Goal: Task Accomplishment & Management: Manage account settings

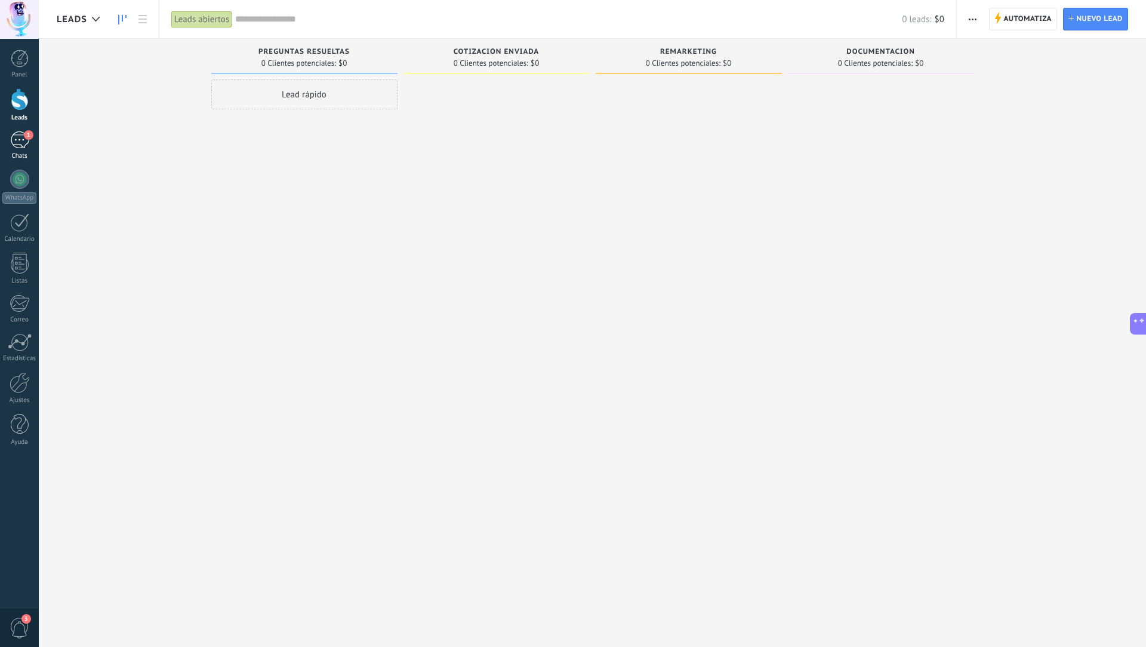
click at [22, 145] on div "1" at bounding box center [19, 139] width 19 height 17
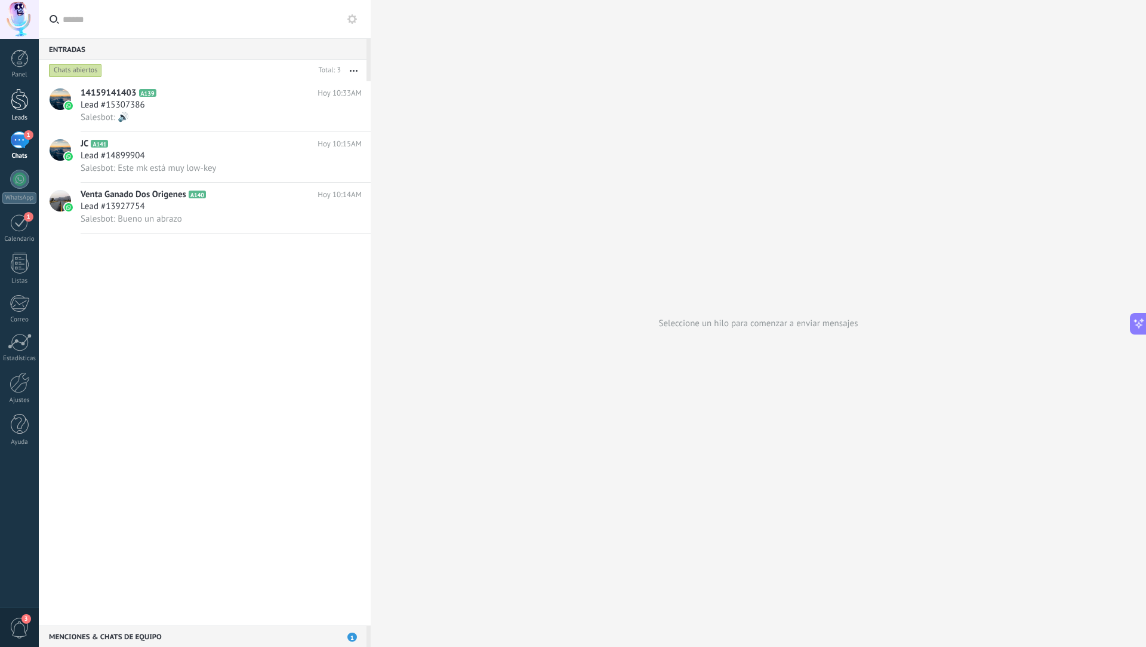
click at [16, 93] on div at bounding box center [20, 99] width 18 height 22
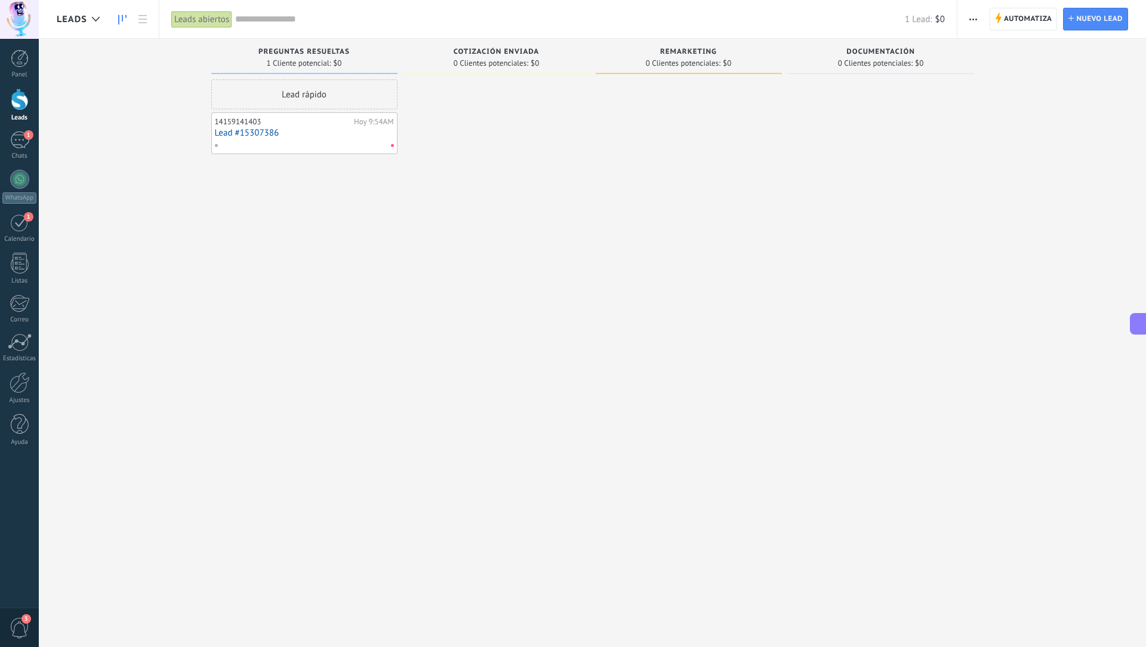
click at [644, 19] on use "button" at bounding box center [974, 20] width 8 height 2
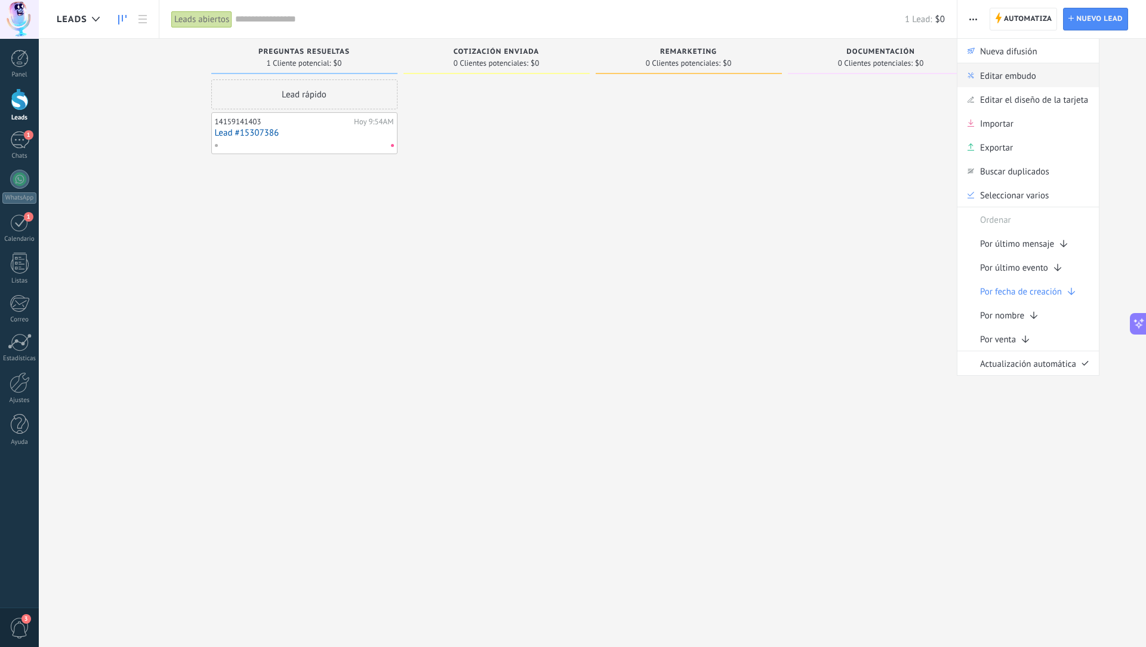
click at [644, 78] on span "Editar embudo" at bounding box center [1008, 75] width 56 height 24
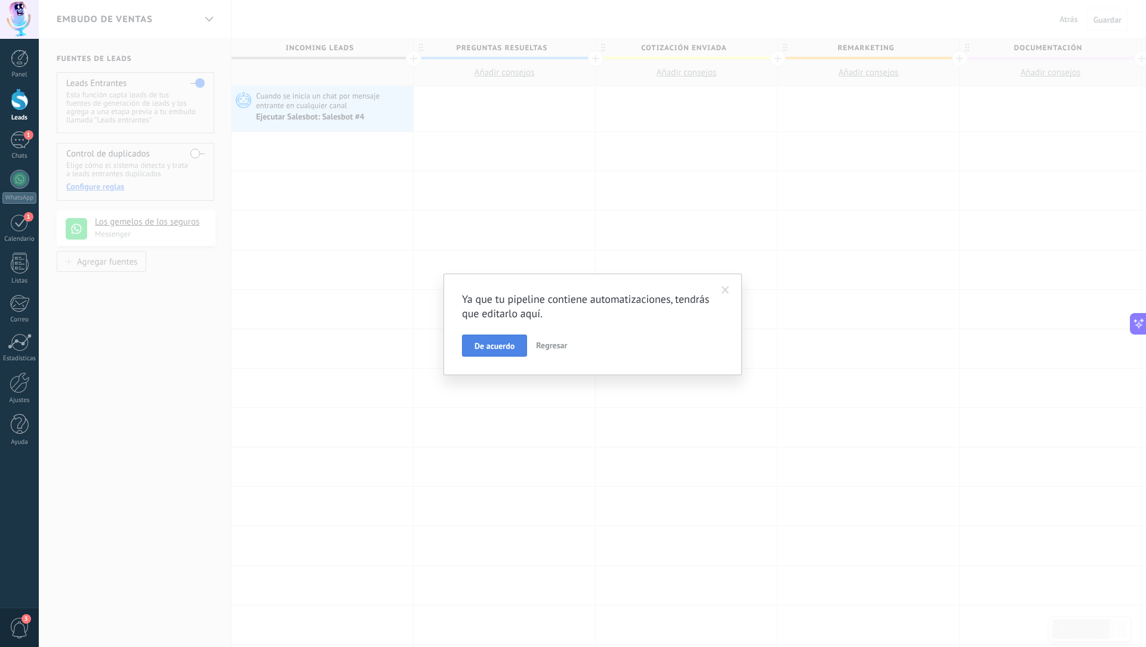
click at [505, 347] on span "De acuerdo" at bounding box center [495, 345] width 40 height 8
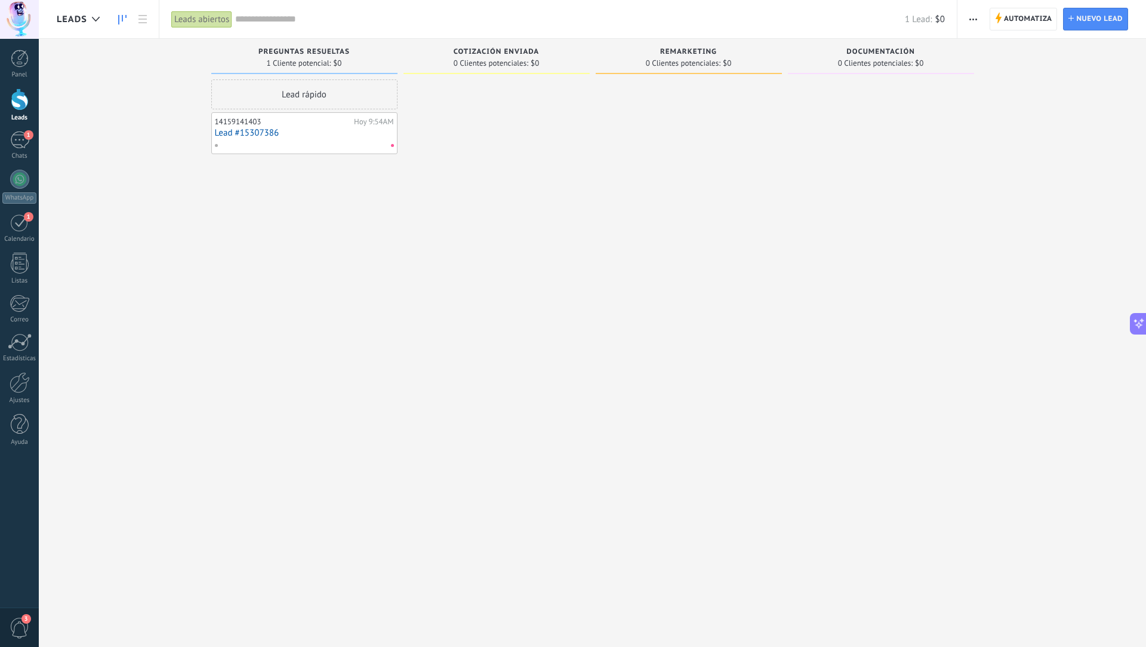
click at [644, 17] on span "button" at bounding box center [974, 19] width 8 height 23
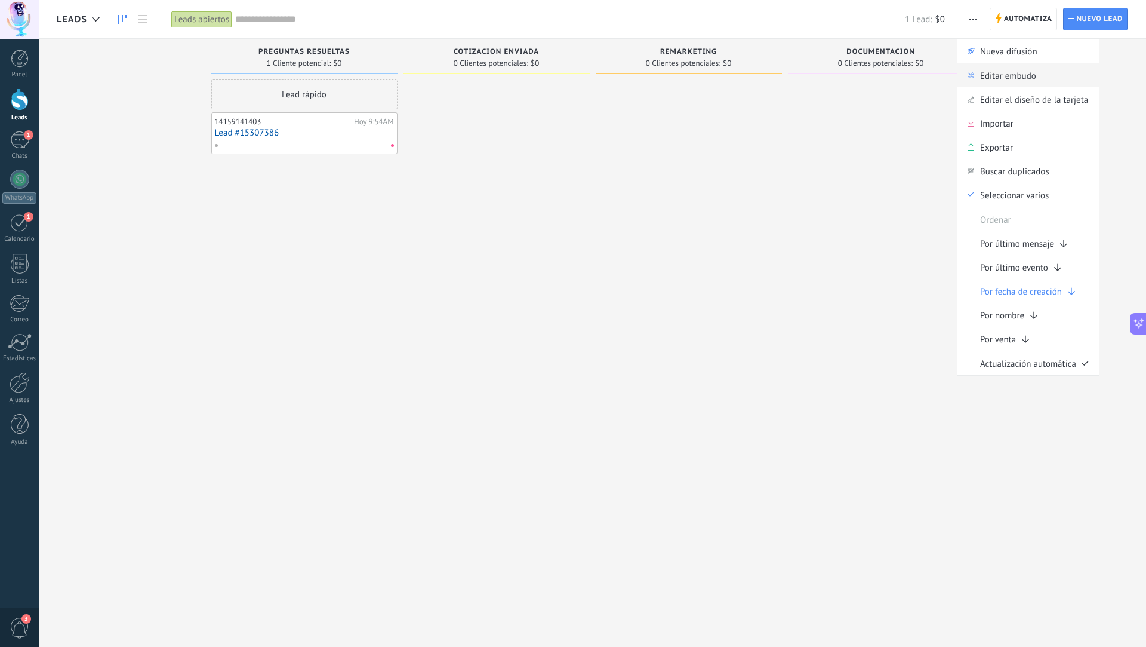
click at [644, 80] on span "Editar embudo" at bounding box center [1008, 75] width 56 height 24
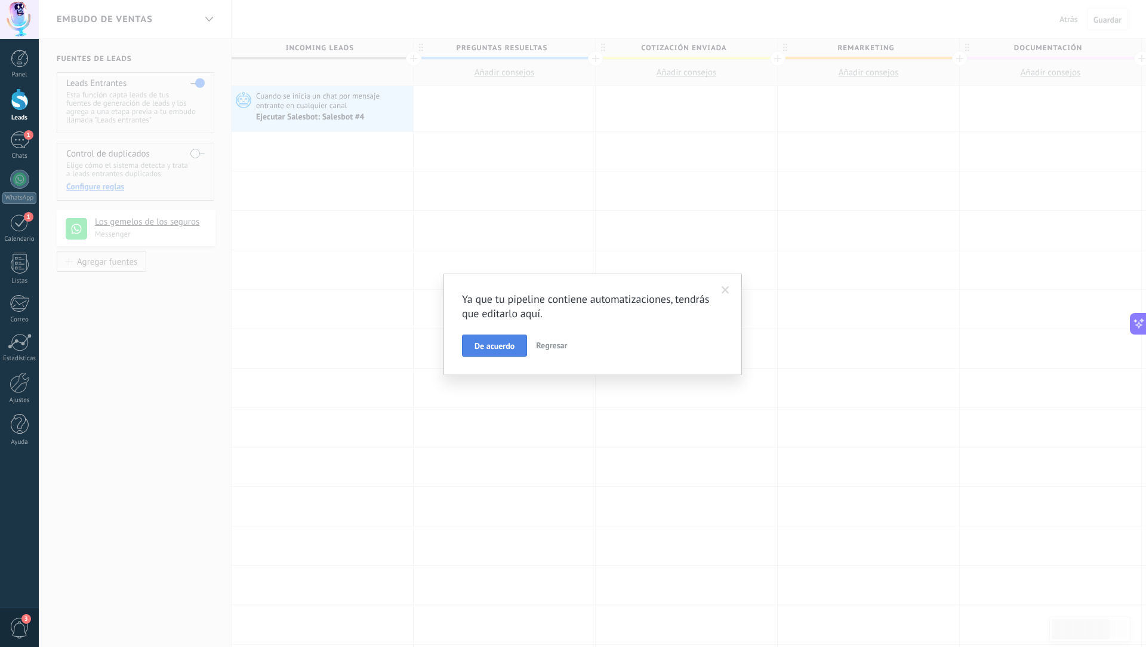
click at [497, 346] on span "De acuerdo" at bounding box center [495, 345] width 40 height 8
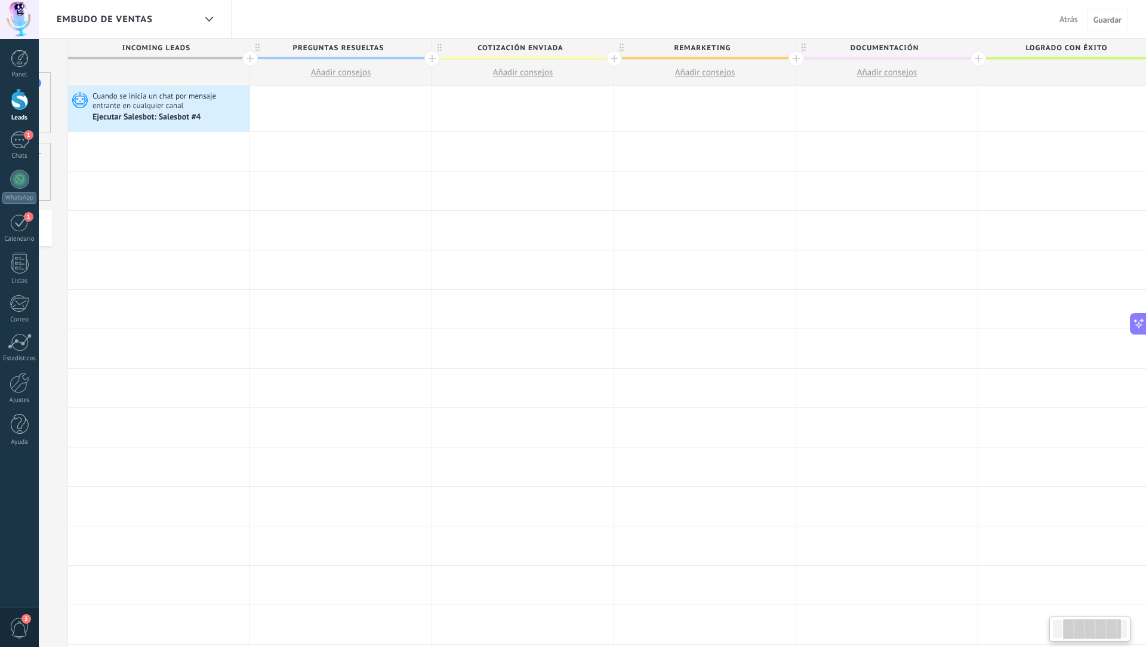
scroll to position [0, 358]
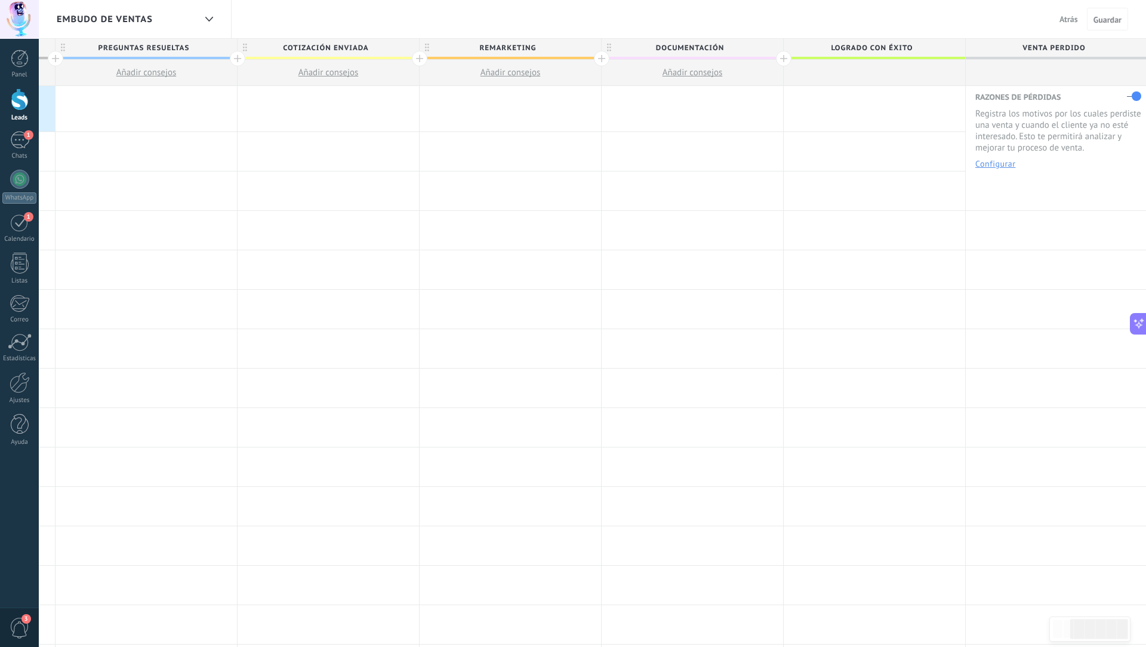
click at [644, 59] on div at bounding box center [784, 59] width 16 height 16
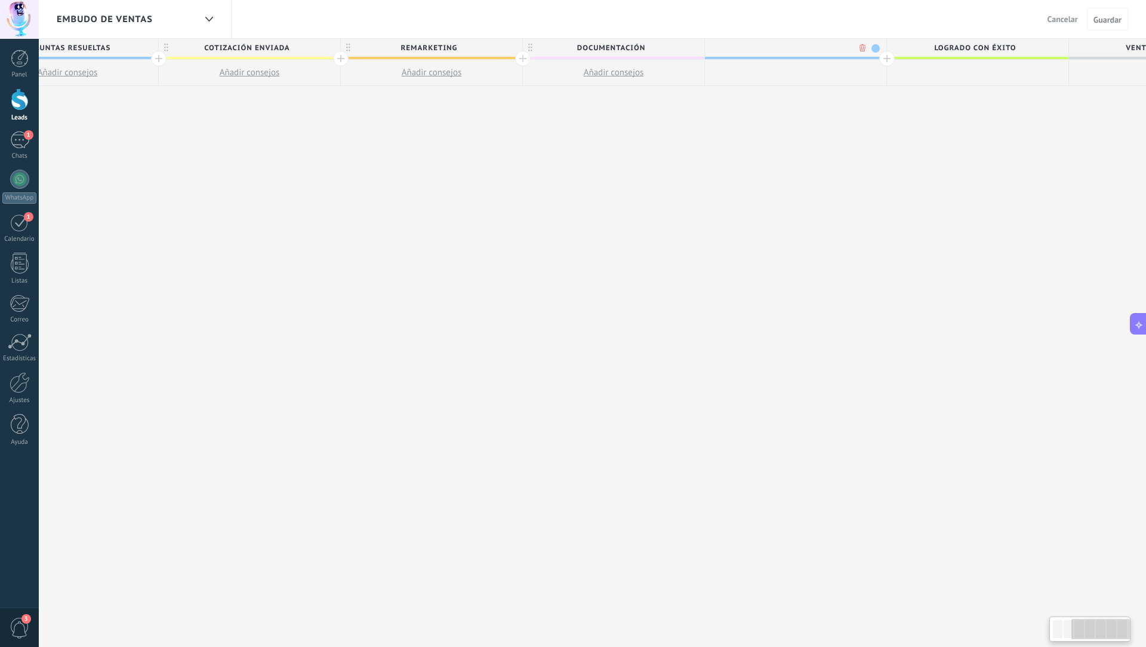
scroll to position [0, 447]
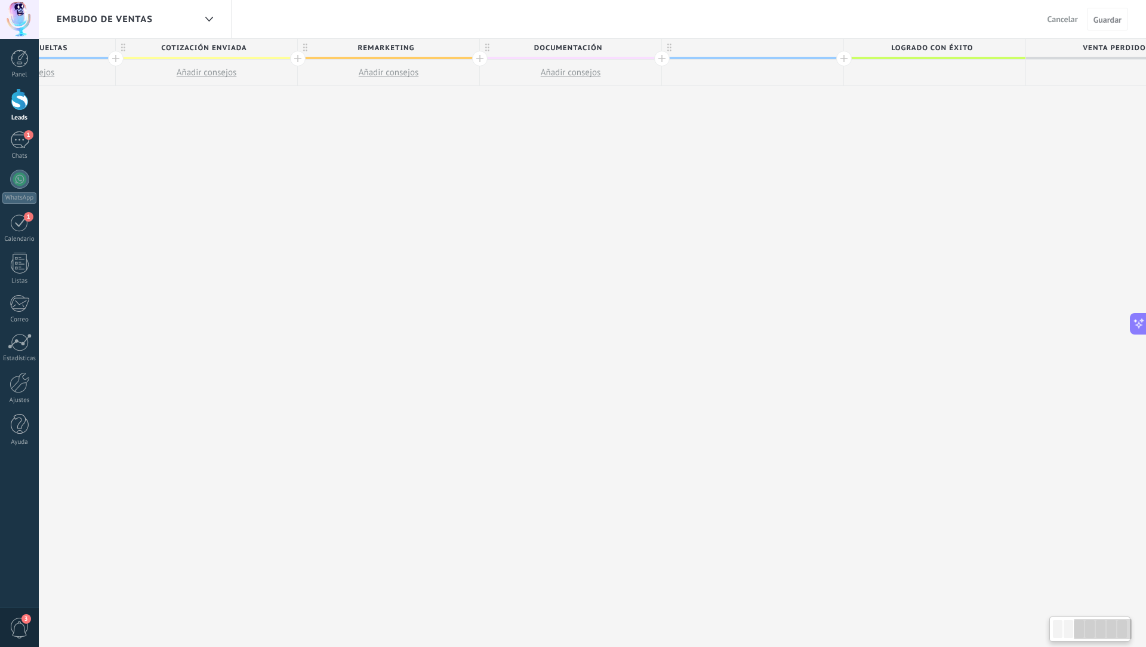
drag, startPoint x: 776, startPoint y: 74, endPoint x: 745, endPoint y: 80, distance: 31.6
click at [644, 52] on div at bounding box center [750, 48] width 181 height 18
type input "*********"
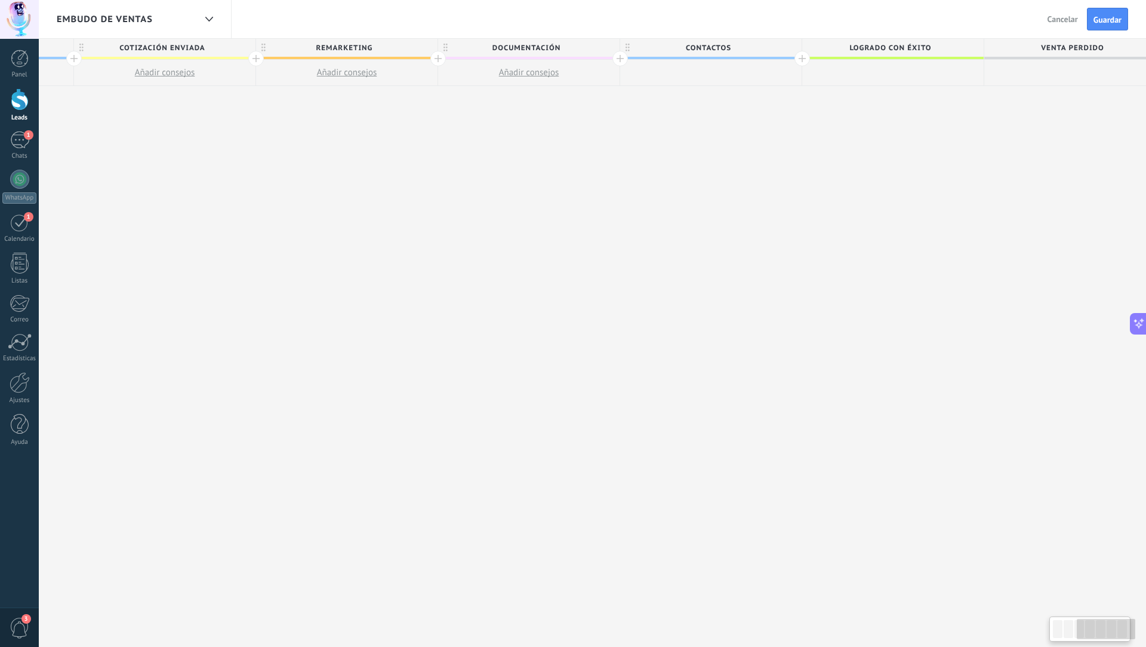
scroll to position [0, 540]
drag, startPoint x: 771, startPoint y: 71, endPoint x: 712, endPoint y: 85, distance: 60.8
click at [644, 113] on div "**********" at bounding box center [419, 343] width 1457 height 608
drag, startPoint x: 739, startPoint y: 59, endPoint x: 720, endPoint y: 32, distance: 33.5
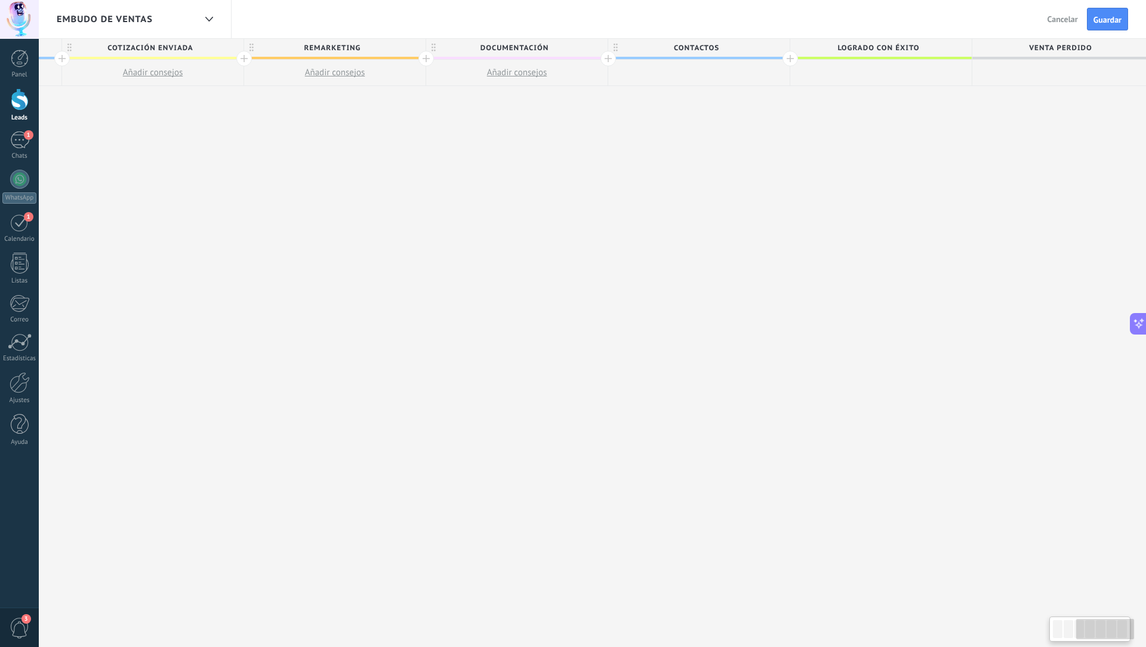
click at [644, 32] on div "**********" at bounding box center [592, 323] width 1107 height 647
click at [644, 59] on div at bounding box center [791, 59] width 16 height 16
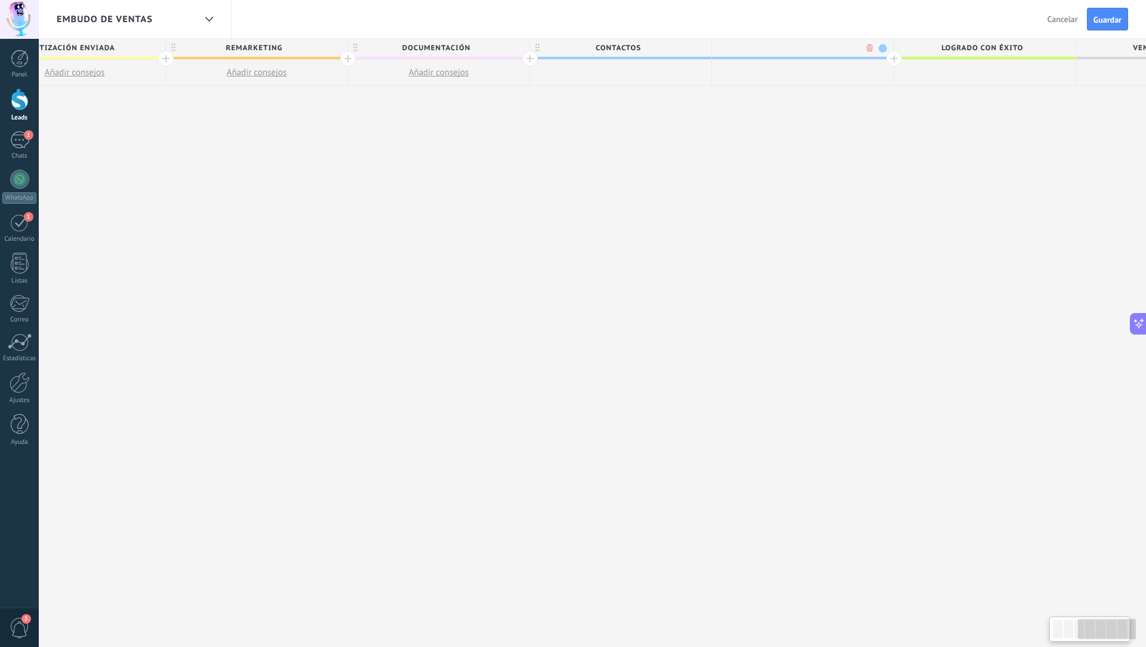
scroll to position [0, 622]
click at [644, 47] on span at bounding box center [873, 48] width 8 height 8
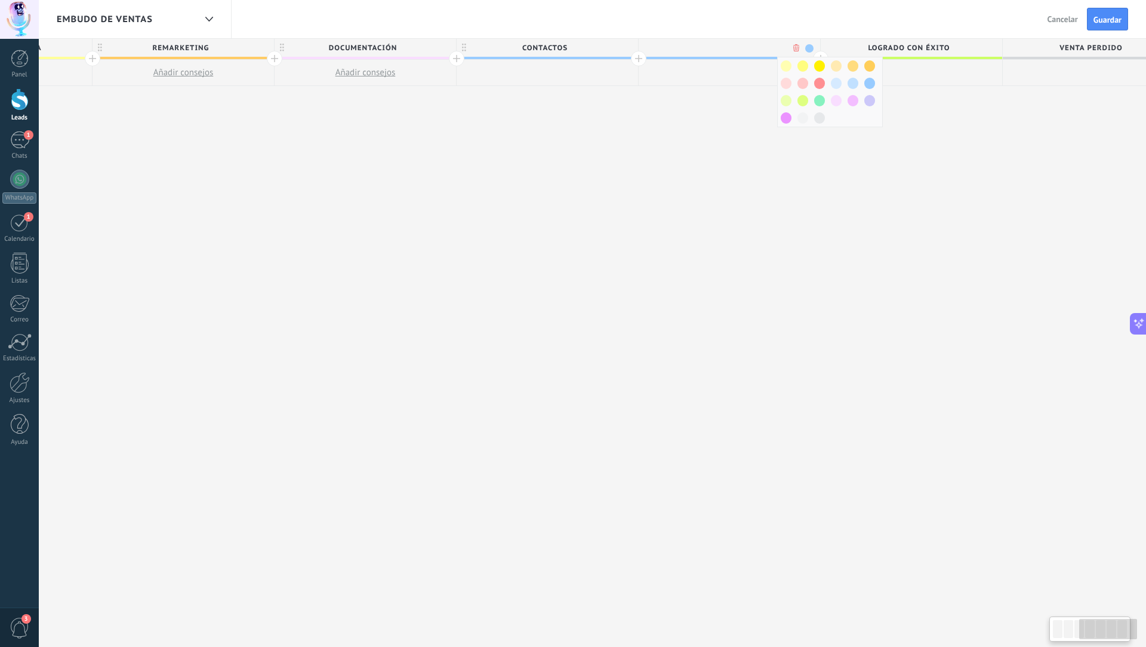
scroll to position [0, 663]
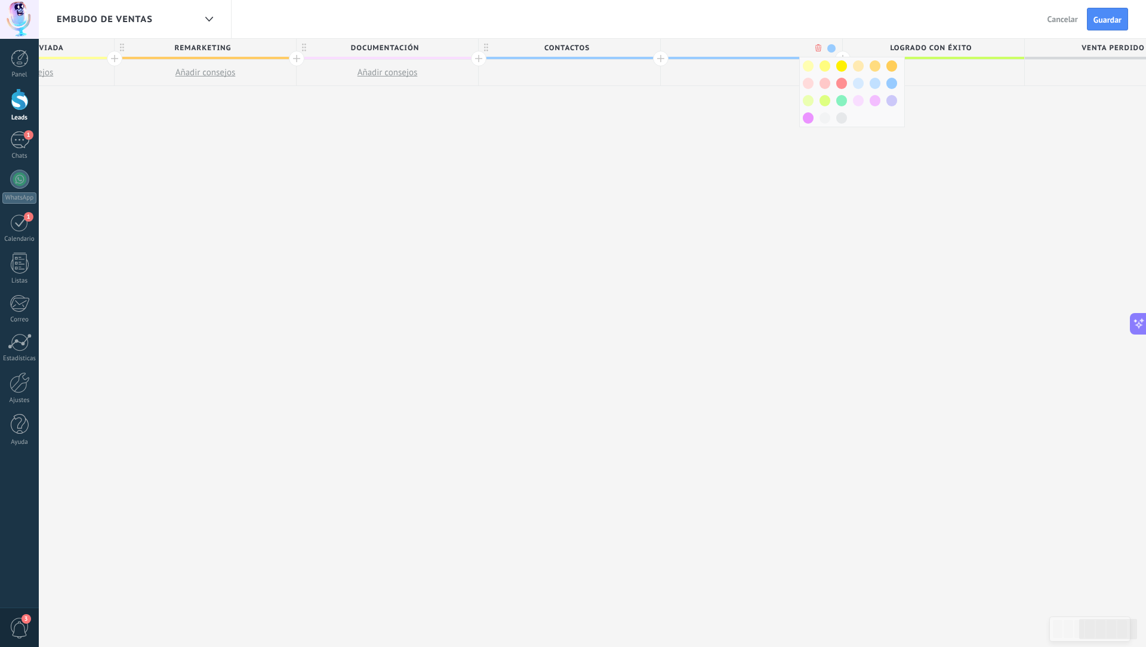
click at [564, 69] on div at bounding box center [569, 73] width 181 height 26
click at [644, 56] on input "text" at bounding box center [749, 48] width 158 height 18
type input "********"
click at [644, 116] on div "**********" at bounding box center [387, 343] width 1639 height 608
click at [644, 100] on span at bounding box center [841, 100] width 11 height 11
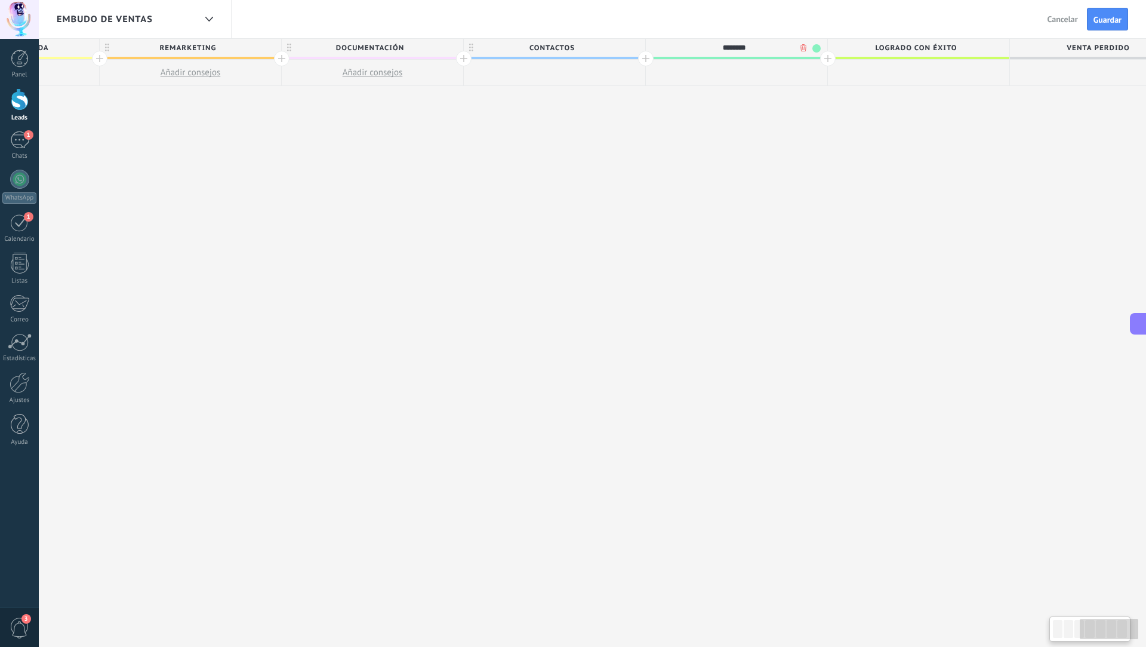
scroll to position [0, 722]
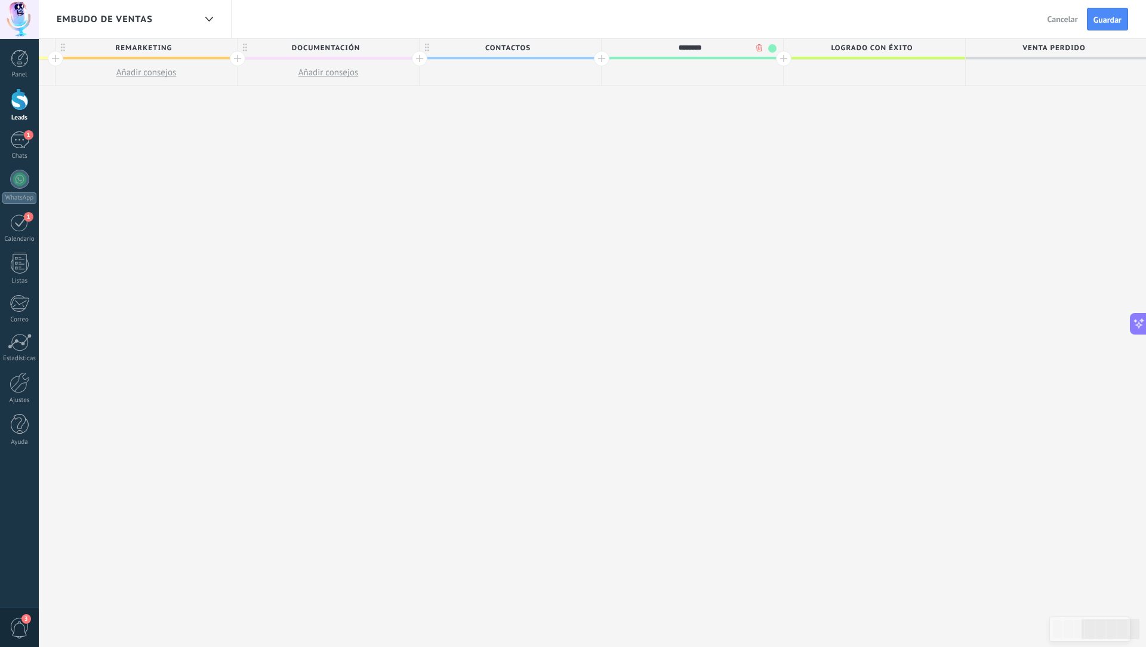
click at [576, 68] on div at bounding box center [510, 73] width 181 height 26
click at [571, 54] on span "Contactos" at bounding box center [508, 48] width 176 height 19
click at [587, 47] on span at bounding box center [590, 48] width 8 height 8
click at [617, 85] on span at bounding box center [617, 83] width 11 height 11
click at [555, 120] on div "**********" at bounding box center [328, 343] width 1639 height 608
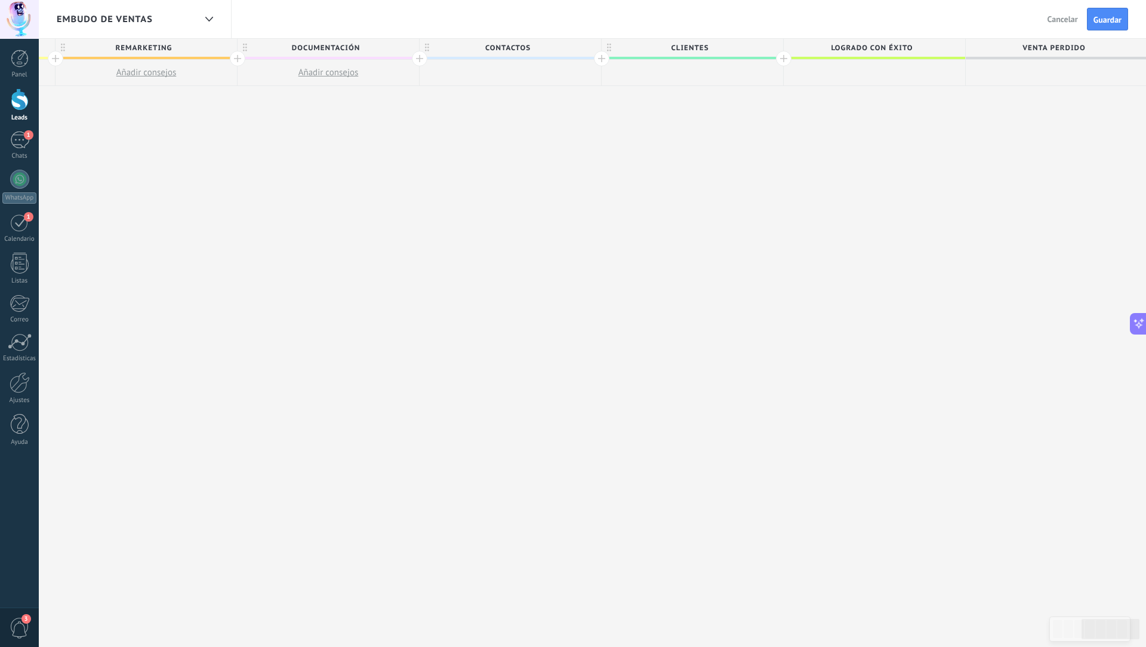
drag, startPoint x: 554, startPoint y: 120, endPoint x: 449, endPoint y: 111, distance: 105.5
click at [454, 112] on div "**********" at bounding box center [328, 343] width 1639 height 608
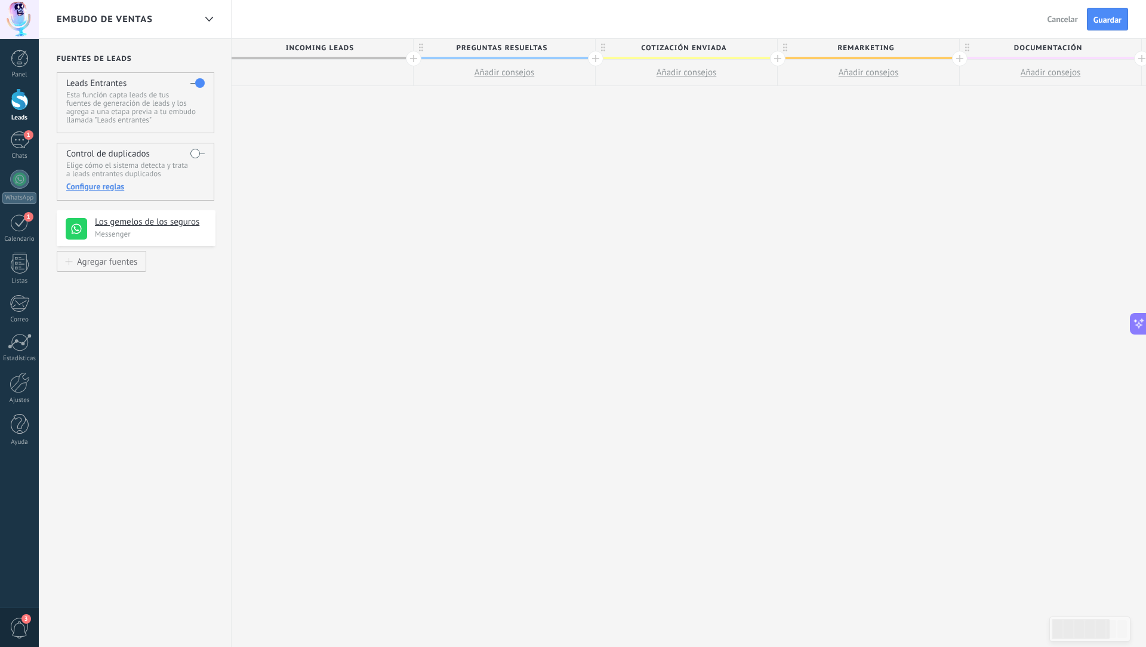
click at [22, 129] on div "Panel Leads 1 Chats WhatsApp Clientes 1" at bounding box center [19, 254] width 39 height 408
click at [22, 144] on div "1" at bounding box center [19, 139] width 19 height 17
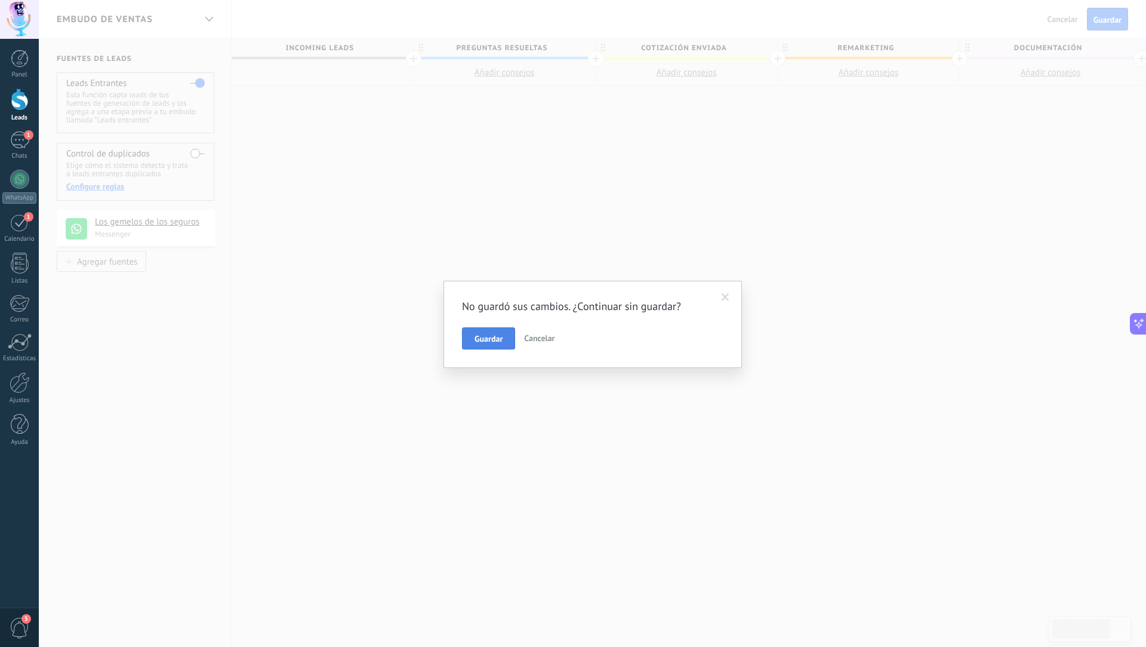
click at [501, 332] on button "Guardar" at bounding box center [488, 338] width 53 height 23
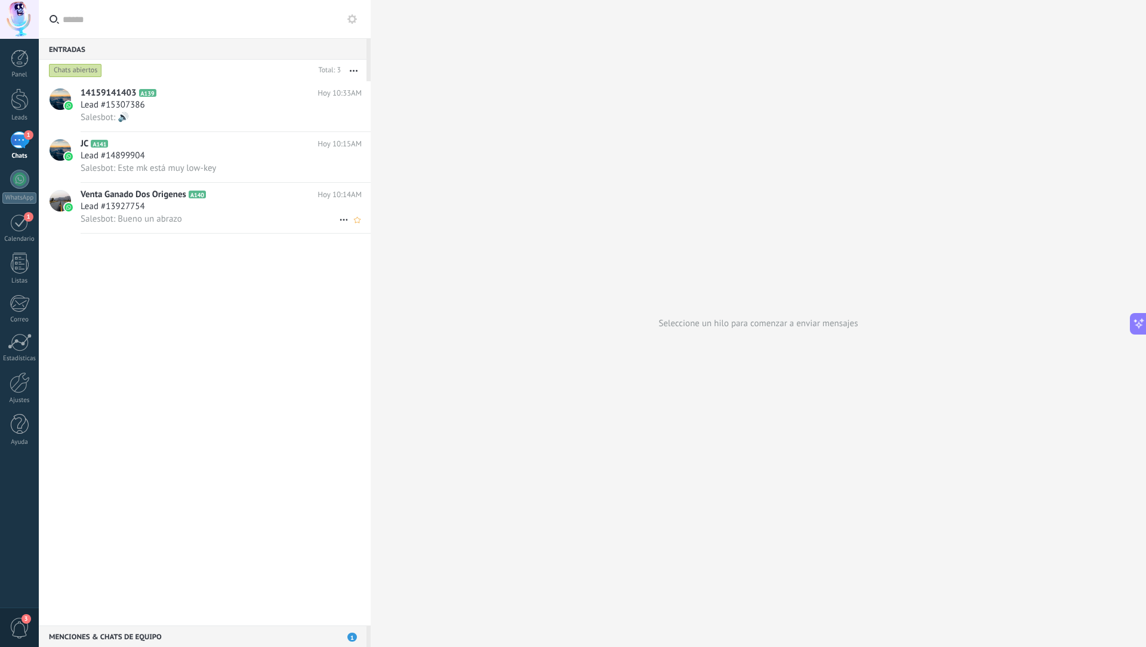
click at [337, 220] on icon at bounding box center [344, 220] width 14 height 14
click at [256, 187] on div at bounding box center [573, 323] width 1146 height 647
click at [254, 205] on div "Lead #13927754" at bounding box center [221, 207] width 281 height 12
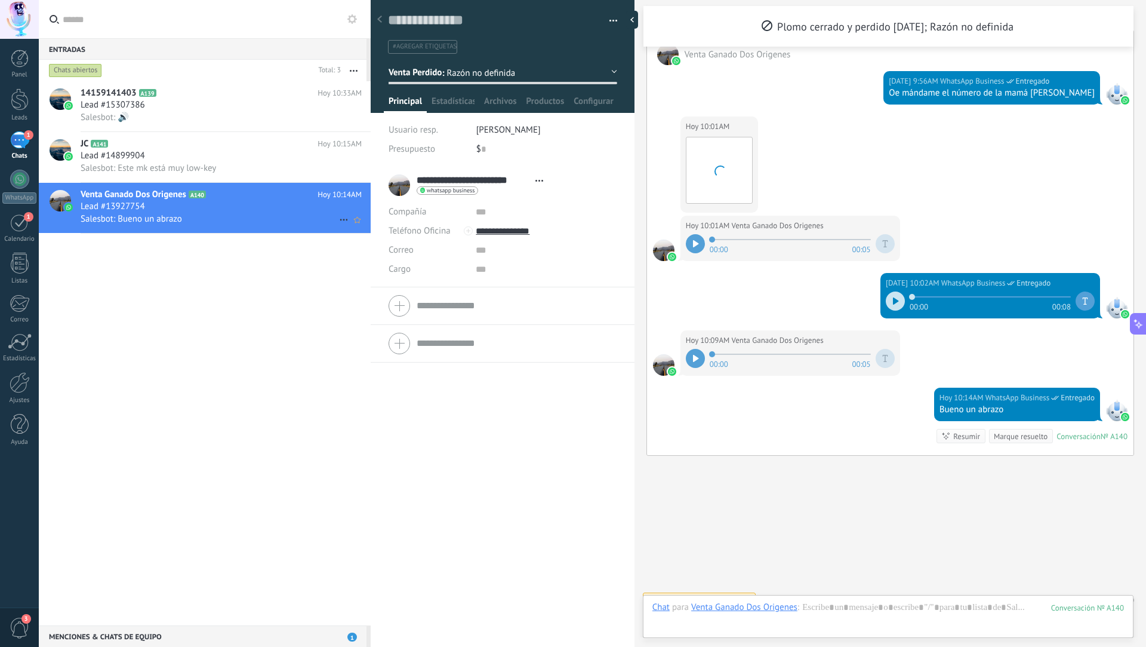
scroll to position [1278, 0]
click at [509, 75] on span "Razón no definida" at bounding box center [497, 72] width 101 height 11
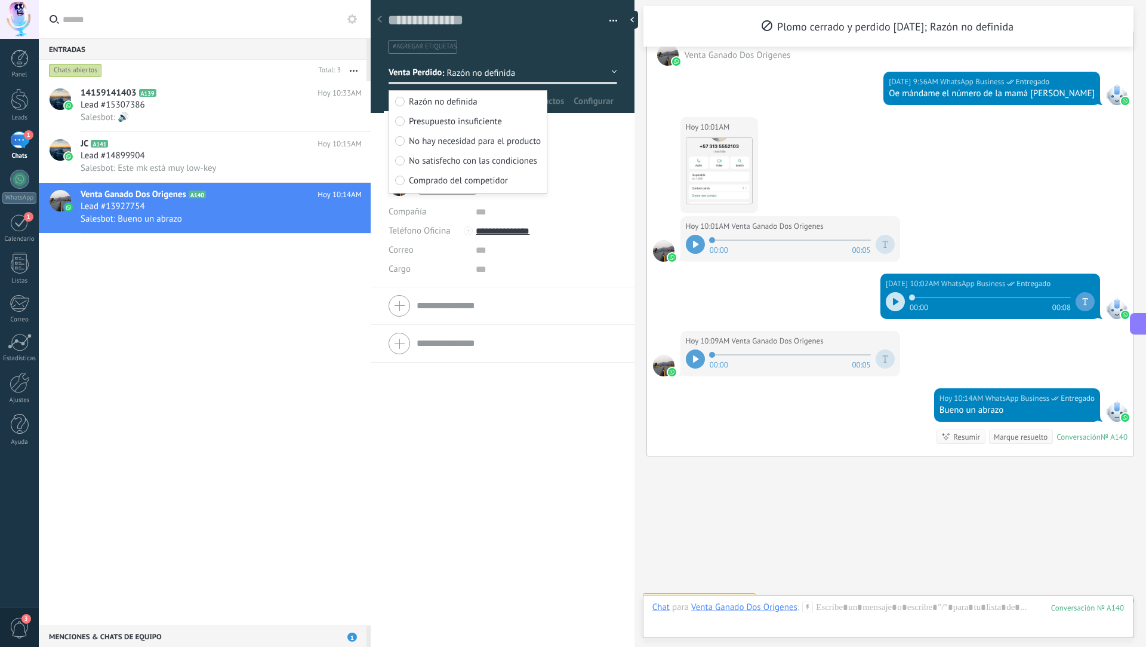
click at [498, 65] on button "Venta Perdido" at bounding box center [503, 71] width 229 height 21
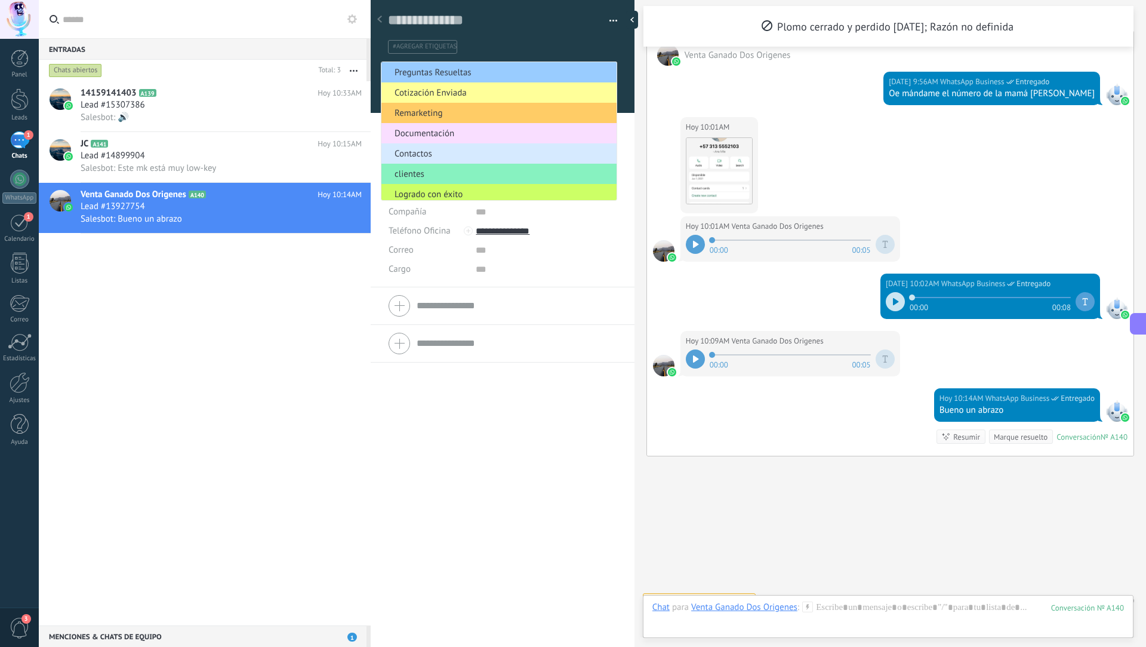
scroll to position [26, 0]
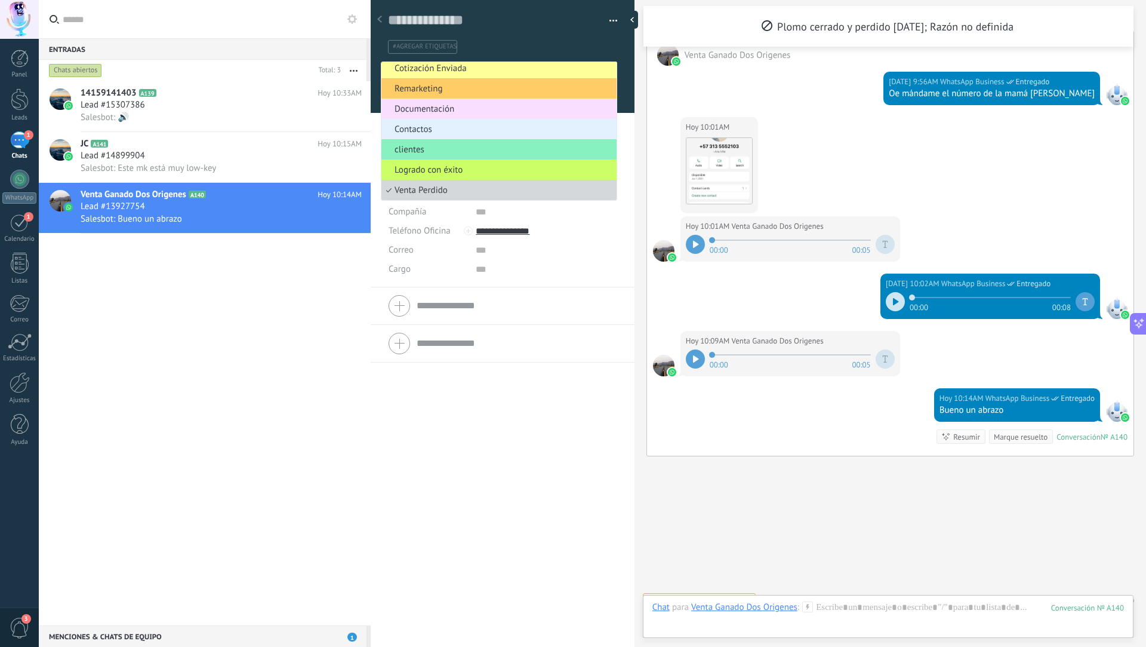
click at [437, 127] on span "Contactos" at bounding box center [497, 129] width 232 height 11
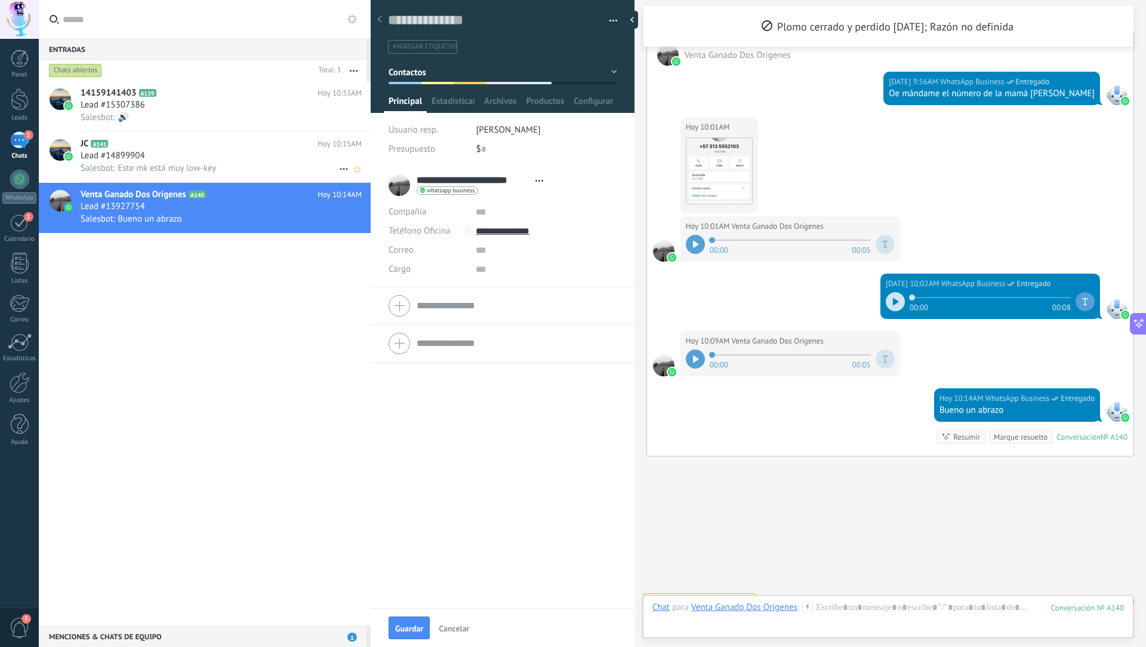
click at [176, 146] on h2 "JC A141" at bounding box center [199, 144] width 237 height 12
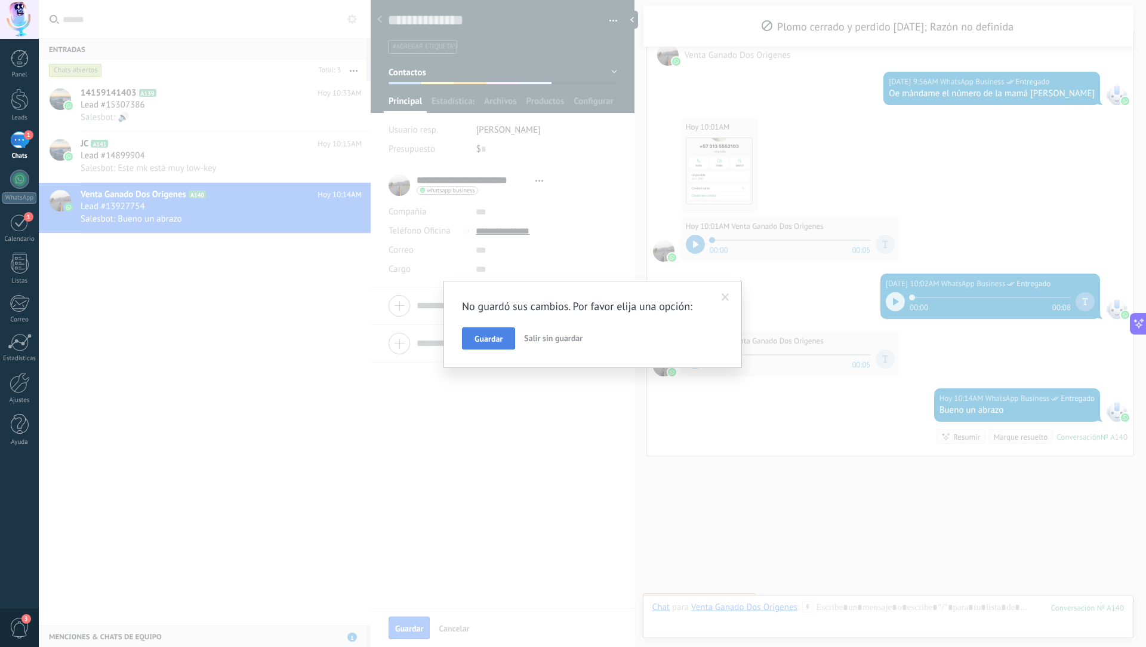
click at [498, 344] on button "Guardar" at bounding box center [488, 338] width 53 height 23
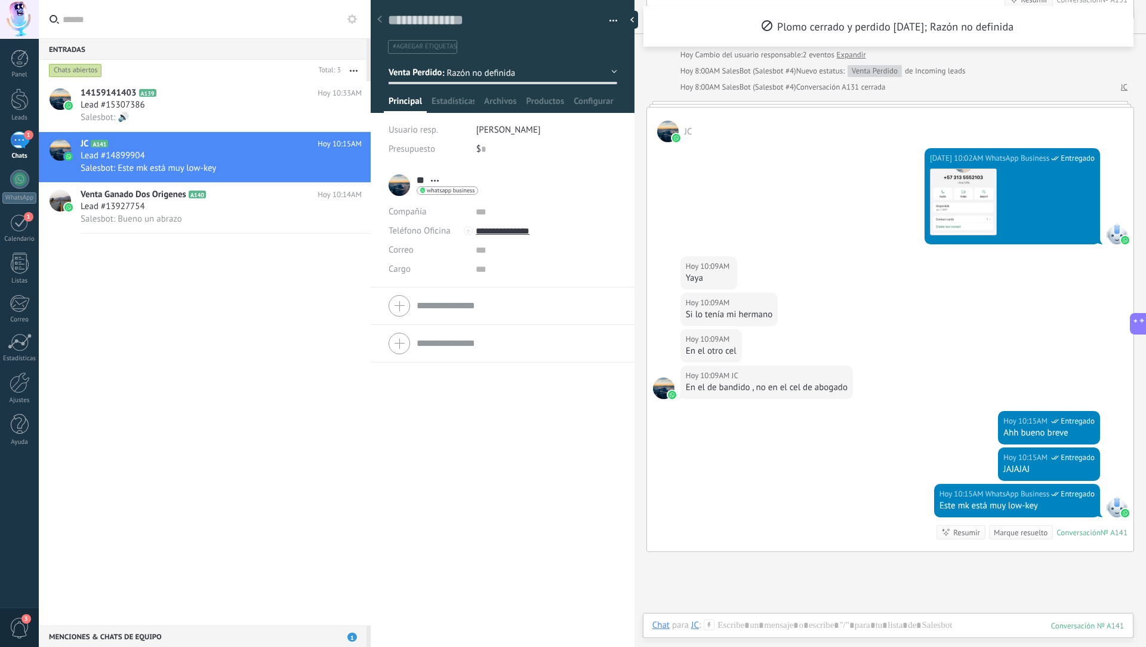
scroll to position [833, 0]
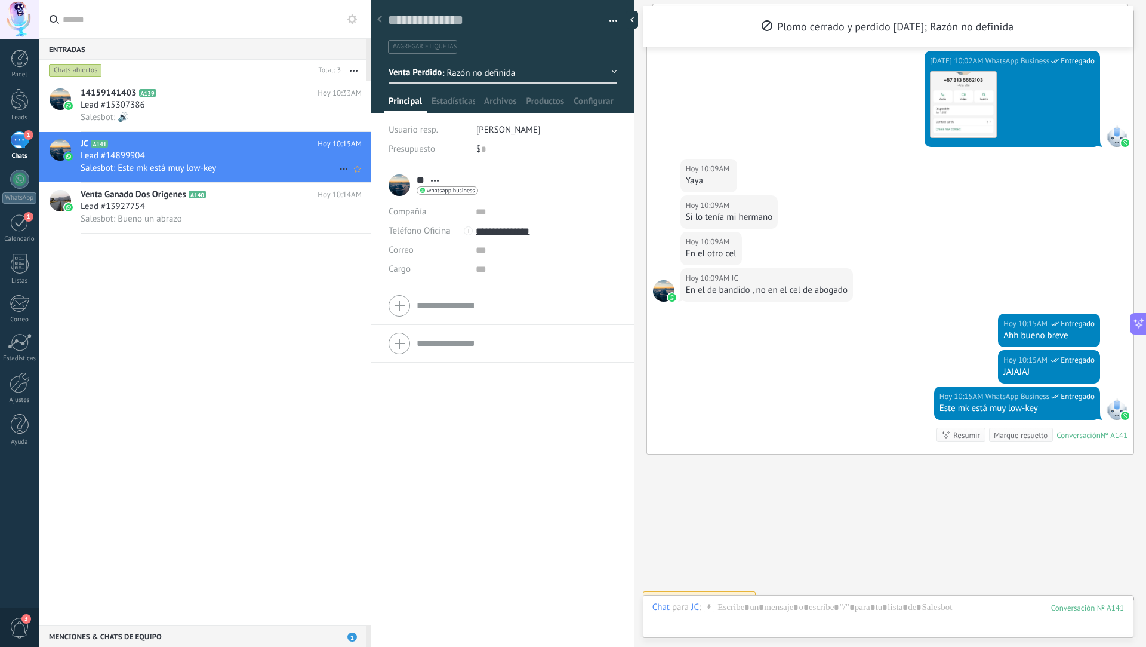
click at [340, 169] on use at bounding box center [344, 169] width 8 height 2
click at [433, 66] on div at bounding box center [573, 323] width 1146 height 647
click at [433, 66] on span "Venta Perdido" at bounding box center [415, 71] width 53 height 11
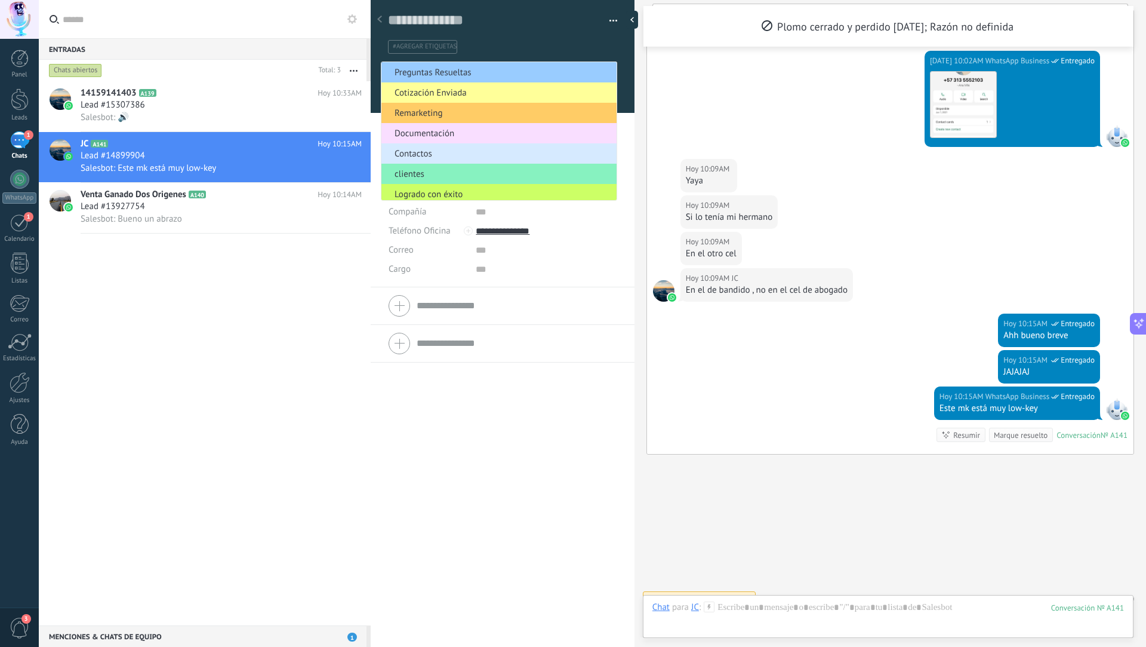
scroll to position [26, 0]
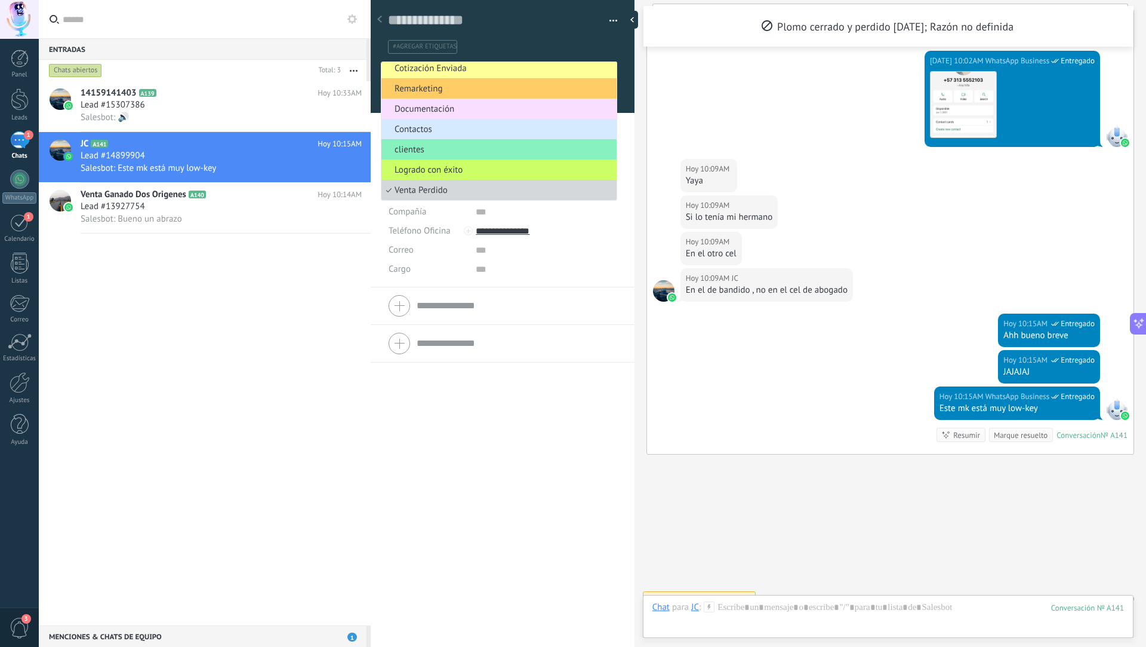
drag, startPoint x: 419, startPoint y: 152, endPoint x: 464, endPoint y: 105, distance: 65.4
click at [464, 105] on ul "Preguntas Resueltas Cotización Enviada Remarketing Documentación Contactos clie…" at bounding box center [499, 130] width 236 height 139
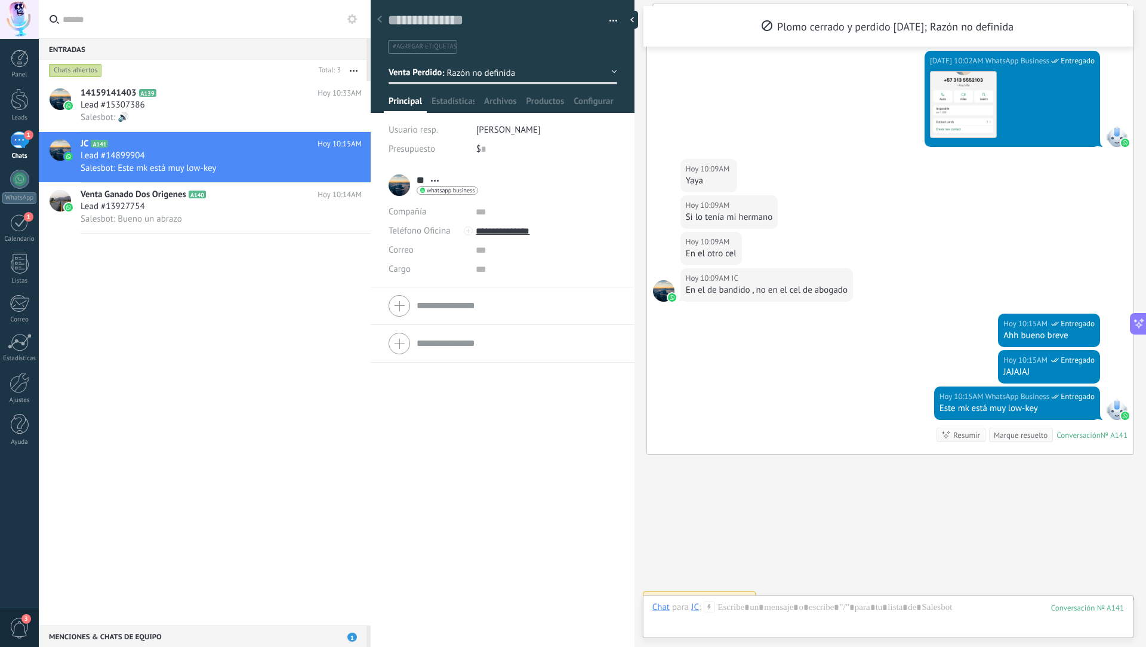
click at [433, 68] on span "Venta Perdido" at bounding box center [415, 71] width 53 height 11
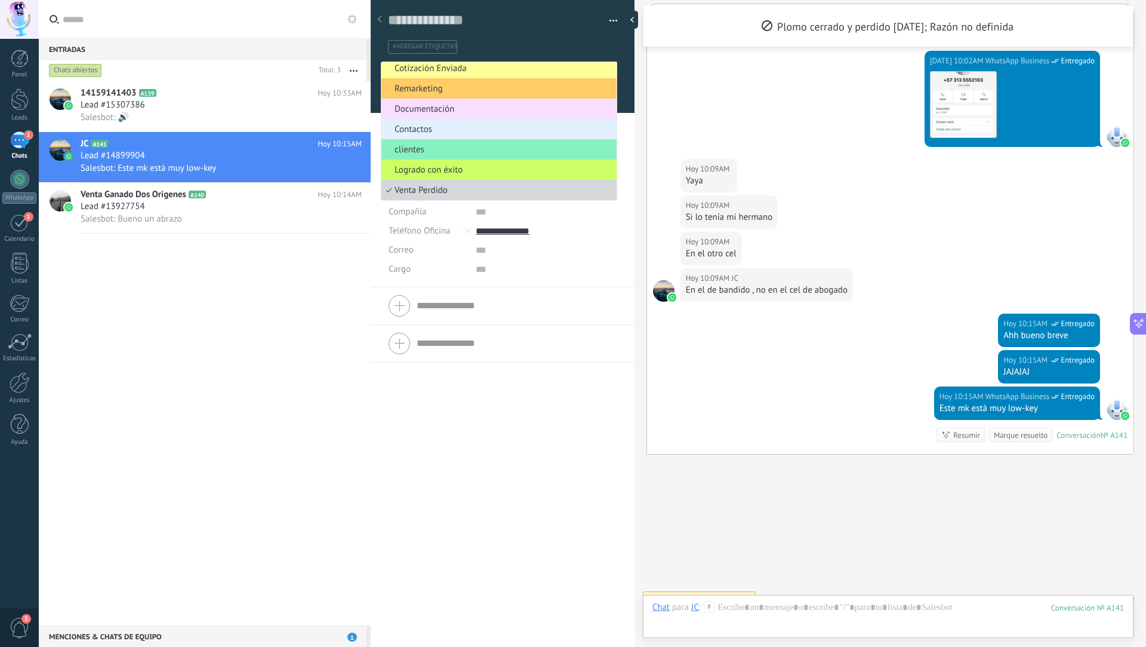
click at [435, 125] on span "Contactos" at bounding box center [497, 129] width 232 height 11
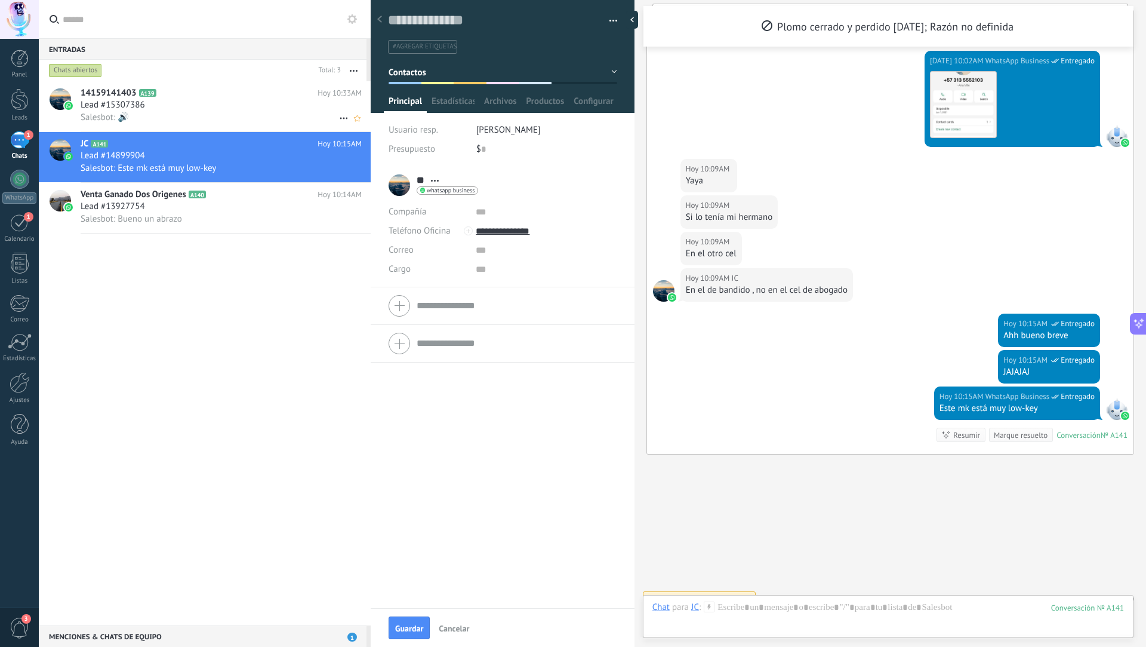
click at [199, 104] on div "Lead #15307386" at bounding box center [221, 105] width 281 height 12
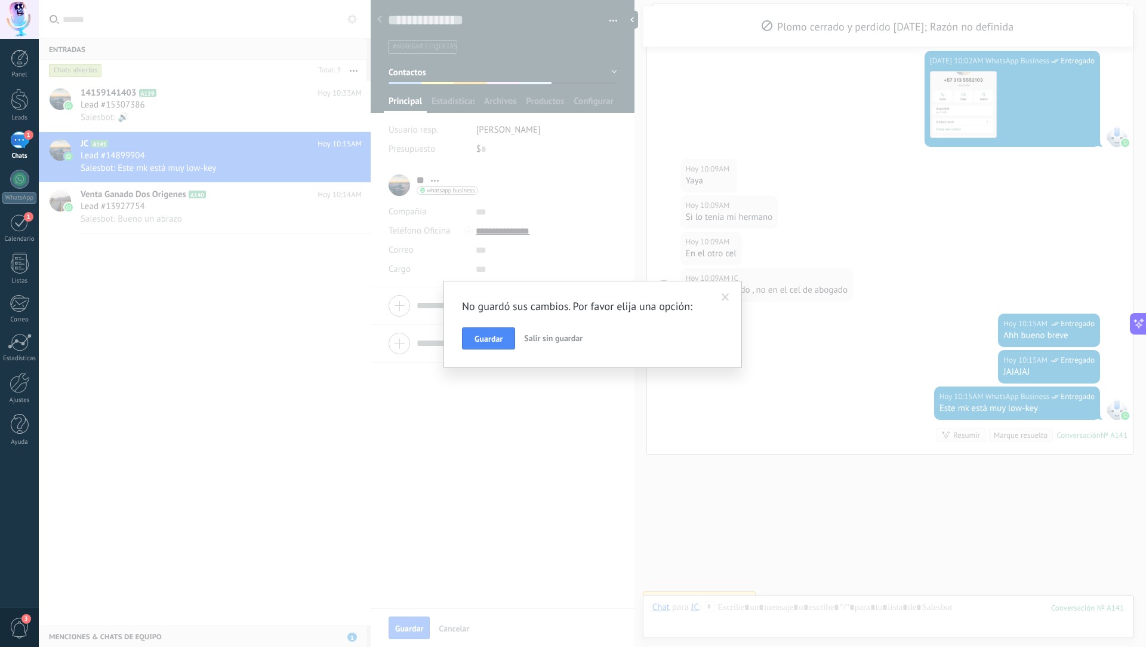
click at [502, 324] on div "No guardó sus cambios. Por favor elija una opción: Guardar Salir sin guardar" at bounding box center [592, 324] width 261 height 51
click at [500, 332] on button "Guardar" at bounding box center [488, 338] width 53 height 23
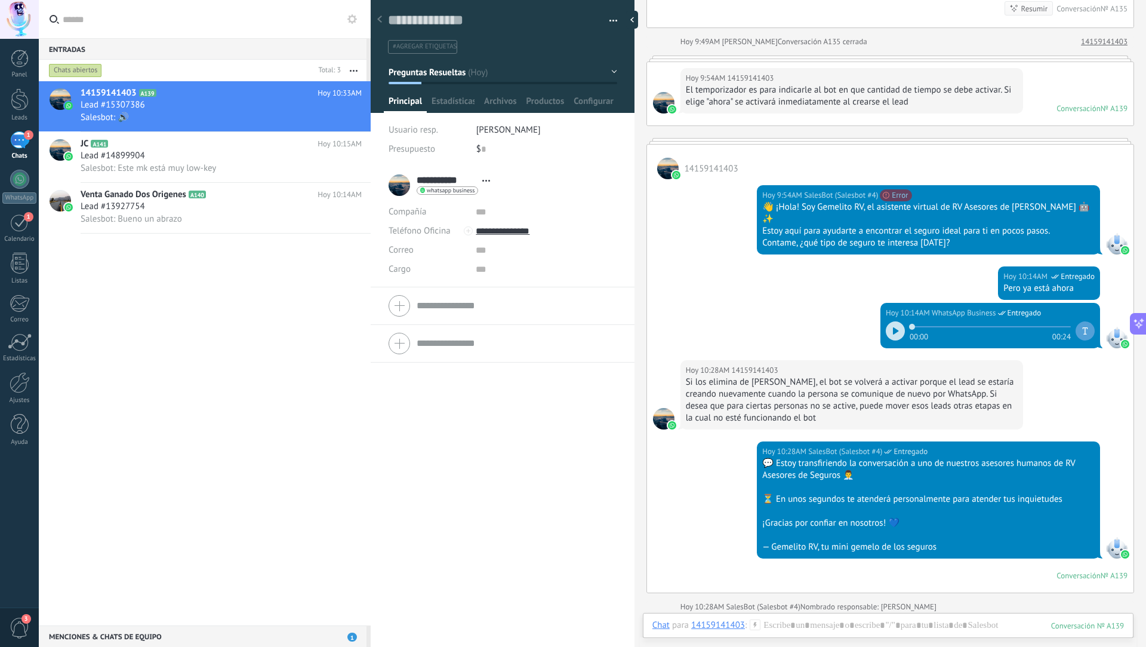
scroll to position [2079, 0]
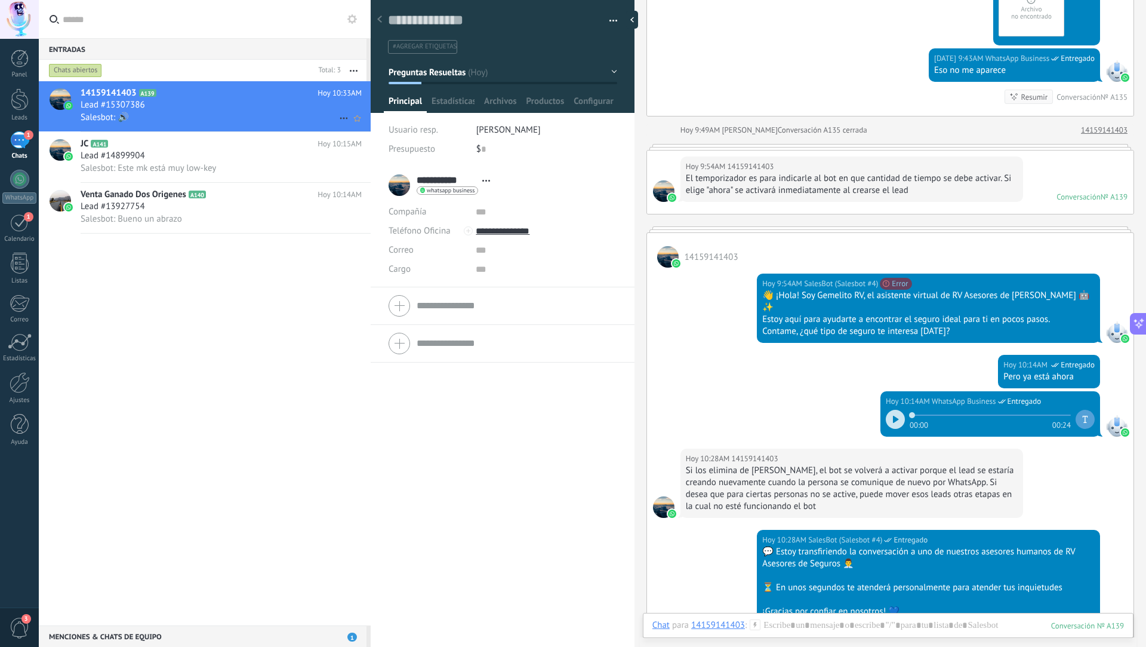
click at [338, 116] on icon at bounding box center [344, 118] width 14 height 14
click at [410, 72] on div at bounding box center [573, 323] width 1146 height 647
click at [408, 74] on span "Preguntas Resueltas" at bounding box center [427, 71] width 77 height 11
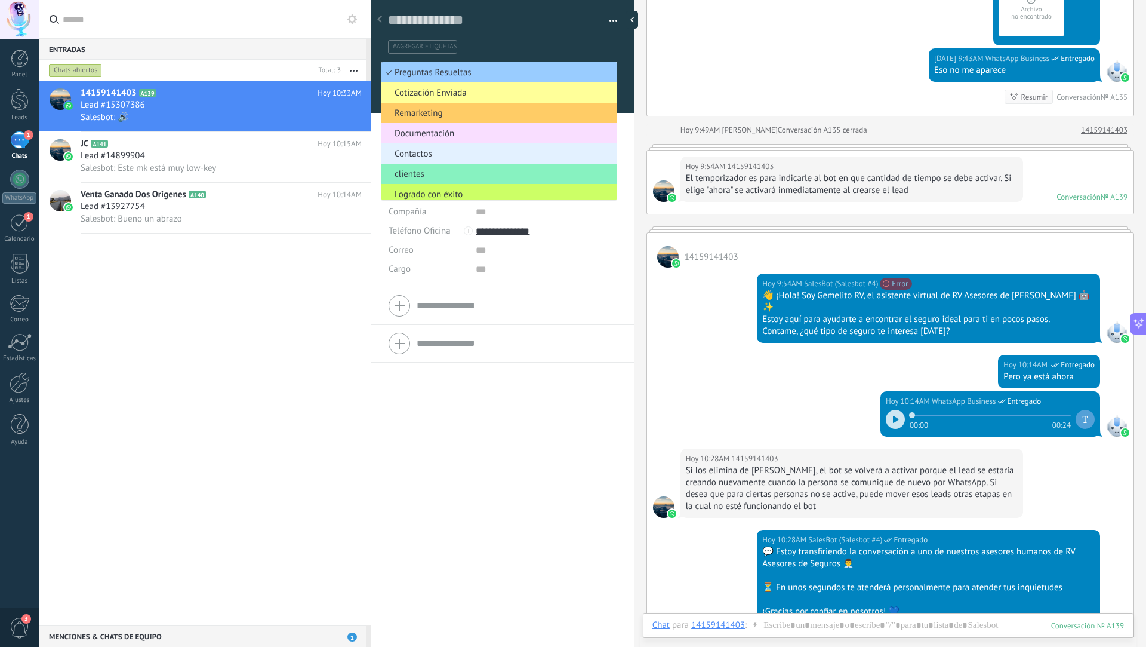
click at [432, 152] on span "Contactos" at bounding box center [497, 153] width 232 height 11
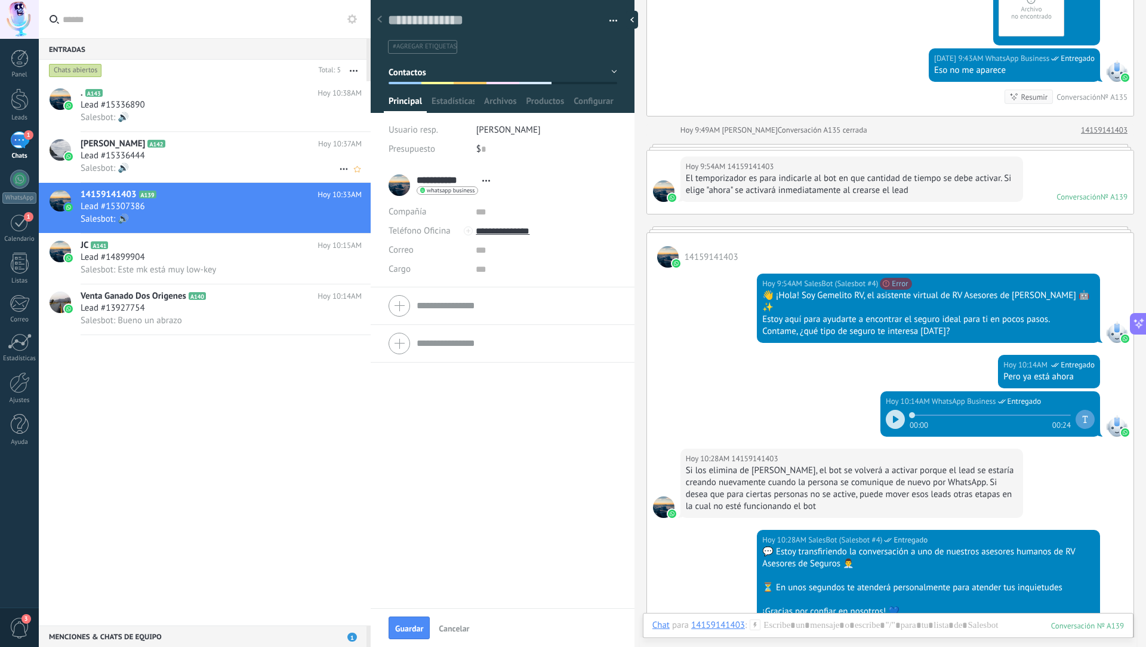
click at [127, 154] on span "Lead #15336444" at bounding box center [113, 156] width 64 height 12
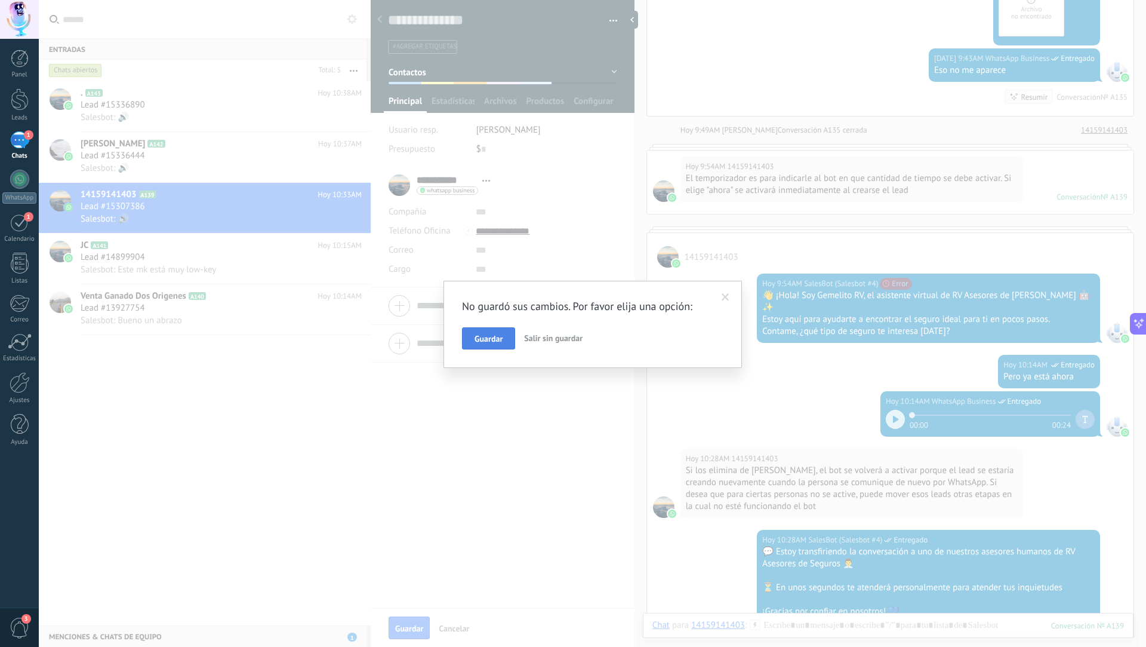
click at [496, 341] on span "Guardar" at bounding box center [489, 338] width 28 height 8
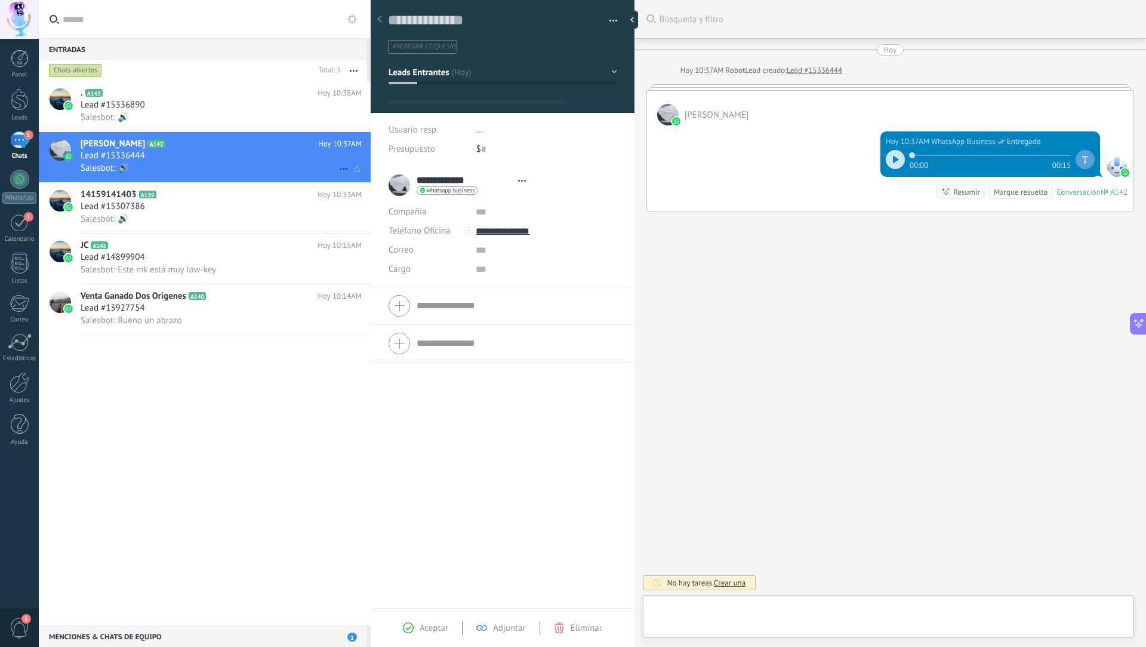
scroll to position [18, 0]
click at [399, 72] on span "Leads Entrantes" at bounding box center [419, 71] width 60 height 11
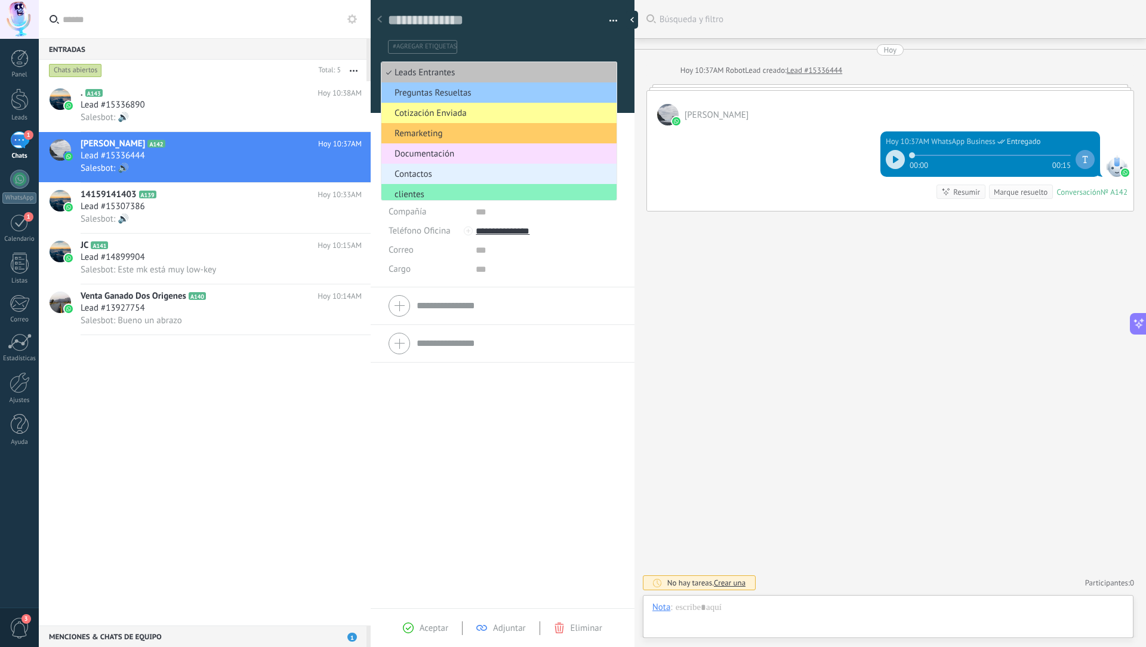
click at [420, 179] on span "Contactos" at bounding box center [497, 173] width 232 height 11
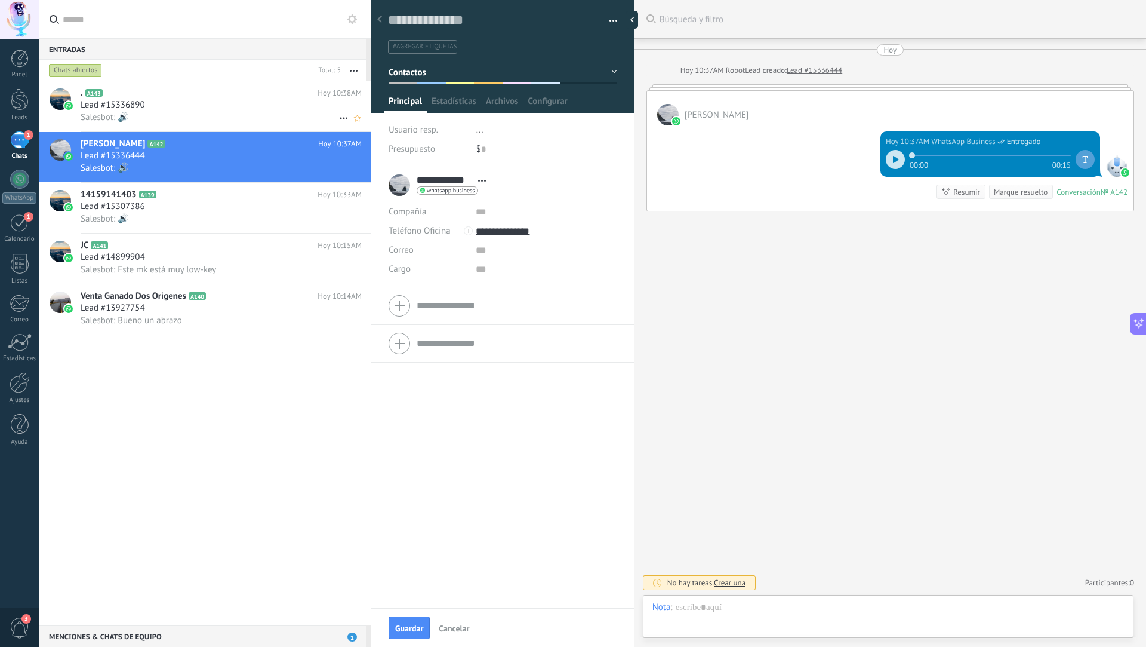
click at [291, 106] on div "Lead #15336890" at bounding box center [221, 105] width 281 height 12
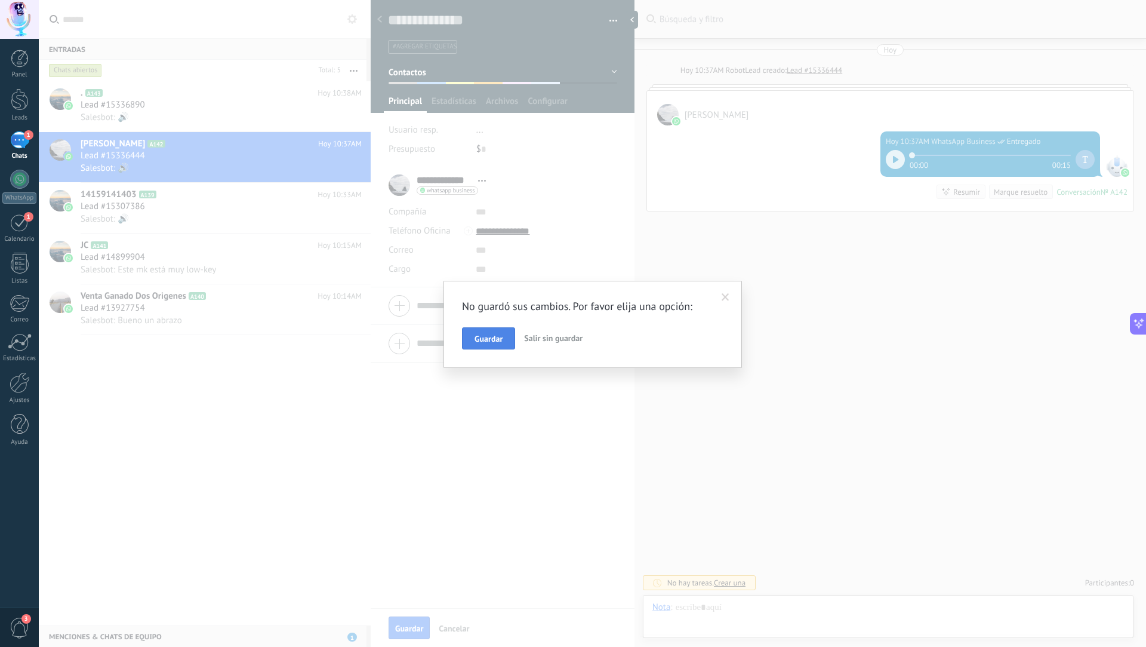
click at [490, 337] on span "Guardar" at bounding box center [489, 338] width 28 height 8
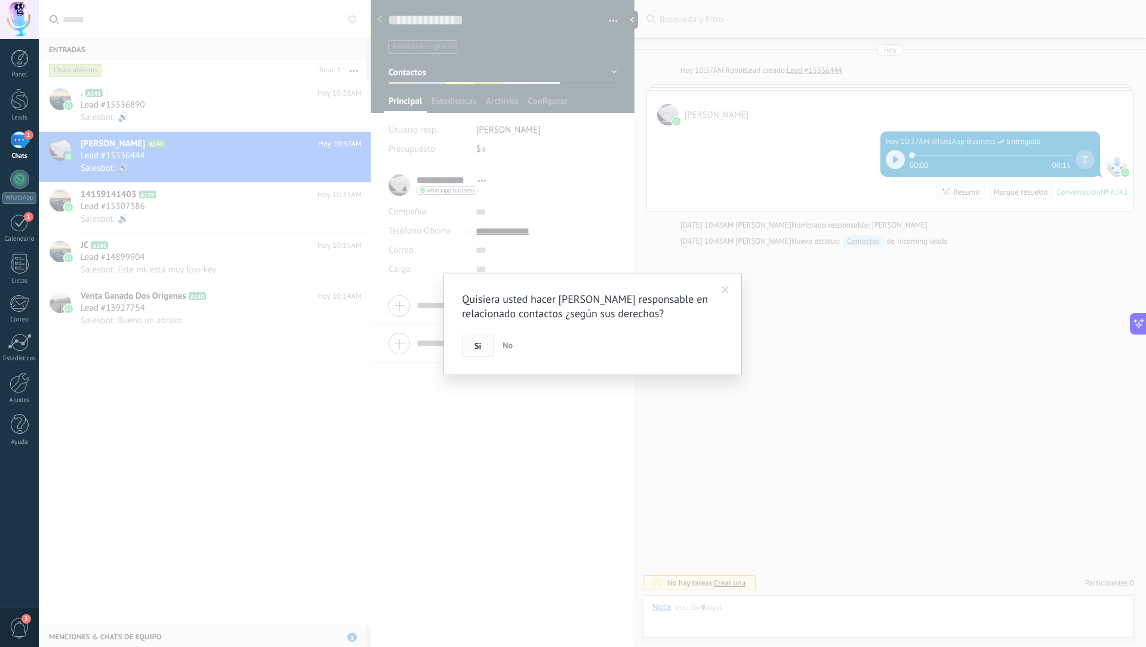
click at [485, 343] on button "Si" at bounding box center [478, 345] width 32 height 23
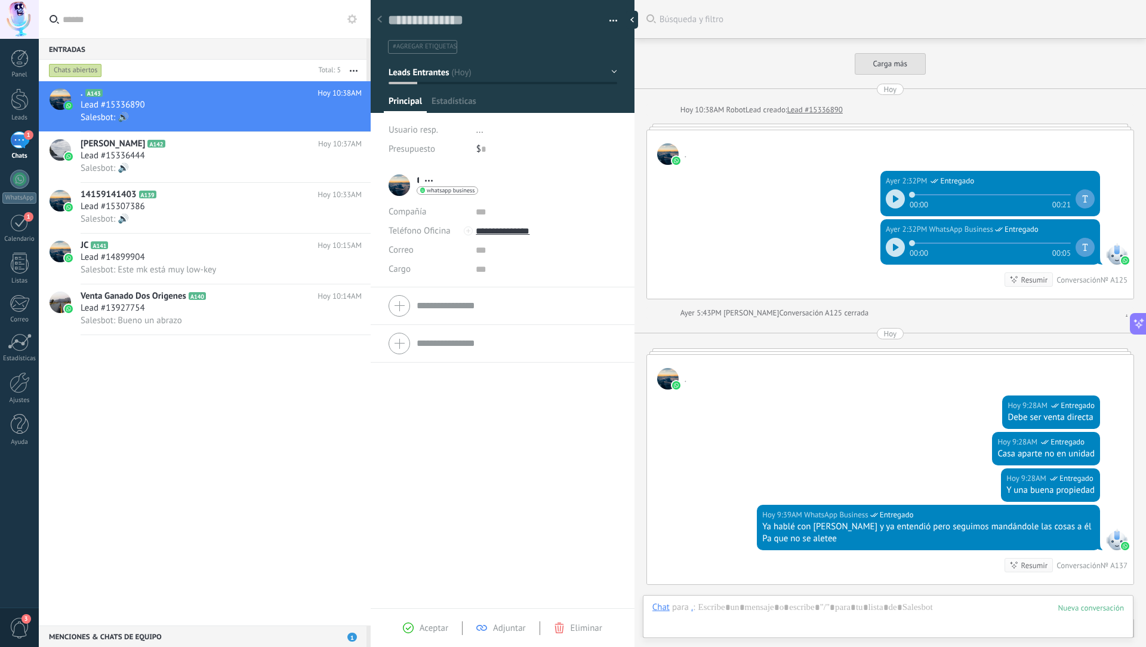
scroll to position [298, 0]
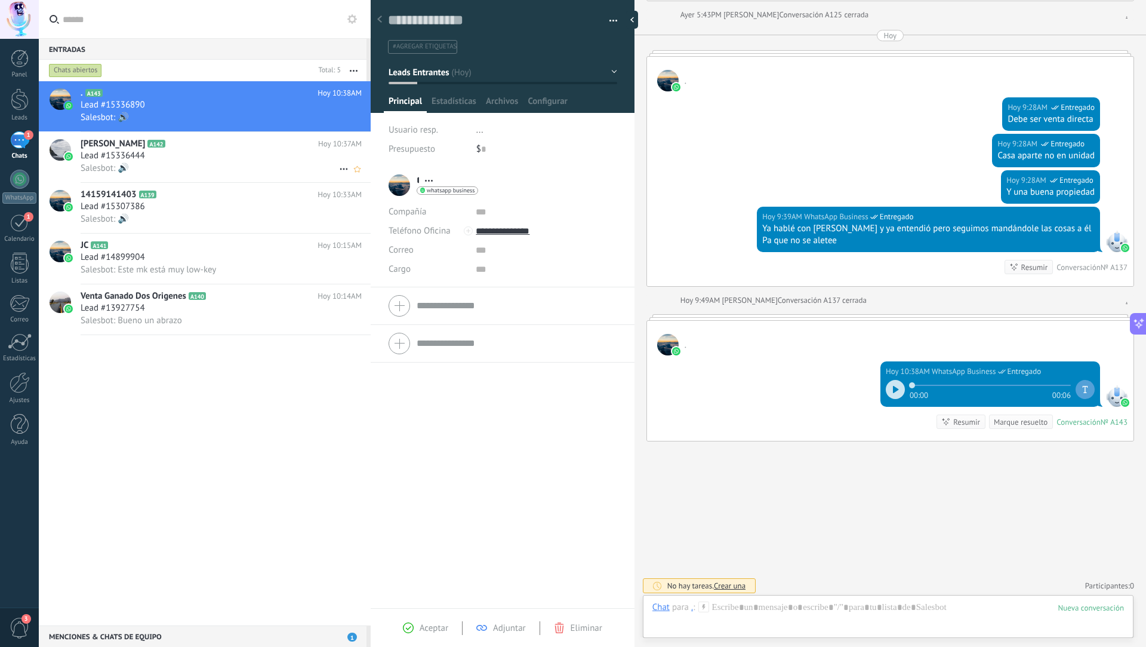
click at [232, 155] on div "Lead #15336444" at bounding box center [221, 156] width 281 height 12
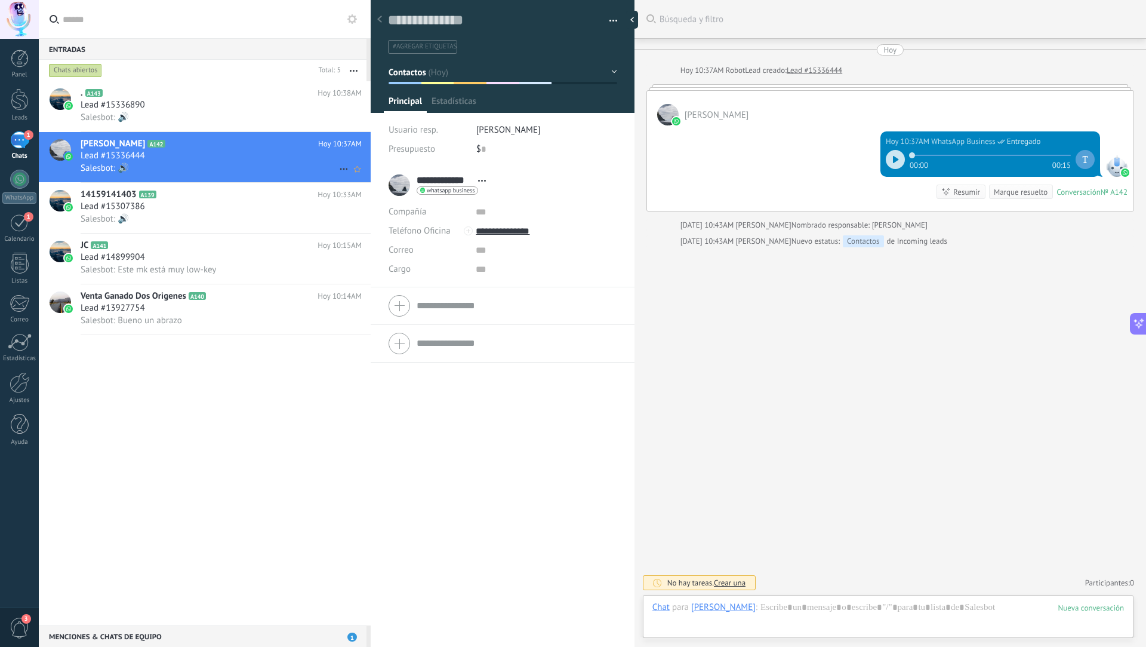
scroll to position [18, 0]
click at [232, 134] on div "Santiago Rios A142 Hoy 10:37AM Lead #15336444 Salesbot: 🔊" at bounding box center [226, 157] width 290 height 50
click at [255, 109] on div "Lead #15336890" at bounding box center [221, 105] width 281 height 12
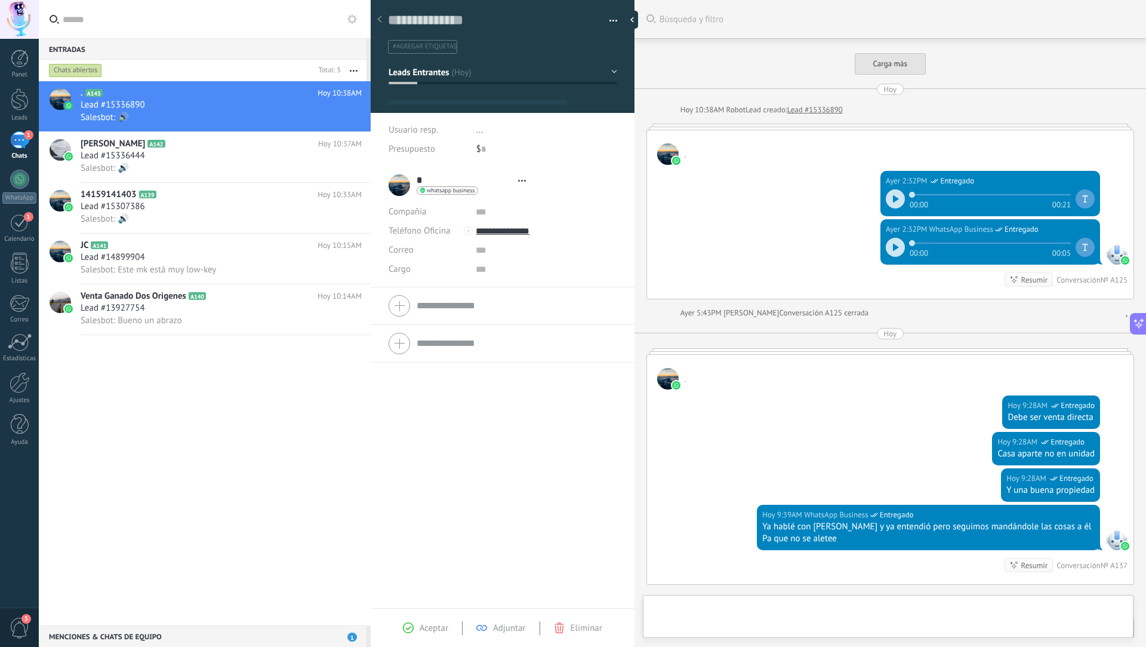
type textarea "**********"
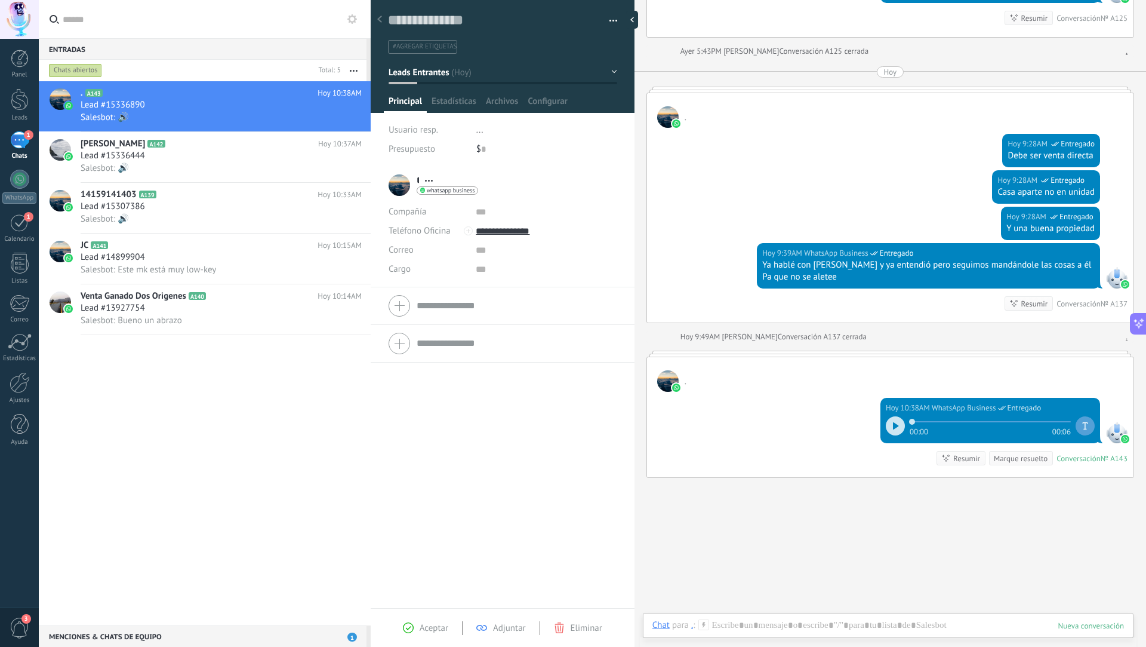
scroll to position [298, 0]
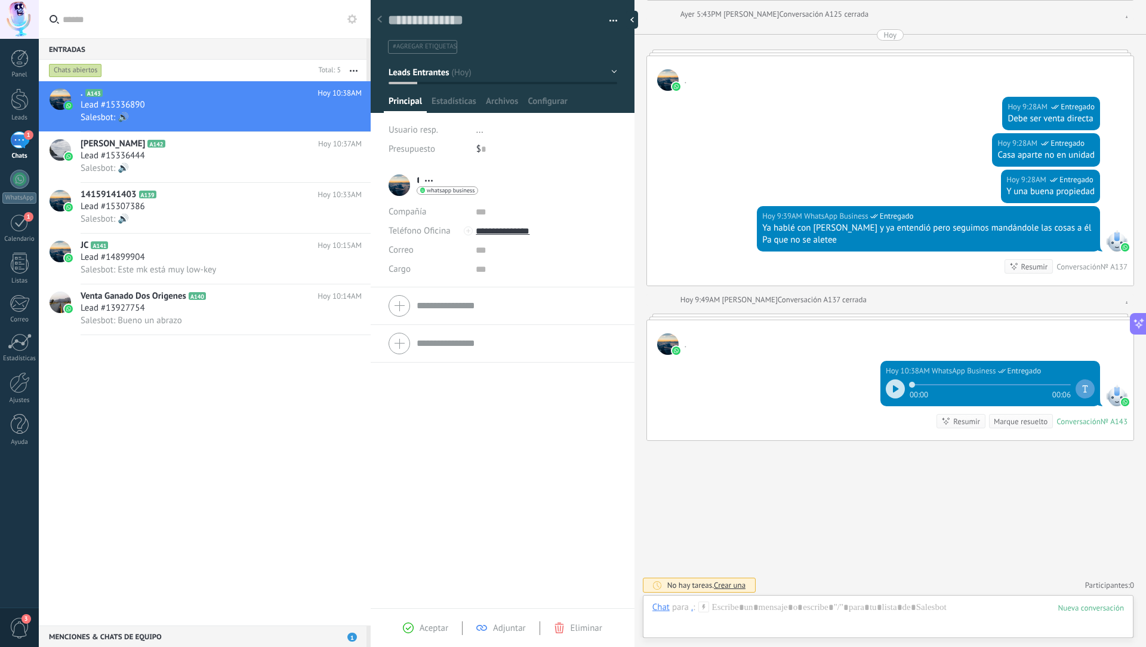
click at [409, 70] on span "Leads Entrantes" at bounding box center [419, 71] width 60 height 11
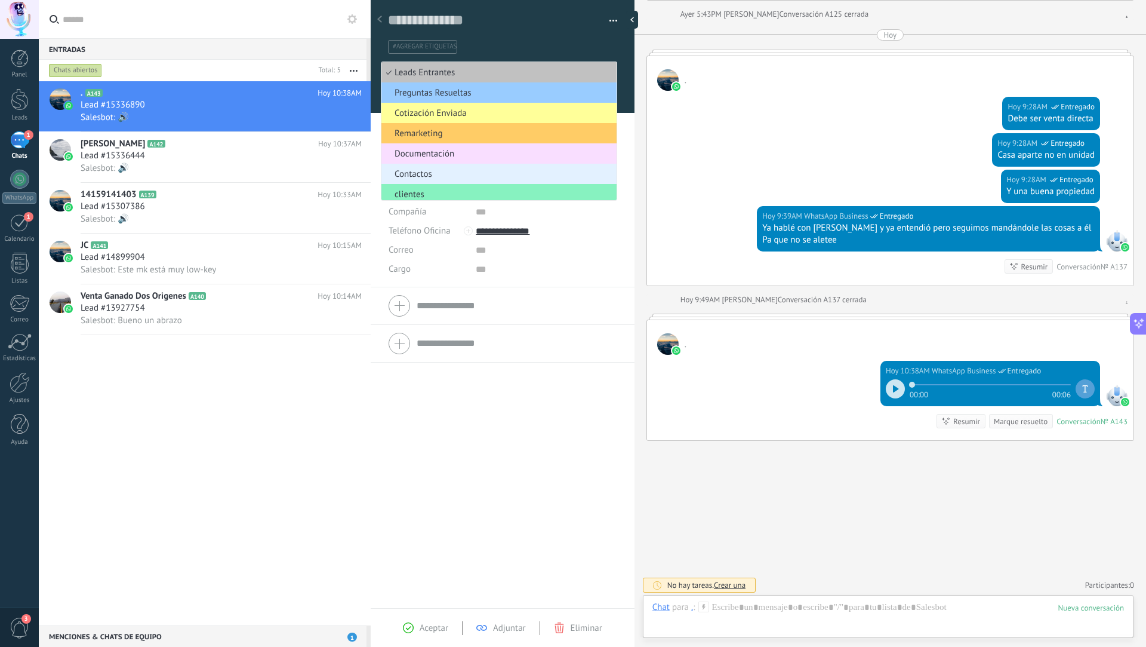
click at [433, 170] on span "Contactos" at bounding box center [497, 173] width 232 height 11
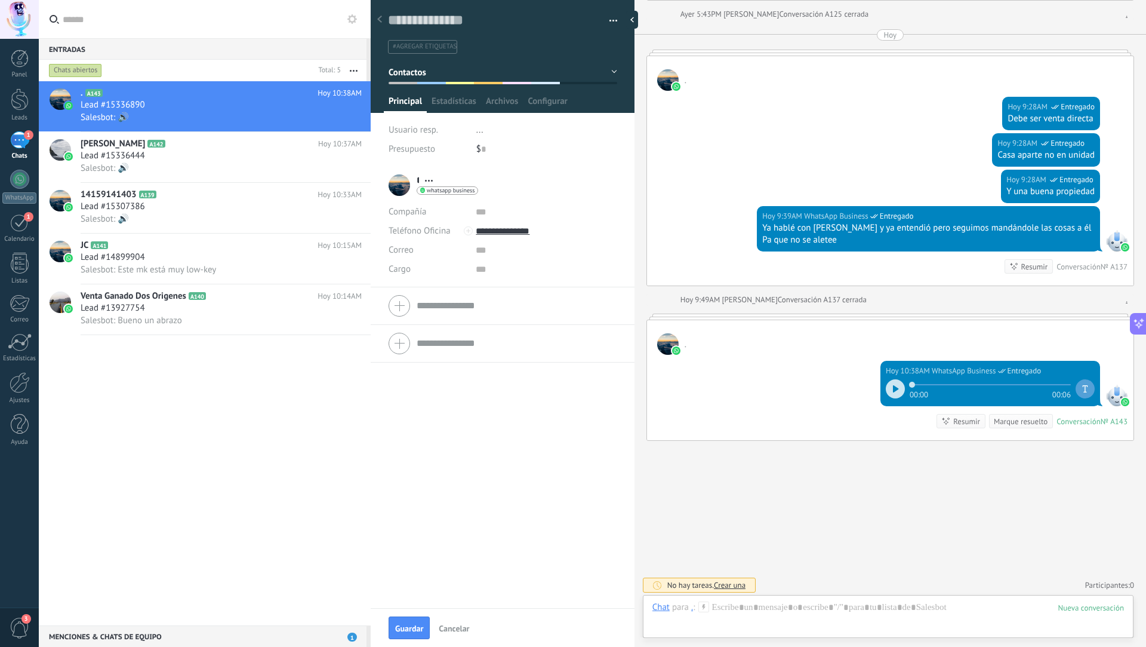
click at [644, 386] on div at bounding box center [895, 388] width 19 height 19
click at [349, 67] on button "button" at bounding box center [354, 70] width 26 height 21
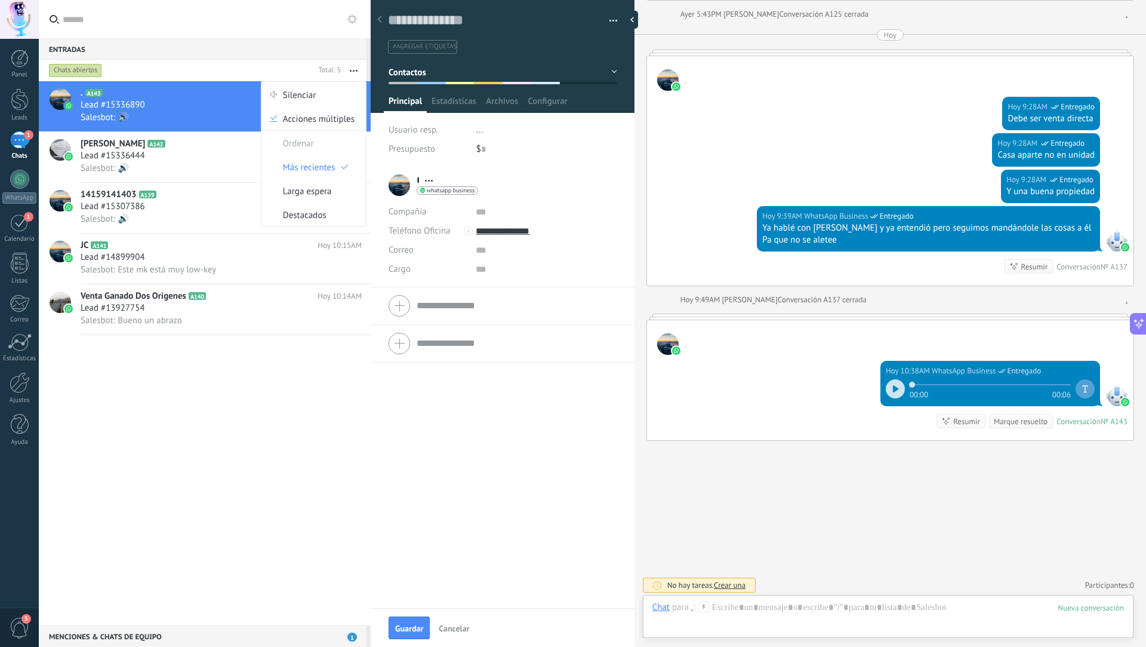
click at [316, 144] on div "Ordenar" at bounding box center [313, 143] width 104 height 24
click at [298, 144] on span "Ordenar" at bounding box center [298, 143] width 31 height 24
click at [221, 396] on div ". A143 Hoy 10:38AM Lead #15336890 Salesbot: 🔊 Santiago Rios A142 Hoy 10:37AM Le…" at bounding box center [205, 353] width 332 height 544
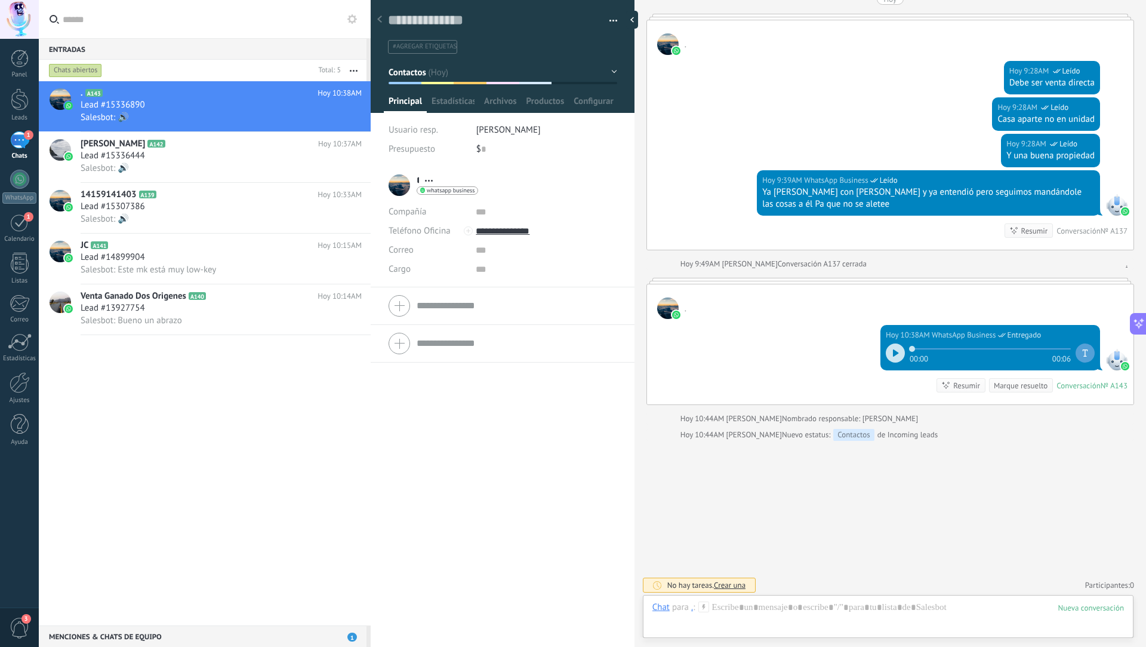
scroll to position [38, 0]
click at [14, 109] on div at bounding box center [20, 99] width 18 height 22
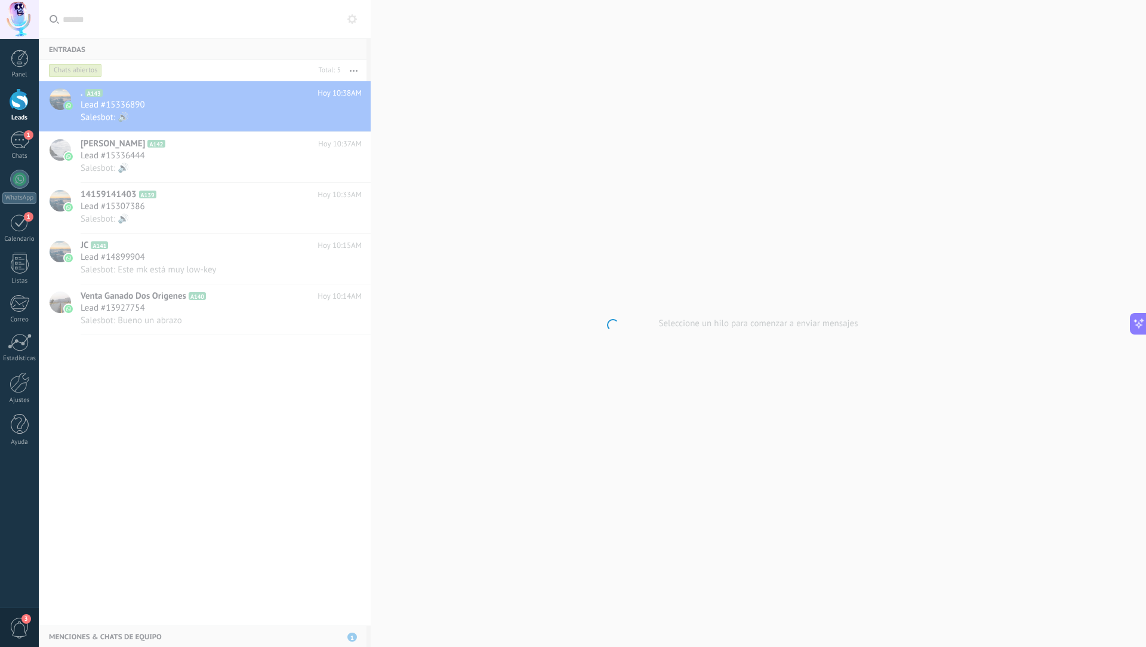
scroll to position [11, 0]
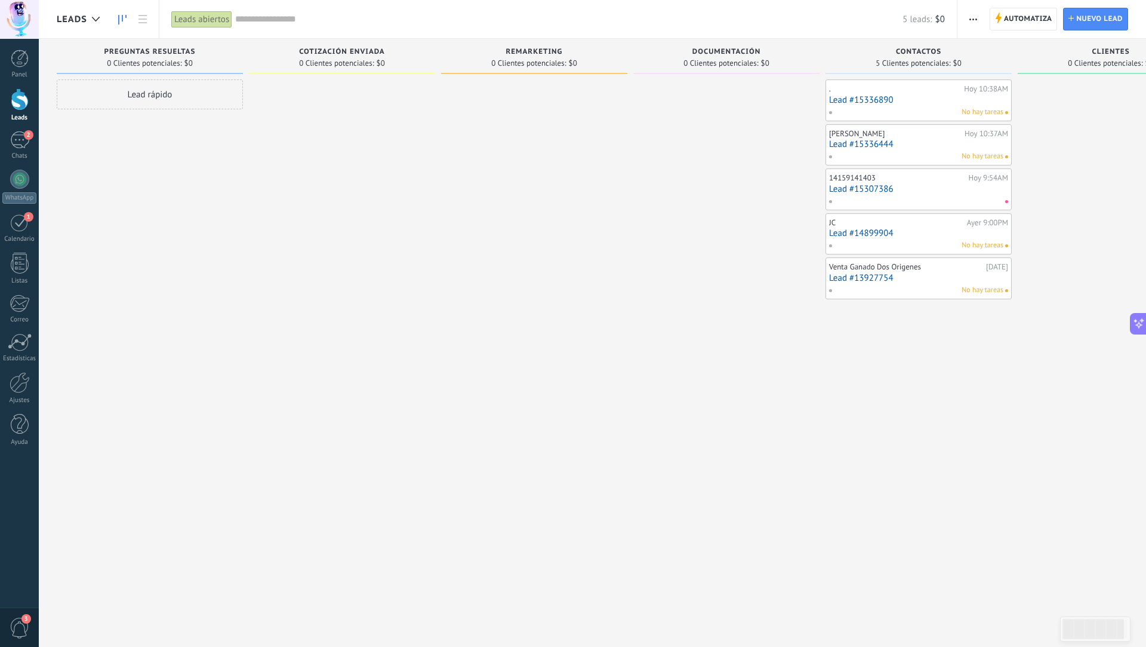
click at [1026, 7] on div "Automatiza Nueva difusión Editar embudo Editar el diseño de la tarjeta Importar…" at bounding box center [1052, 19] width 189 height 38
click at [1026, 20] on span "Automatiza" at bounding box center [1028, 18] width 48 height 21
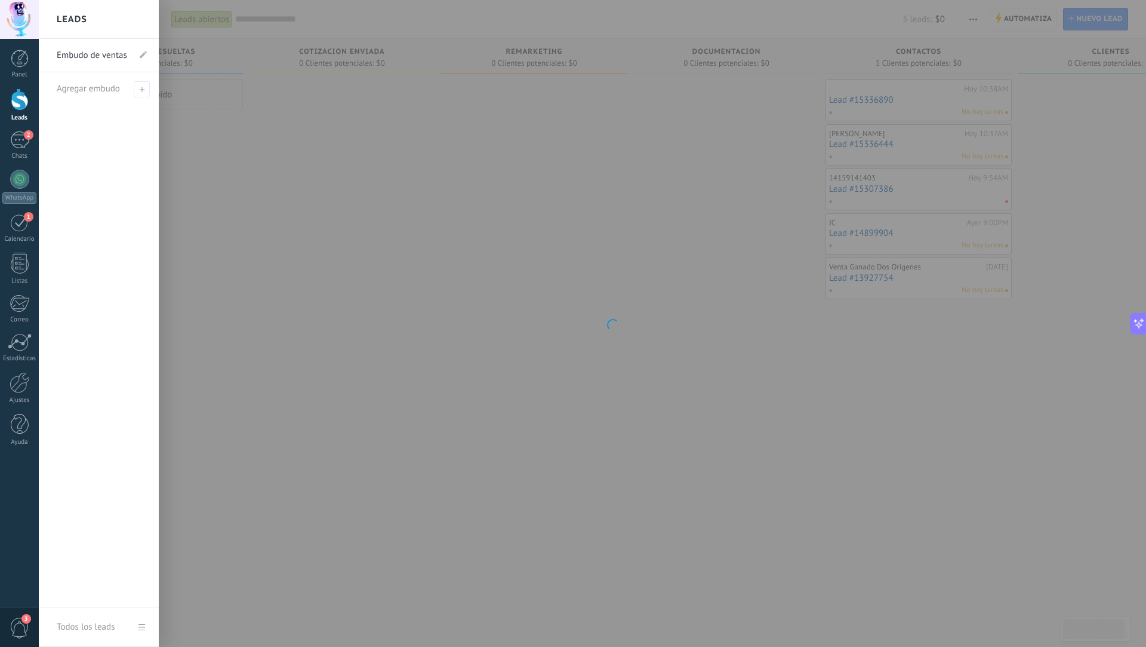
click at [14, 116] on div "Leads" at bounding box center [19, 118] width 35 height 8
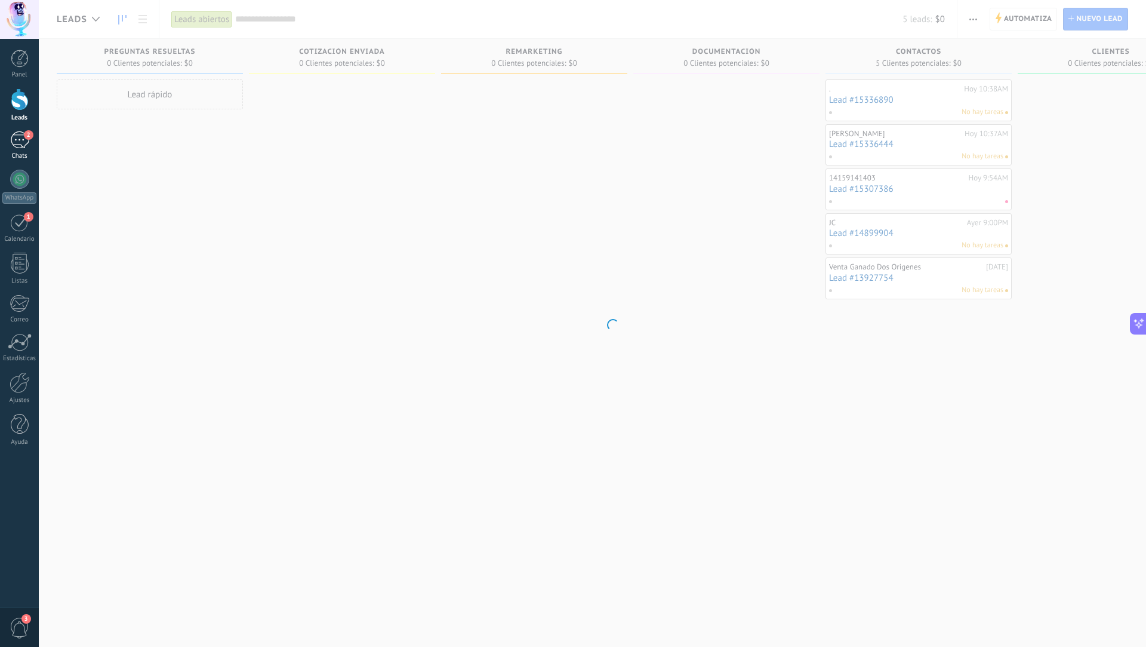
click at [20, 142] on div "2" at bounding box center [19, 139] width 19 height 17
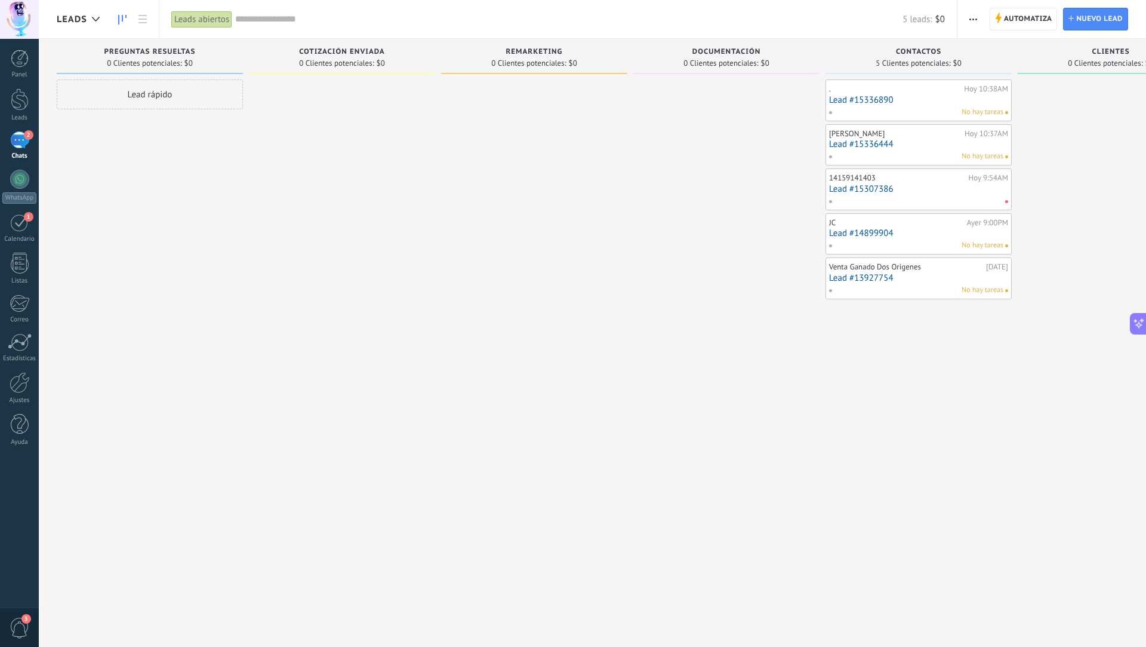
click at [20, 142] on div "2" at bounding box center [19, 139] width 19 height 17
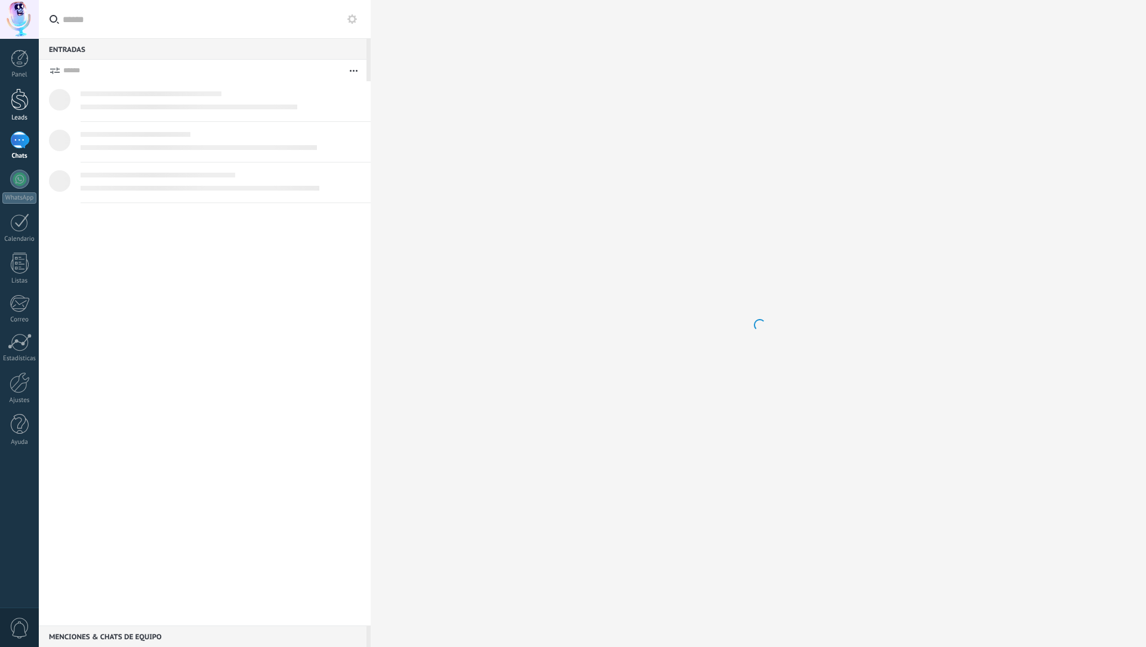
click at [20, 102] on div at bounding box center [20, 99] width 18 height 22
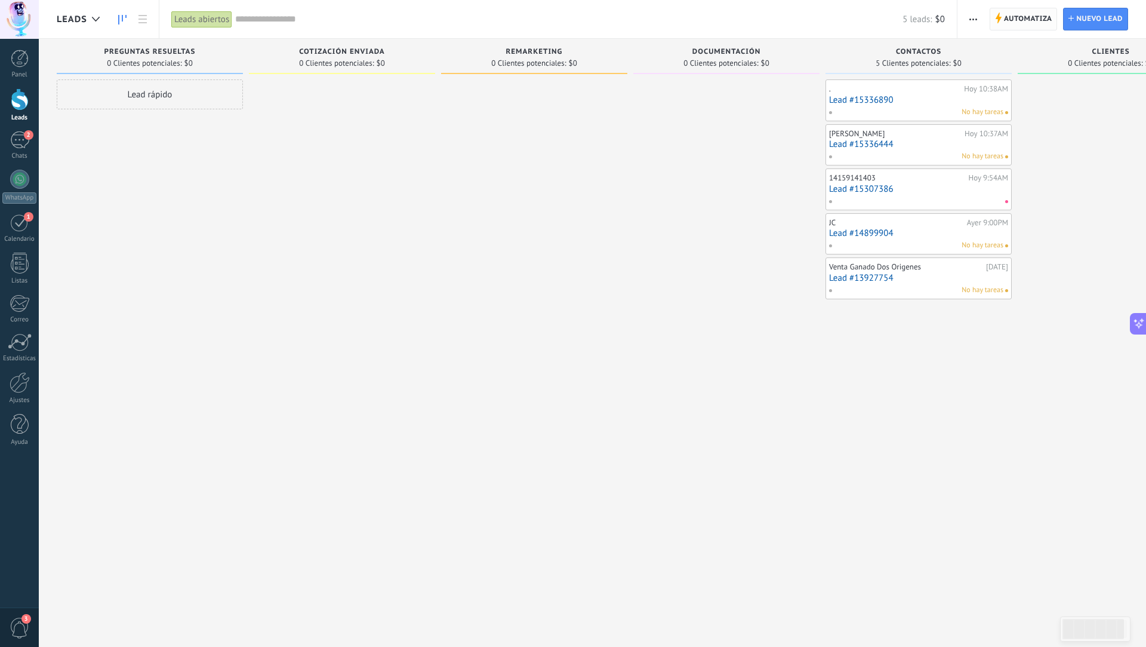
click at [1016, 19] on span "Automatiza" at bounding box center [1028, 18] width 48 height 21
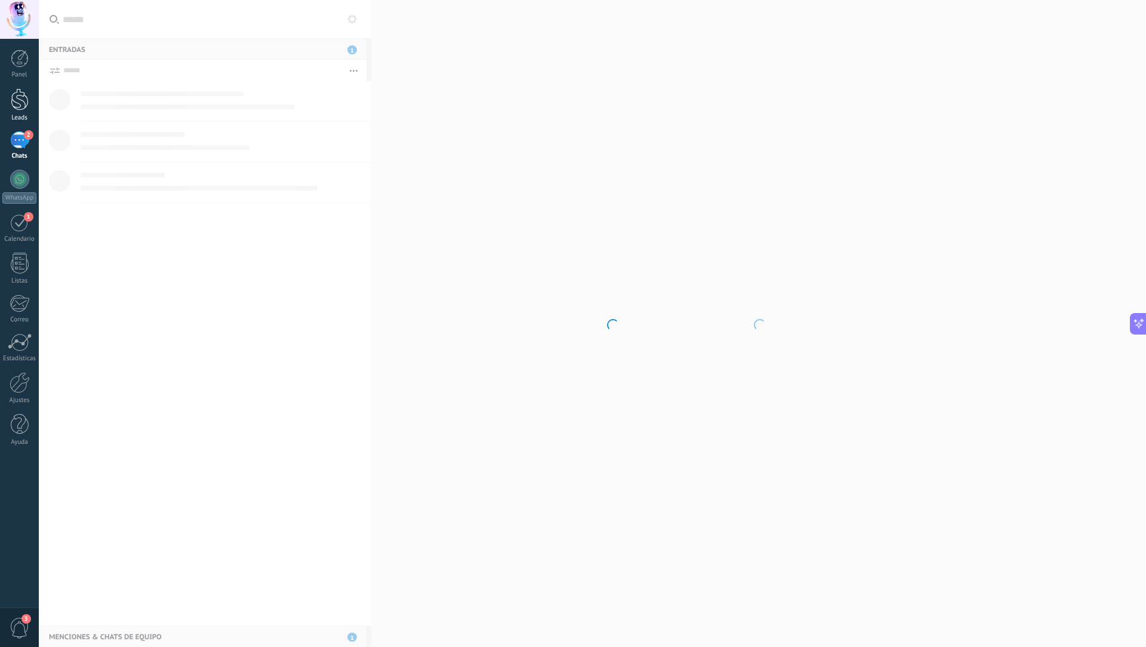
click at [16, 101] on div at bounding box center [20, 99] width 18 height 22
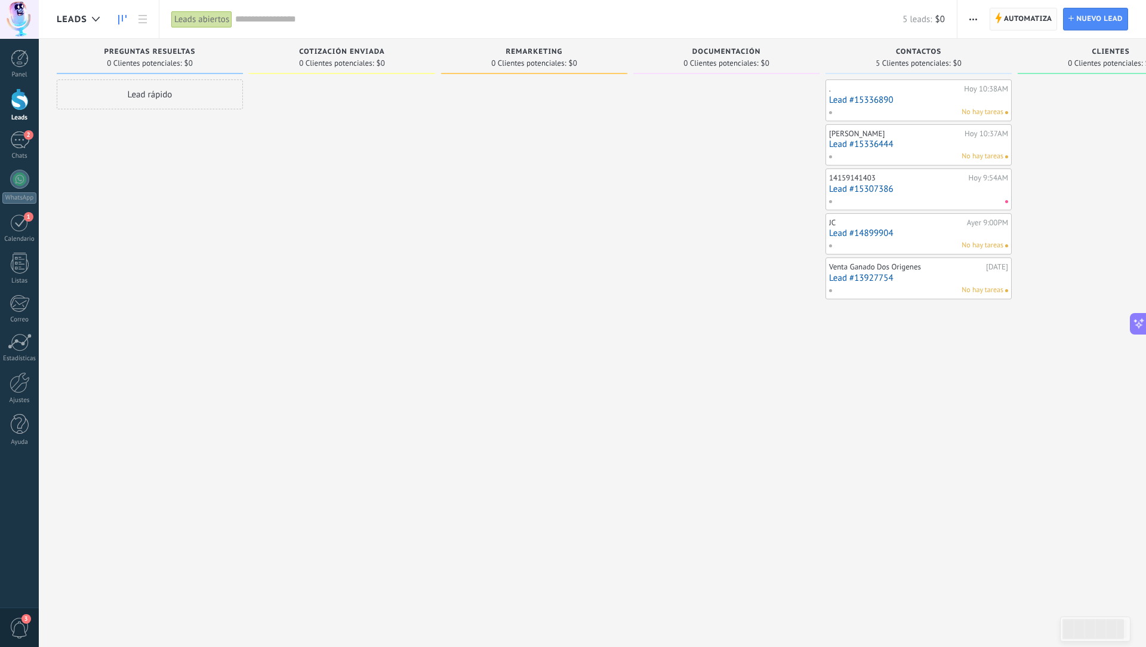
click at [1013, 20] on span "Automatiza" at bounding box center [1028, 18] width 48 height 21
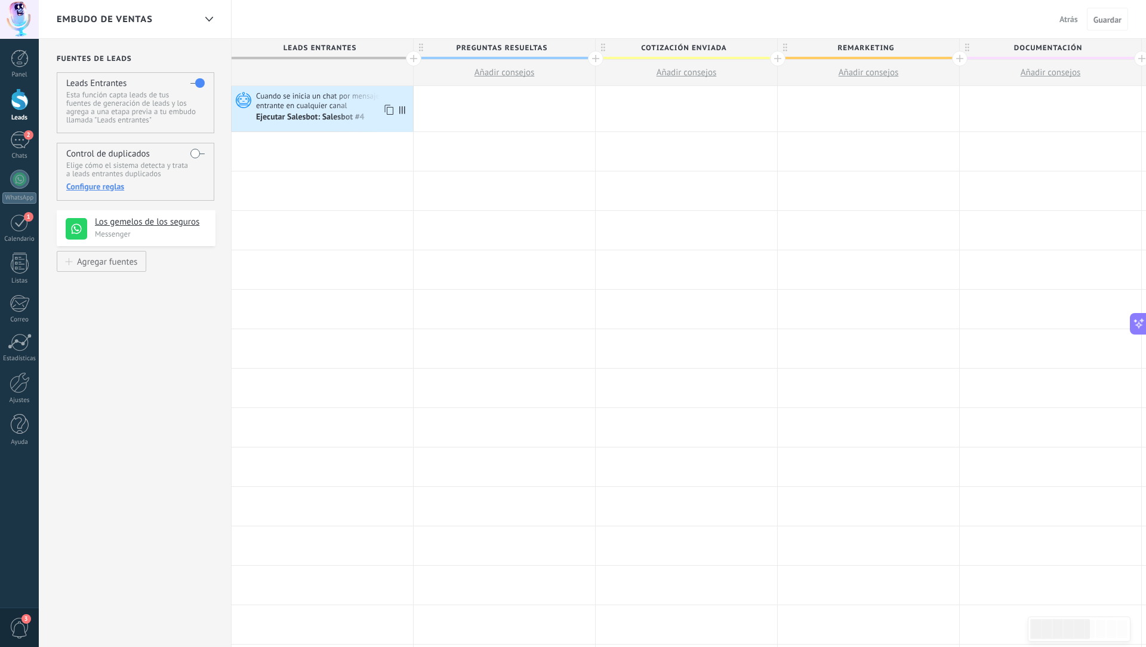
click at [340, 99] on span "Cuando se inicia un chat por mensaje entrante en cualquier canal" at bounding box center [333, 101] width 154 height 20
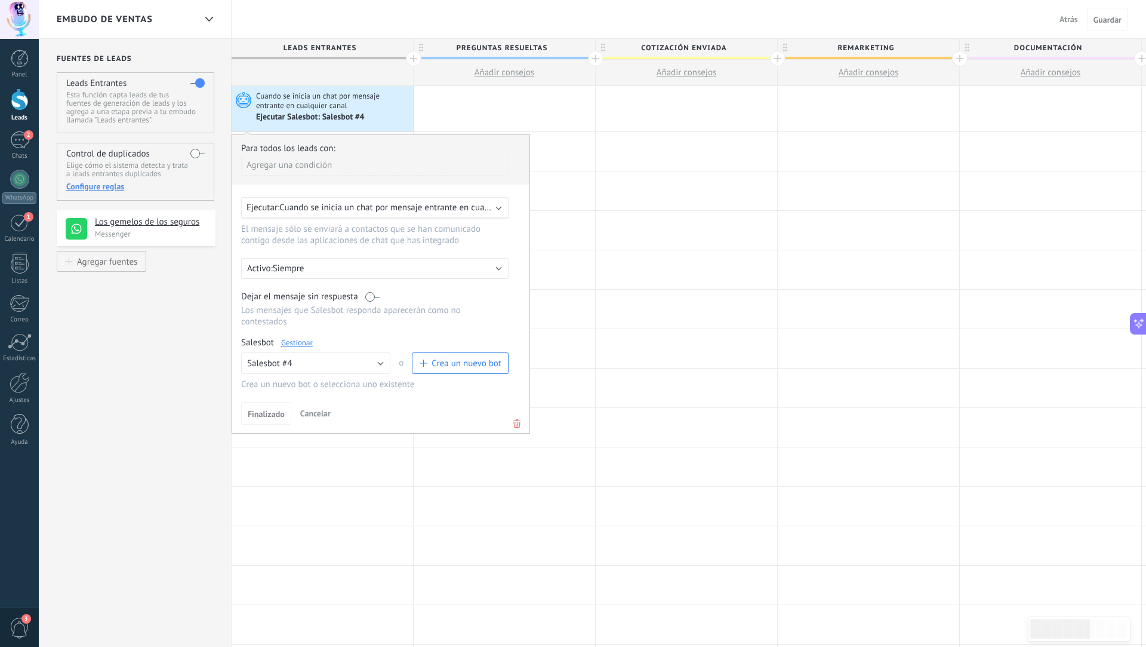
click at [301, 337] on link "Gestionar" at bounding box center [297, 342] width 32 height 10
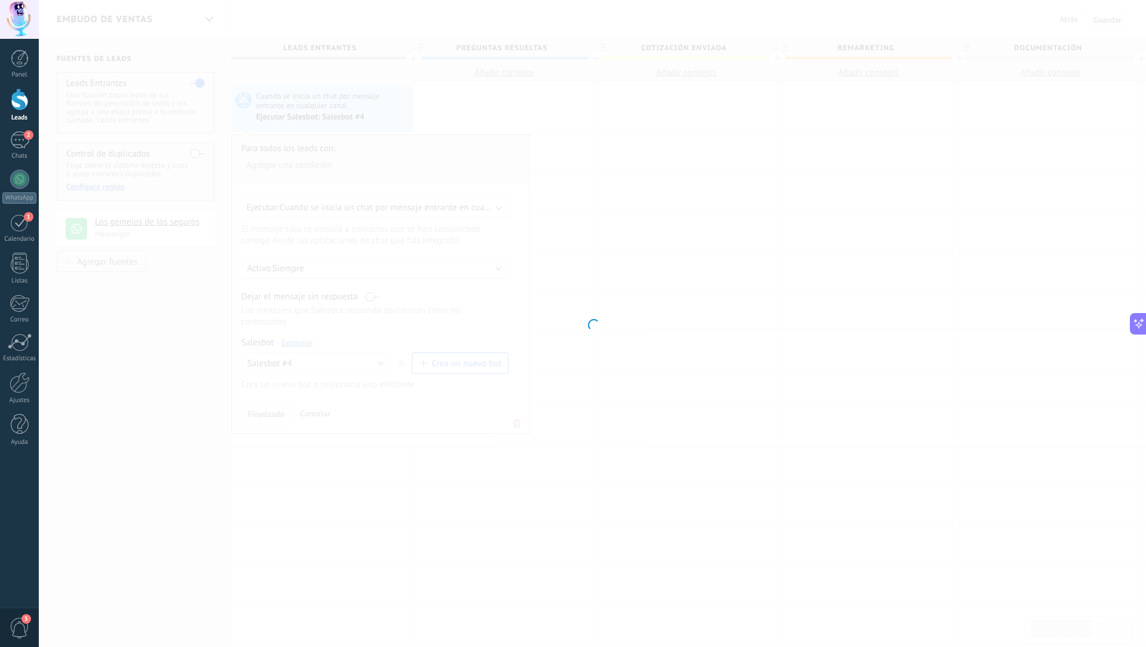
type input "**********"
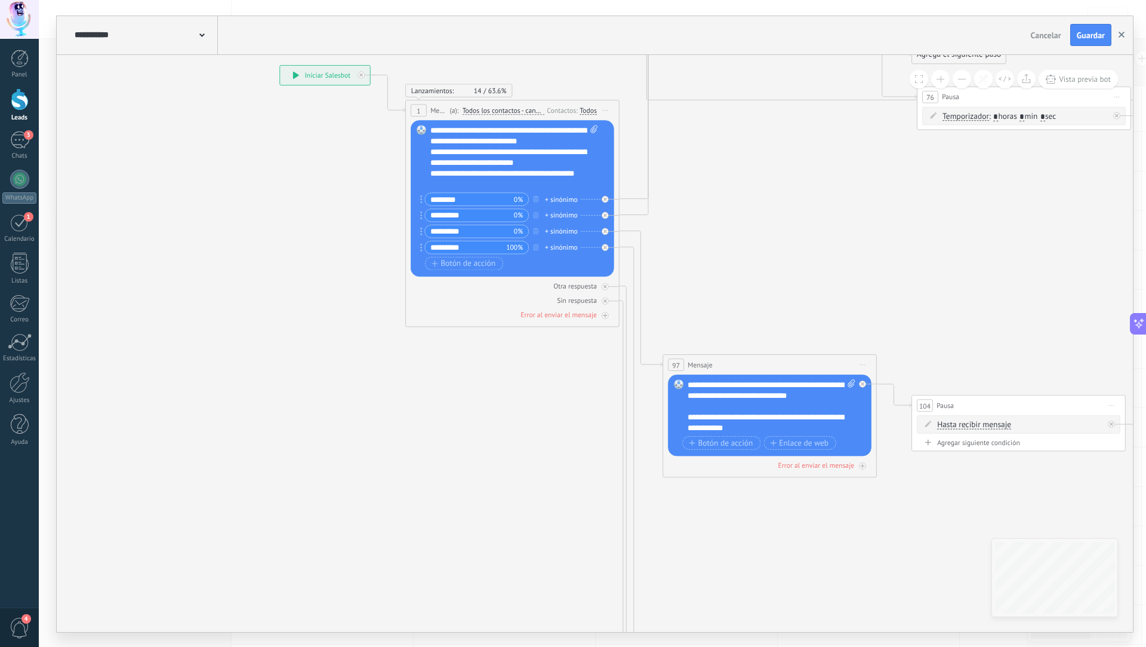
click at [1125, 30] on button "button" at bounding box center [1122, 35] width 18 height 23
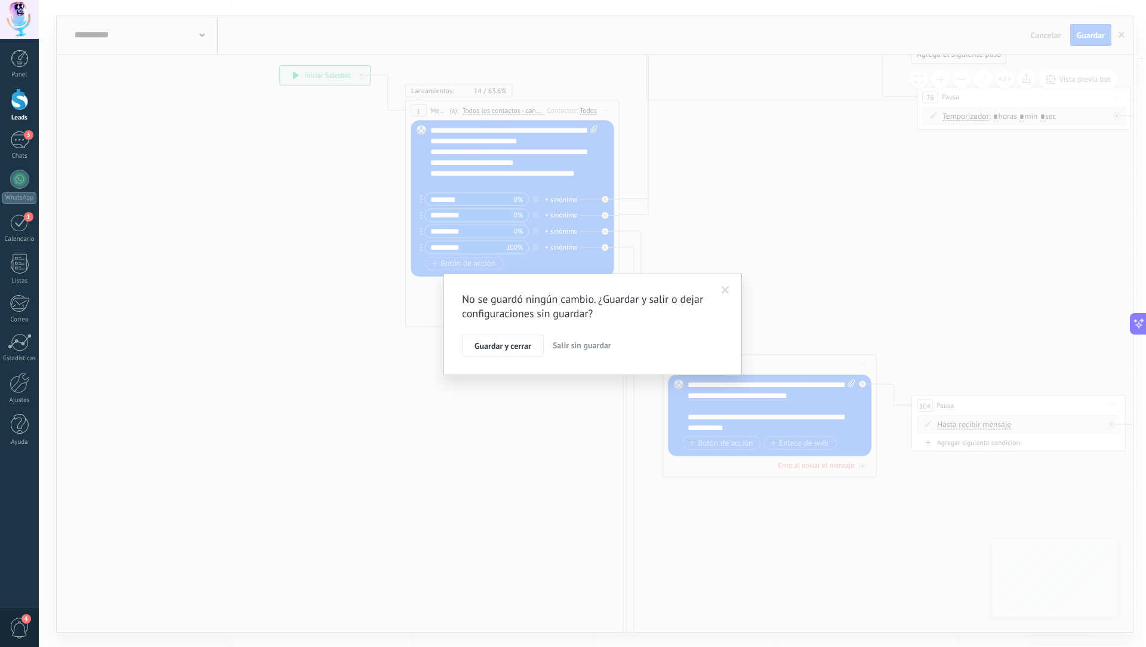
click at [589, 346] on span "Salir sin guardar" at bounding box center [582, 345] width 59 height 11
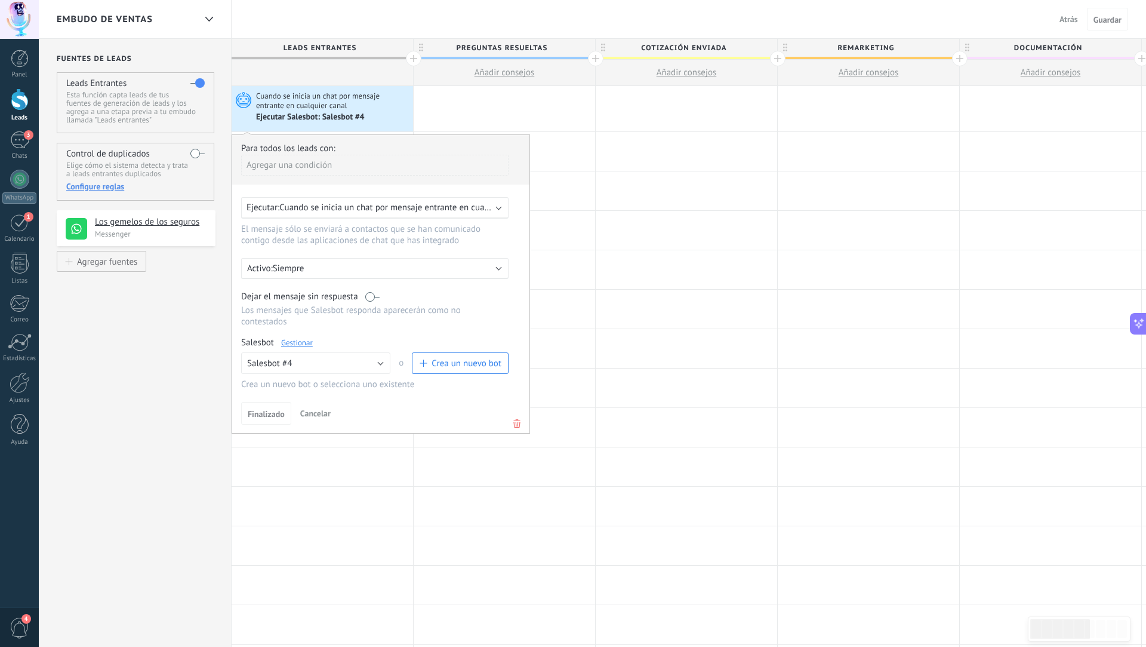
click at [556, 10] on div "Embudo de ventas Atrás Cancelar Guardar" at bounding box center [592, 19] width 1107 height 39
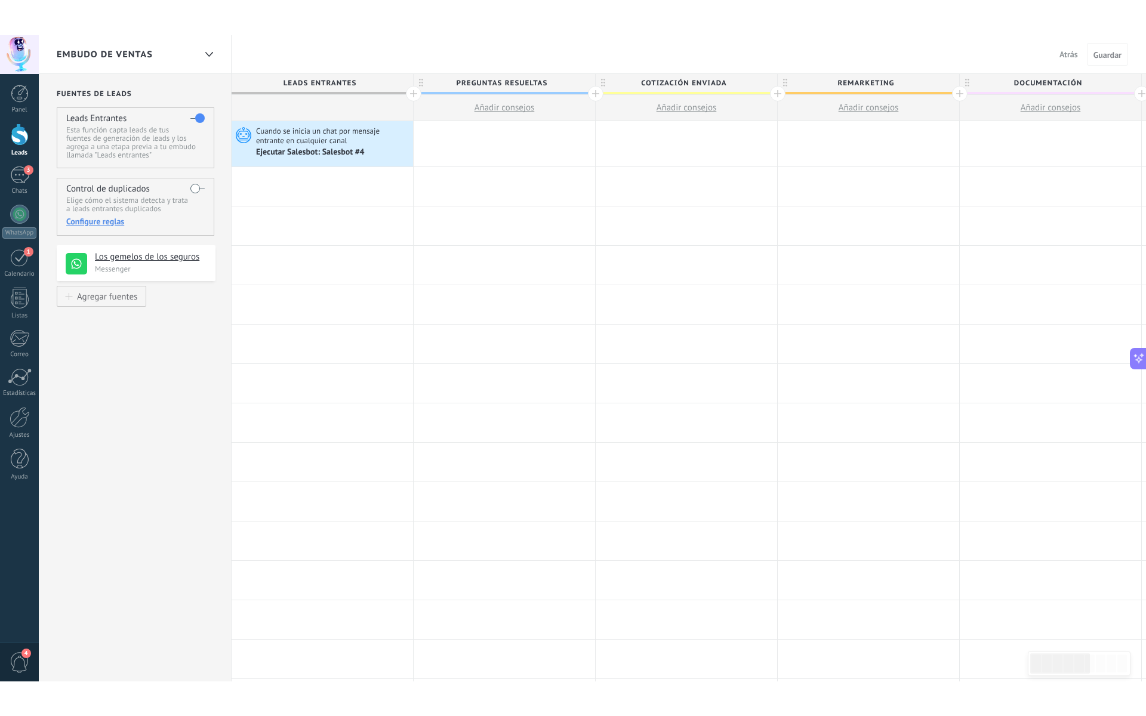
scroll to position [11, 0]
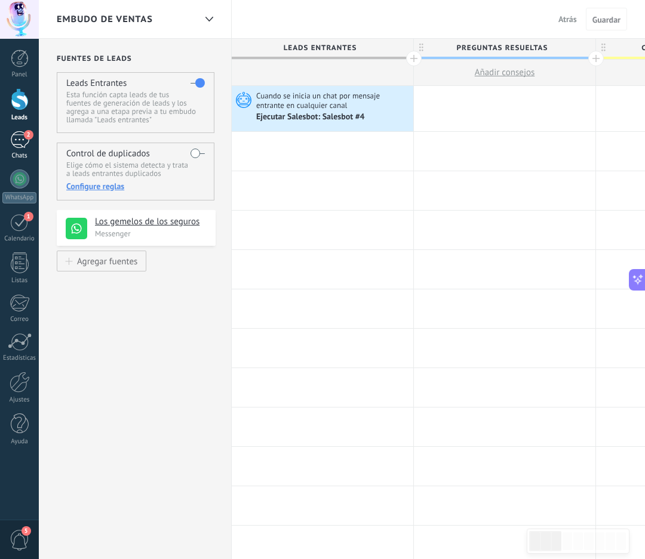
click at [21, 139] on div "2" at bounding box center [19, 139] width 19 height 17
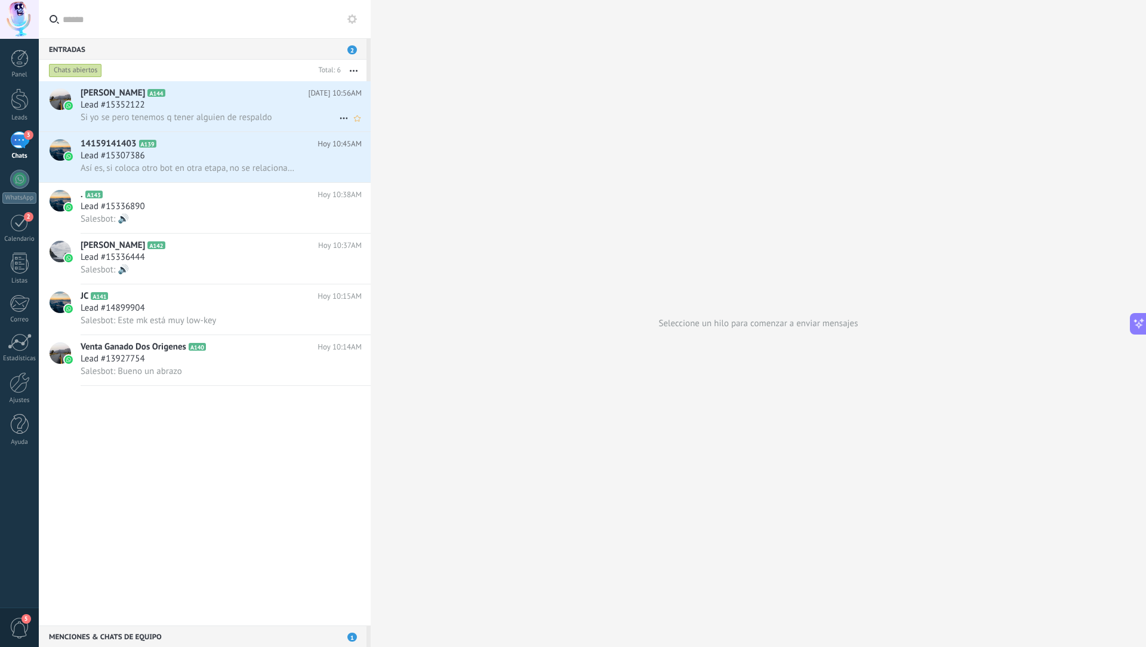
click at [337, 116] on icon at bounding box center [344, 118] width 14 height 14
click at [297, 101] on div at bounding box center [573, 323] width 1146 height 647
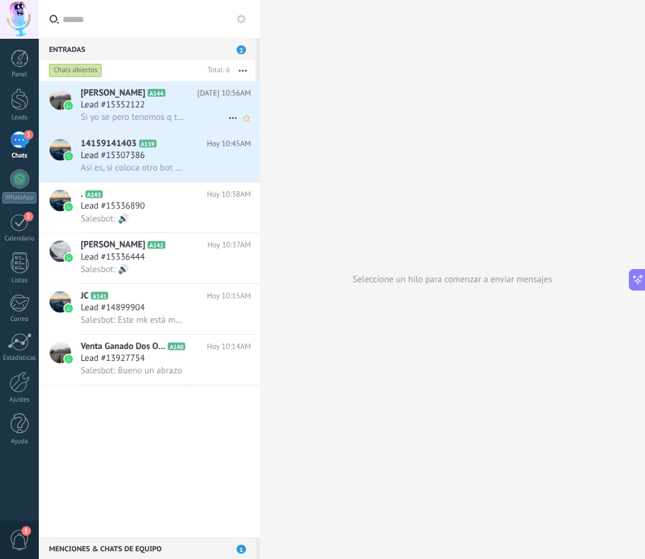
click at [206, 100] on div "Lead #15352122" at bounding box center [166, 105] width 170 height 12
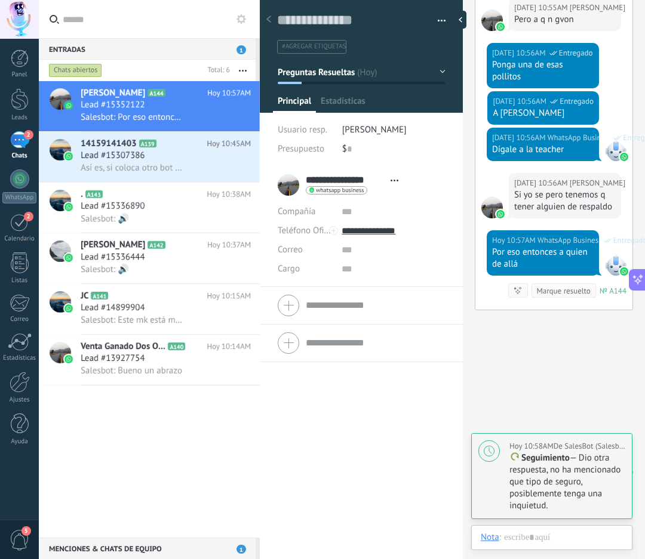
scroll to position [18, 0]
click at [301, 72] on span "Preguntas Resueltas" at bounding box center [316, 71] width 77 height 11
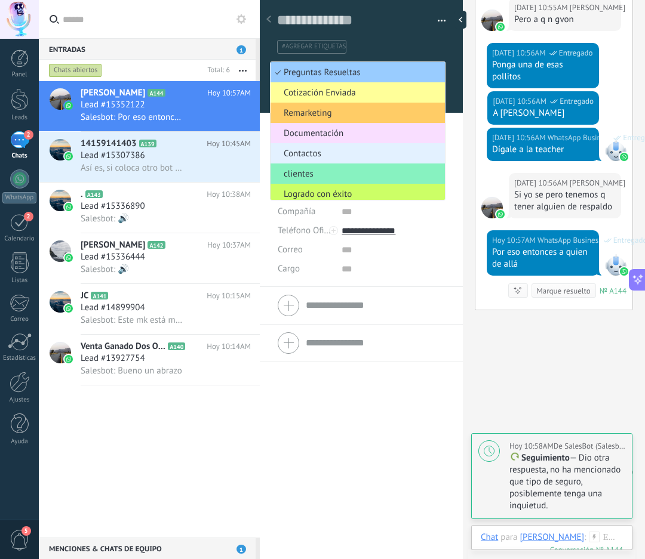
scroll to position [26, 0]
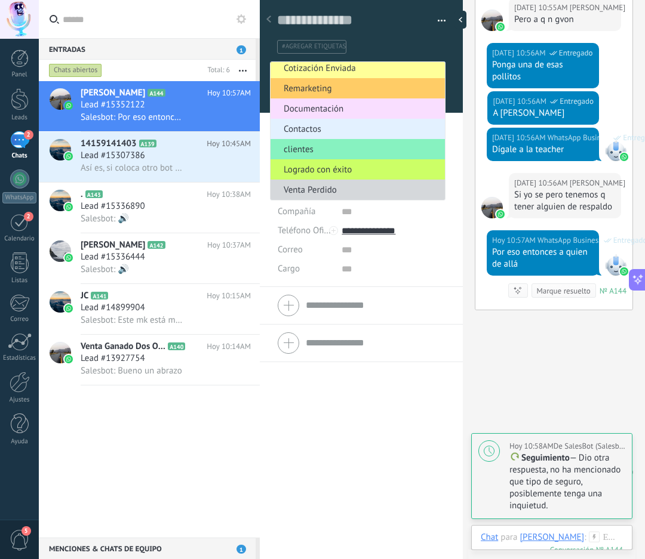
click at [316, 126] on span "Contactos" at bounding box center [355, 129] width 171 height 11
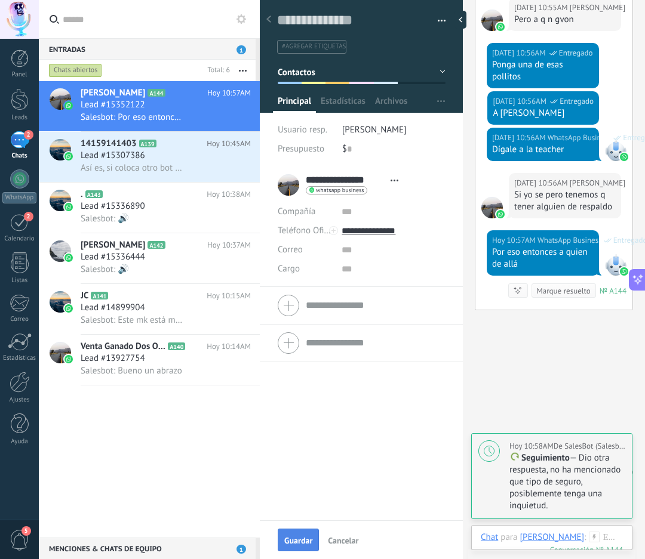
click at [301, 538] on span "Guardar" at bounding box center [298, 541] width 28 height 8
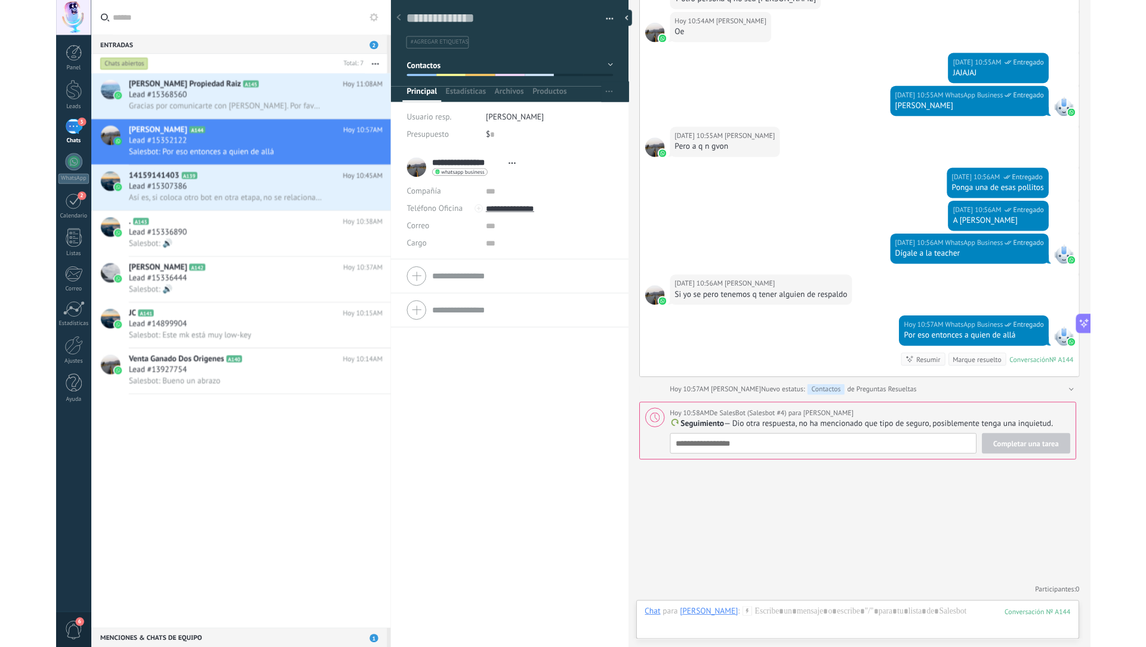
scroll to position [18, 0]
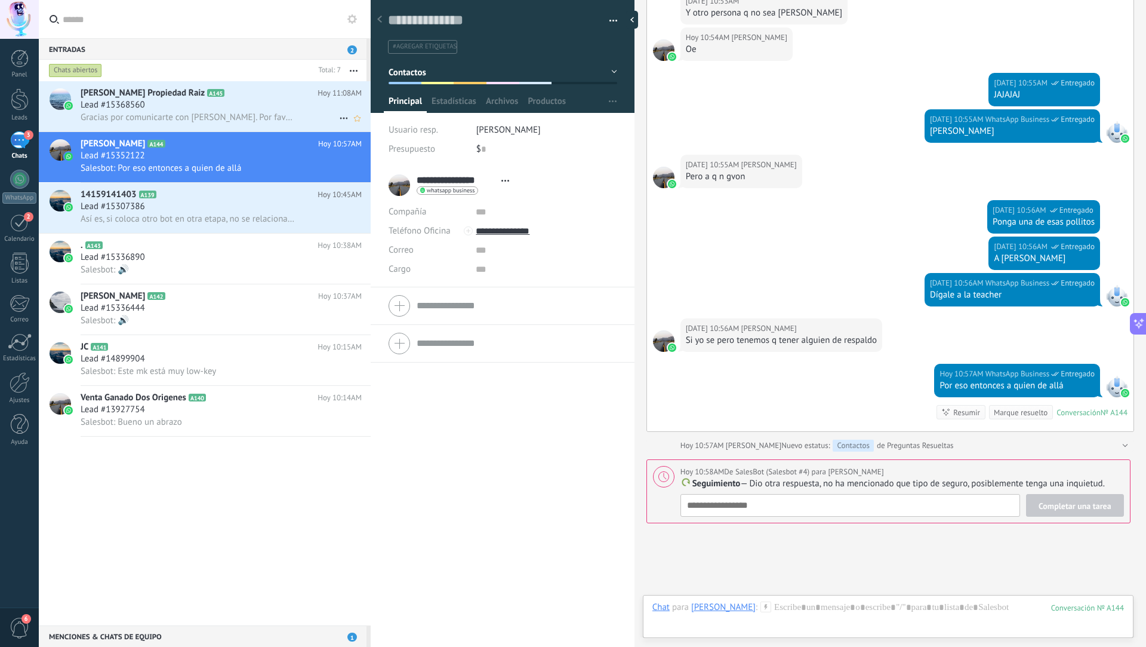
click at [193, 100] on div "Lead #15368560" at bounding box center [221, 105] width 281 height 12
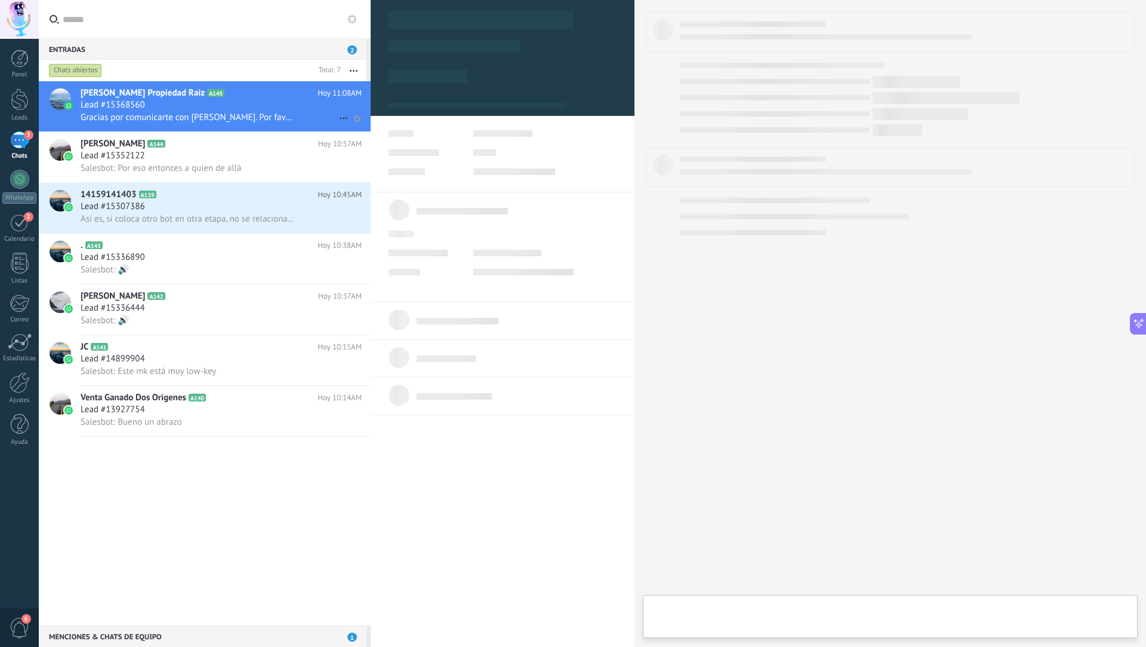
click at [337, 117] on icon at bounding box center [344, 118] width 14 height 14
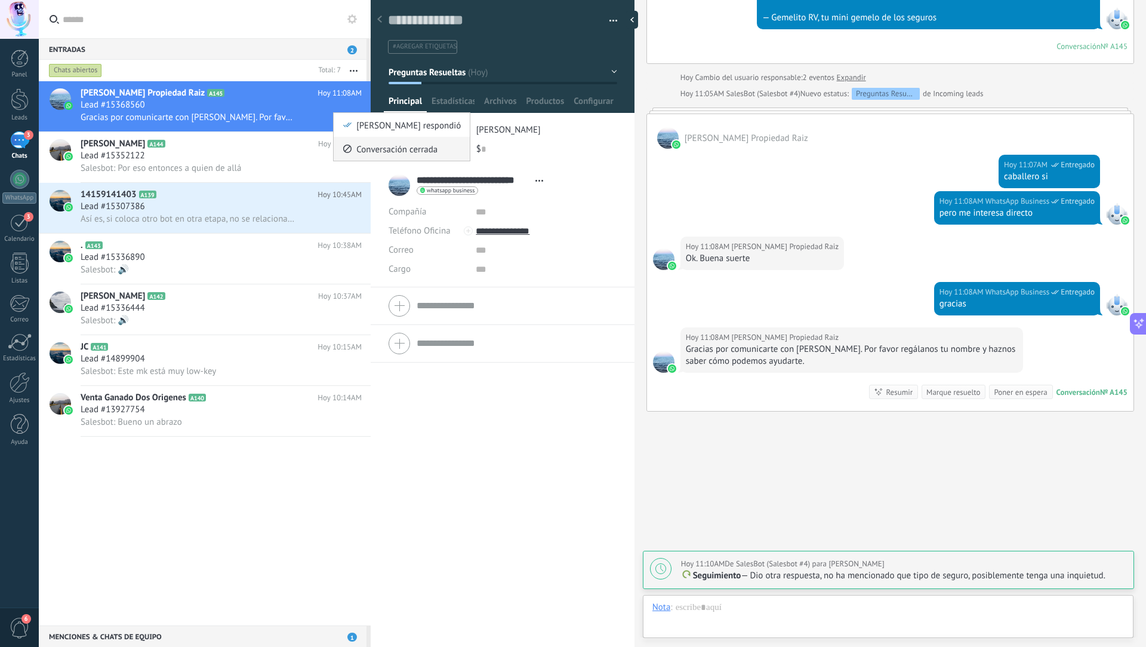
scroll to position [443, 0]
click at [367, 146] on span "Conversación cerrada" at bounding box center [396, 149] width 81 height 24
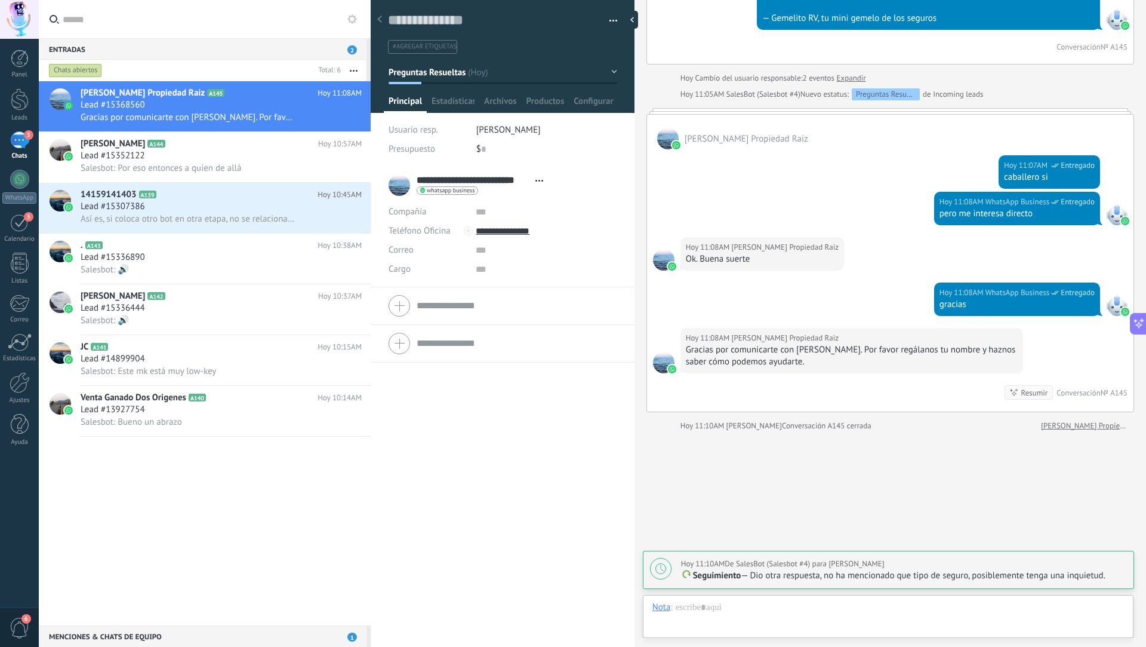
scroll to position [463, 0]
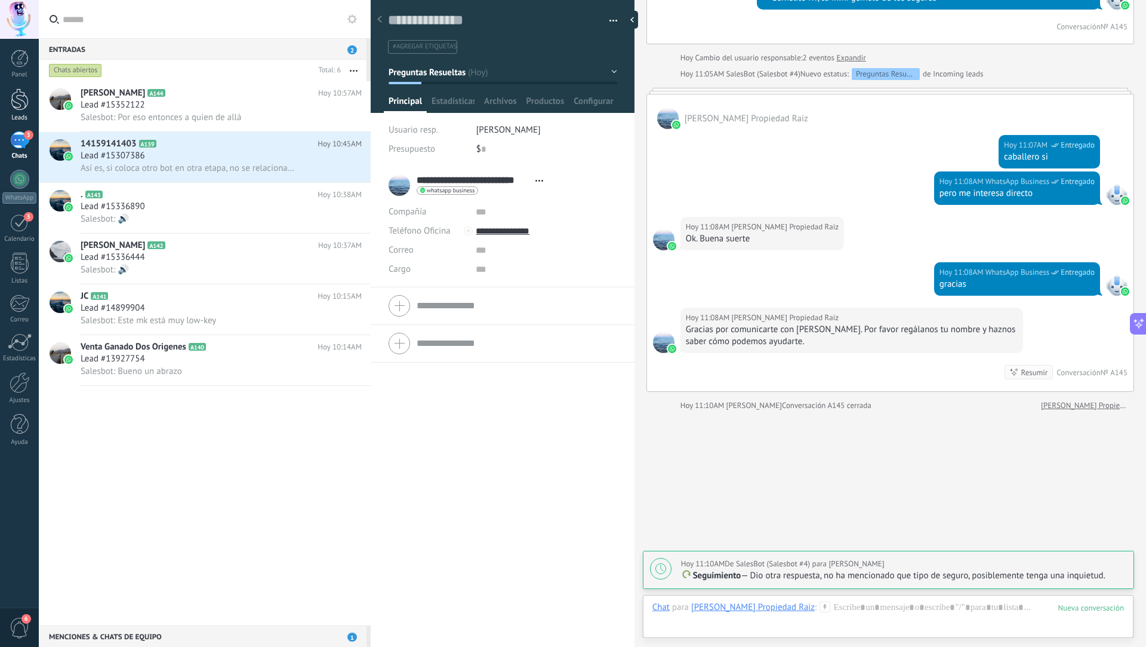
click at [7, 96] on link "Leads" at bounding box center [19, 104] width 39 height 33
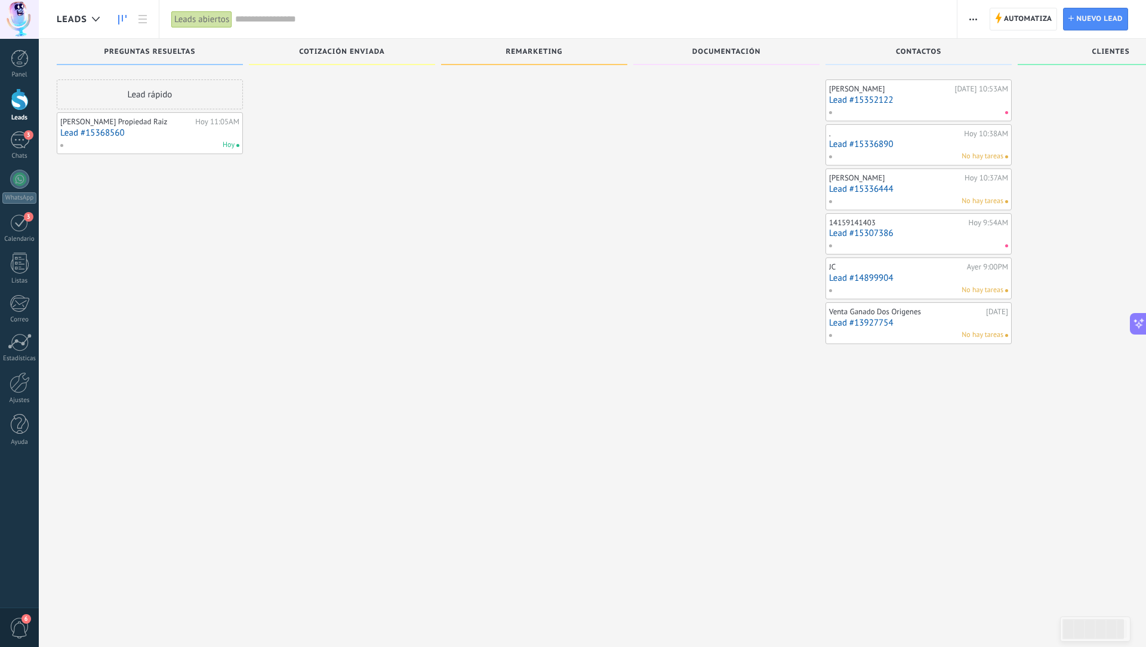
click at [208, 128] on link "Lead #15368560" at bounding box center [149, 133] width 179 height 10
click at [221, 125] on div "Hoy 11:05AM" at bounding box center [217, 122] width 44 height 10
click at [171, 124] on div "Carlos Borja Propiedad Raiz" at bounding box center [126, 122] width 132 height 10
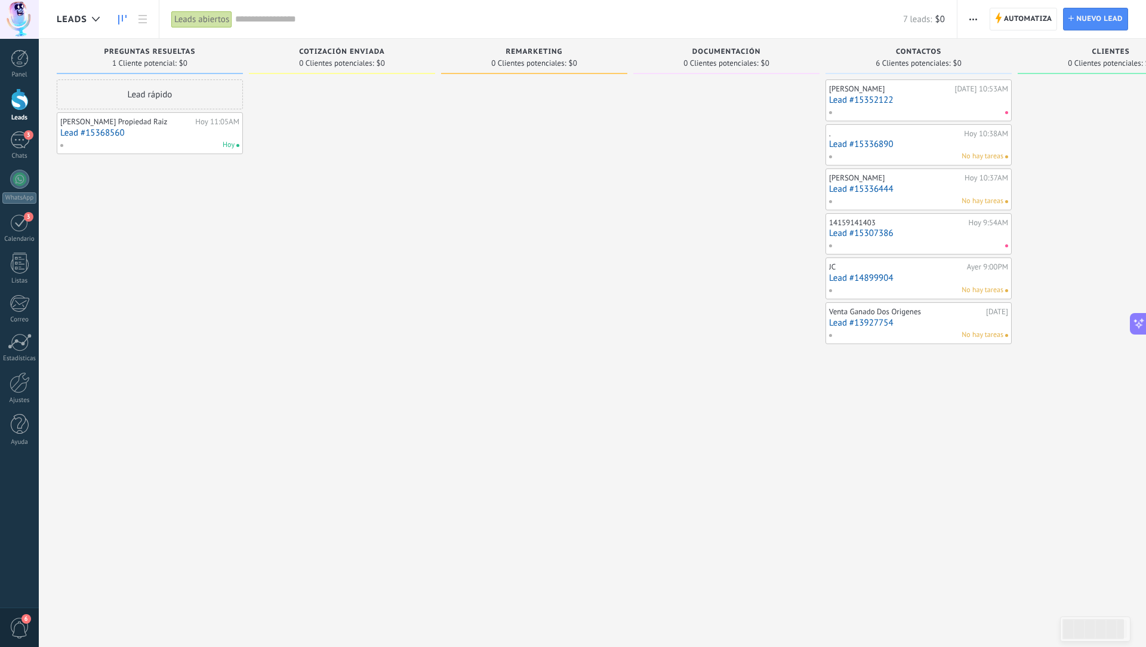
click at [171, 124] on div "Carlos Borja Propiedad Raiz" at bounding box center [126, 122] width 132 height 10
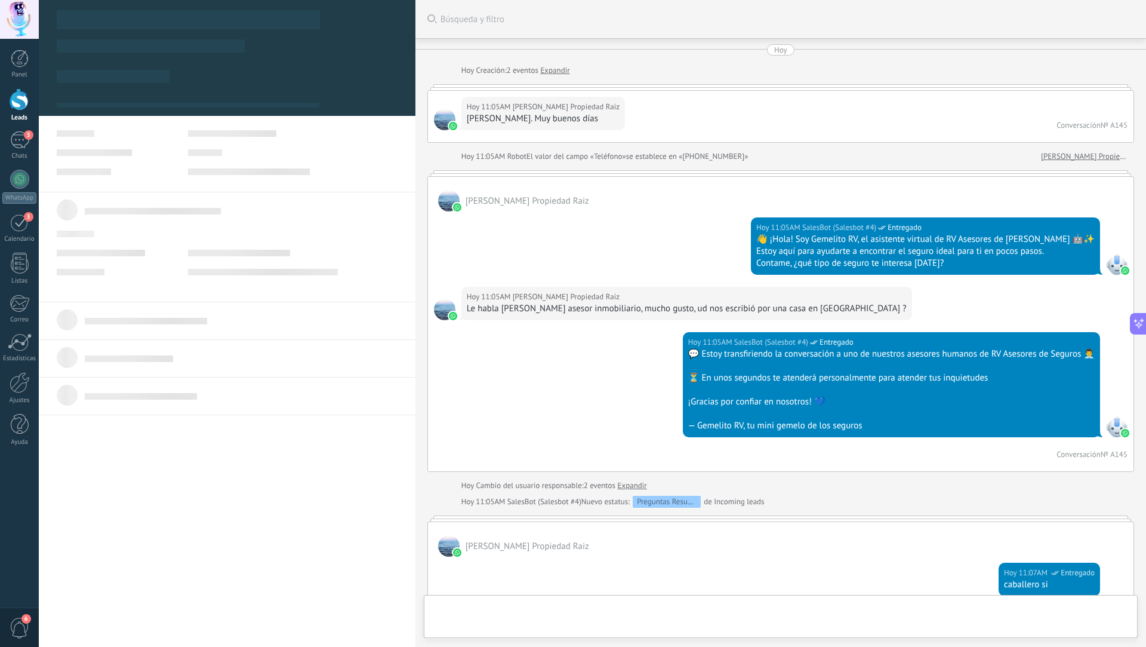
scroll to position [413, 0]
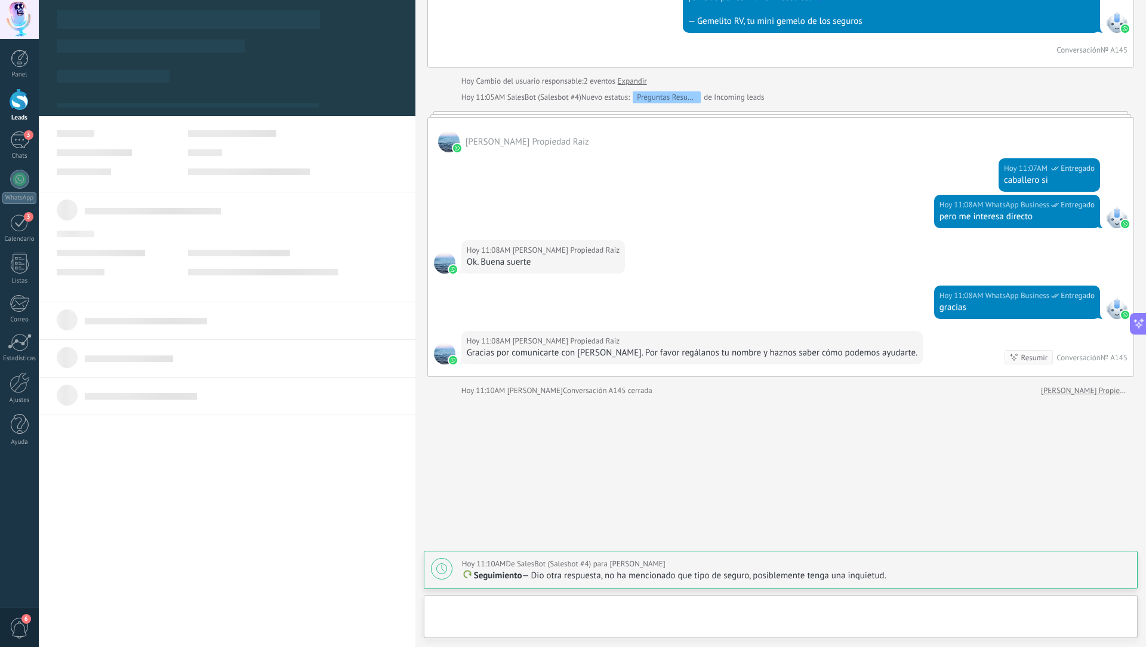
type textarea "**********"
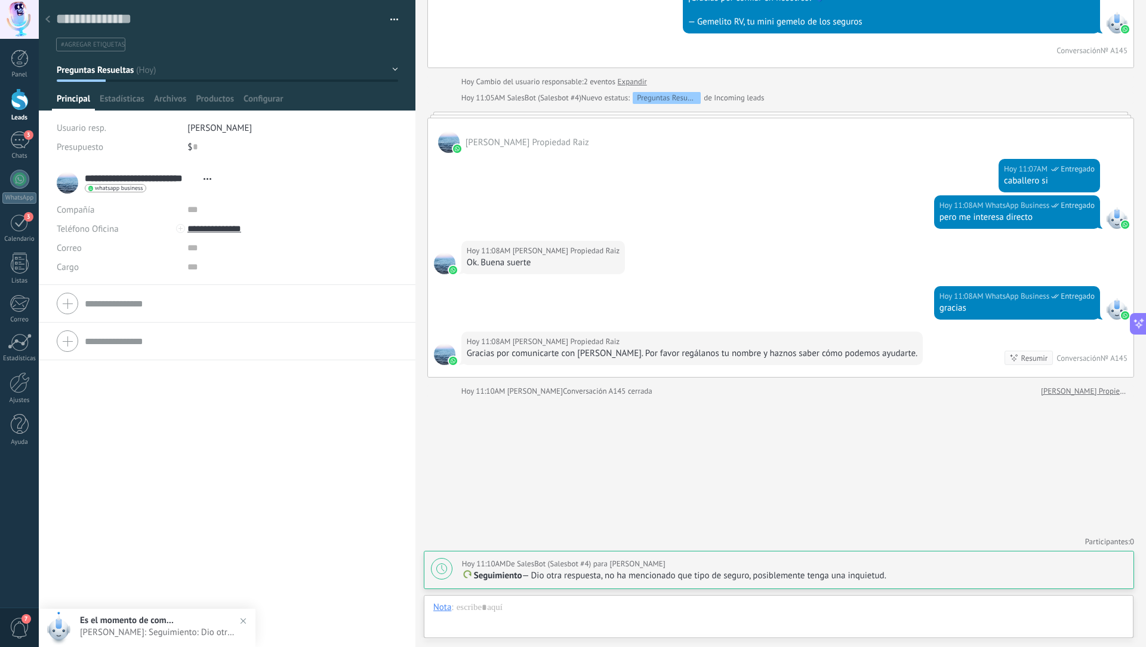
click at [390, 12] on button "button" at bounding box center [389, 20] width 17 height 18
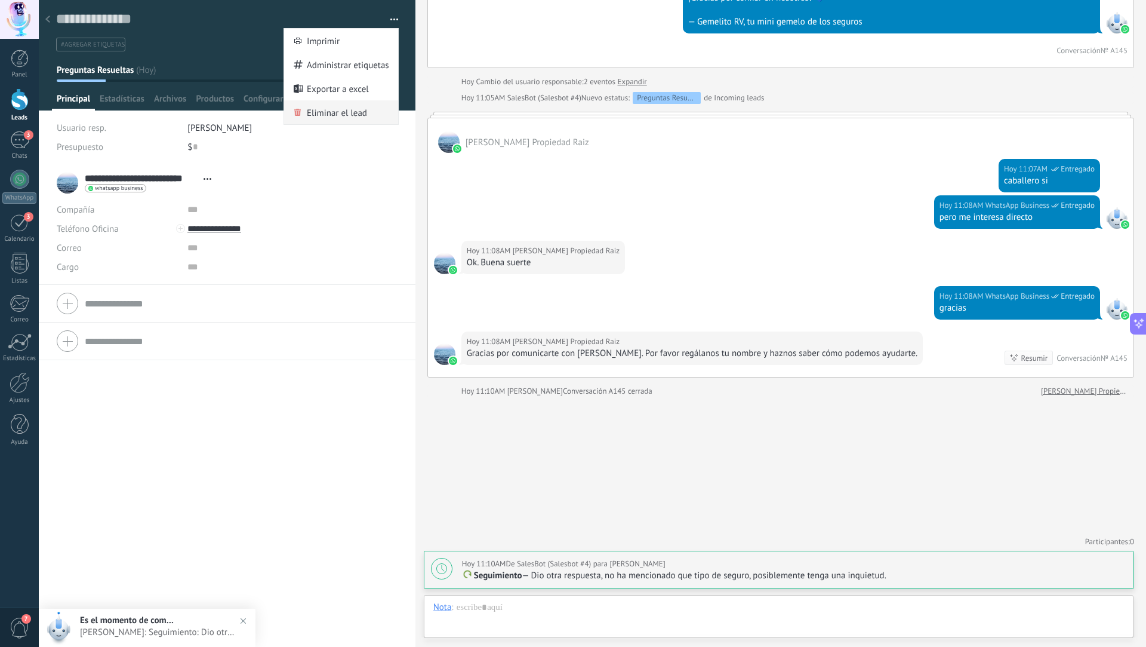
click at [322, 106] on span "Eliminar el lead" at bounding box center [337, 112] width 60 height 24
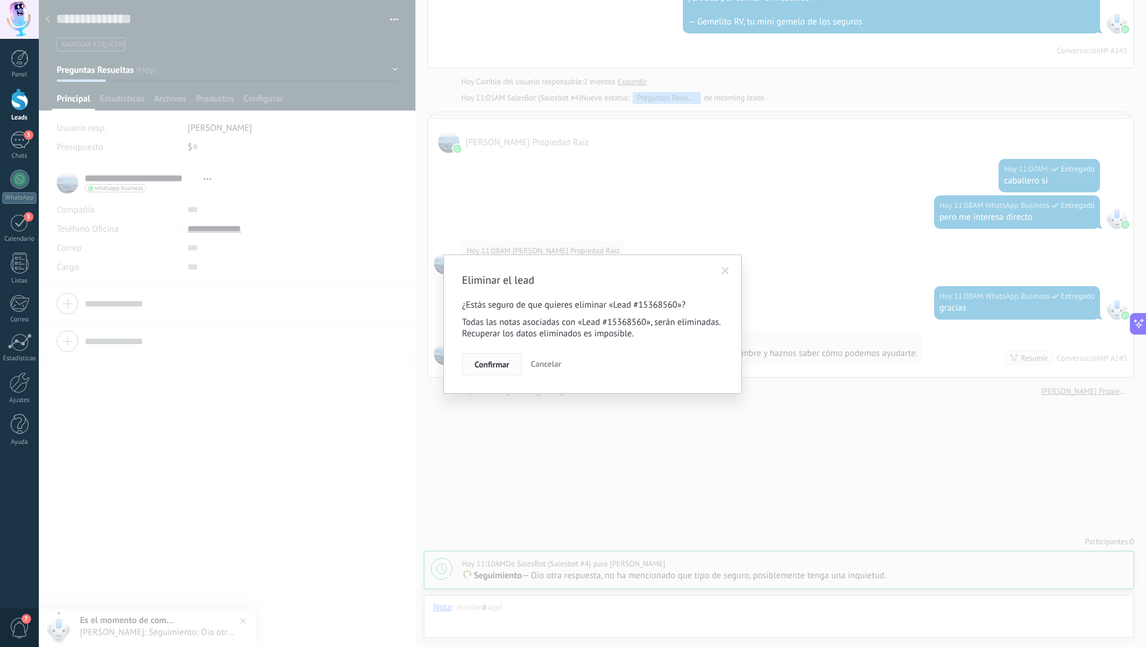
click at [485, 364] on span "Confirmar" at bounding box center [492, 364] width 35 height 8
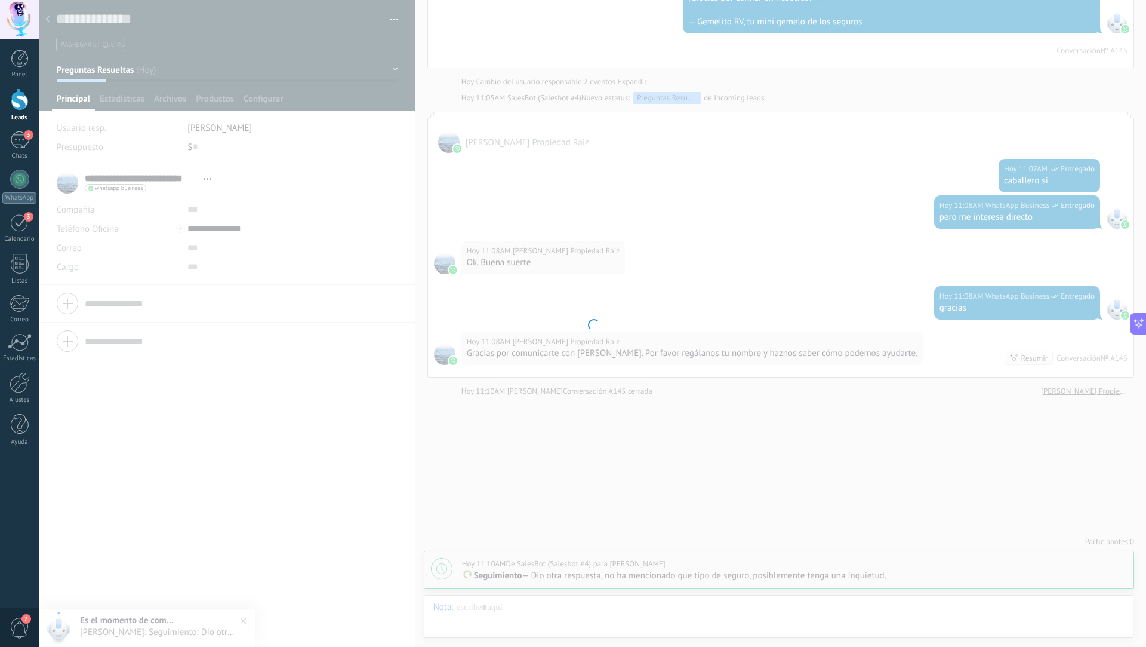
scroll to position [372, 0]
